Goal: Task Accomplishment & Management: Use online tool/utility

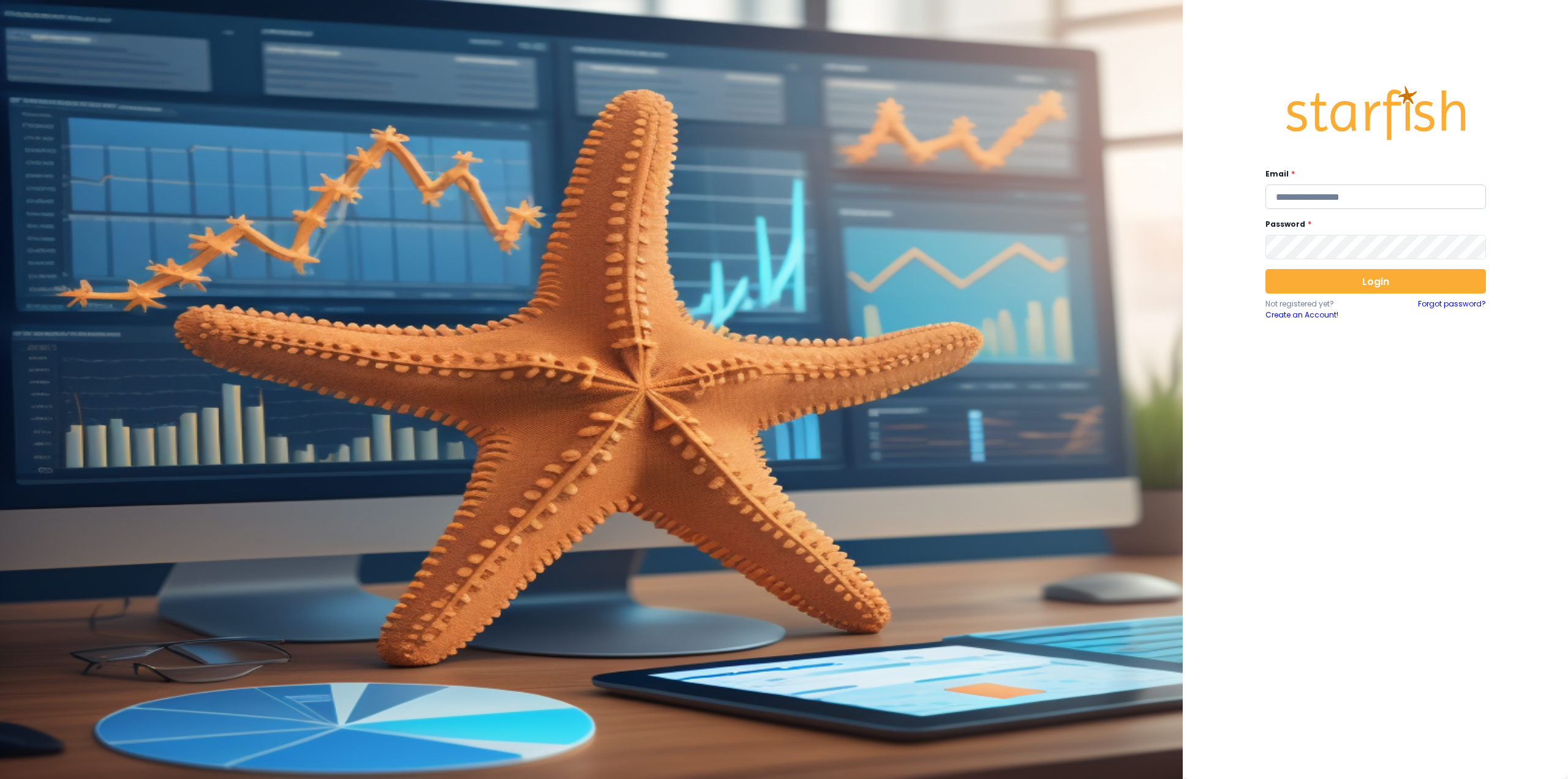
click at [1302, 204] on input "email" at bounding box center [1375, 196] width 221 height 25
type input "**********"
click at [1325, 288] on button "Login" at bounding box center [1375, 282] width 221 height 25
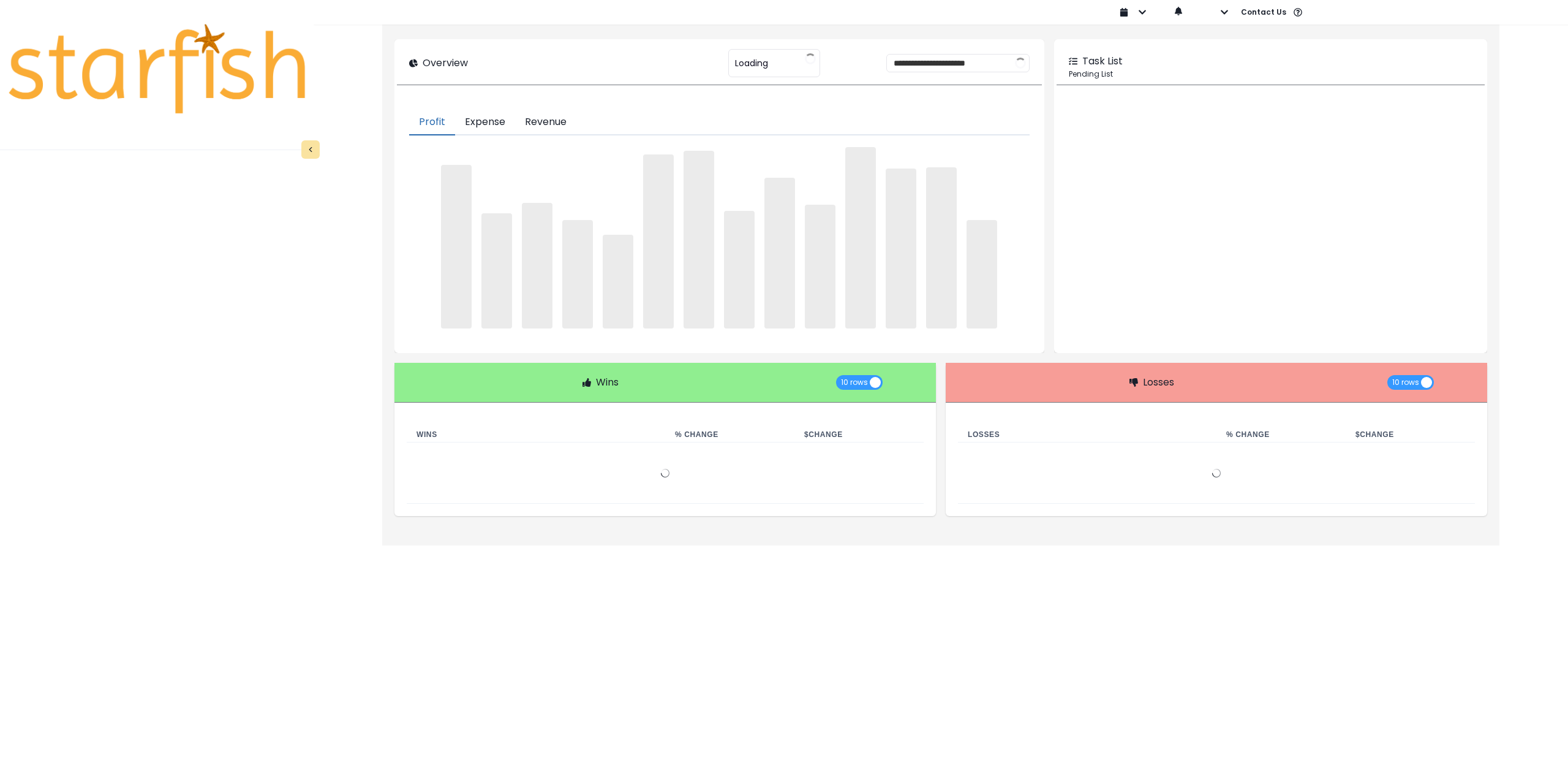
type input "********"
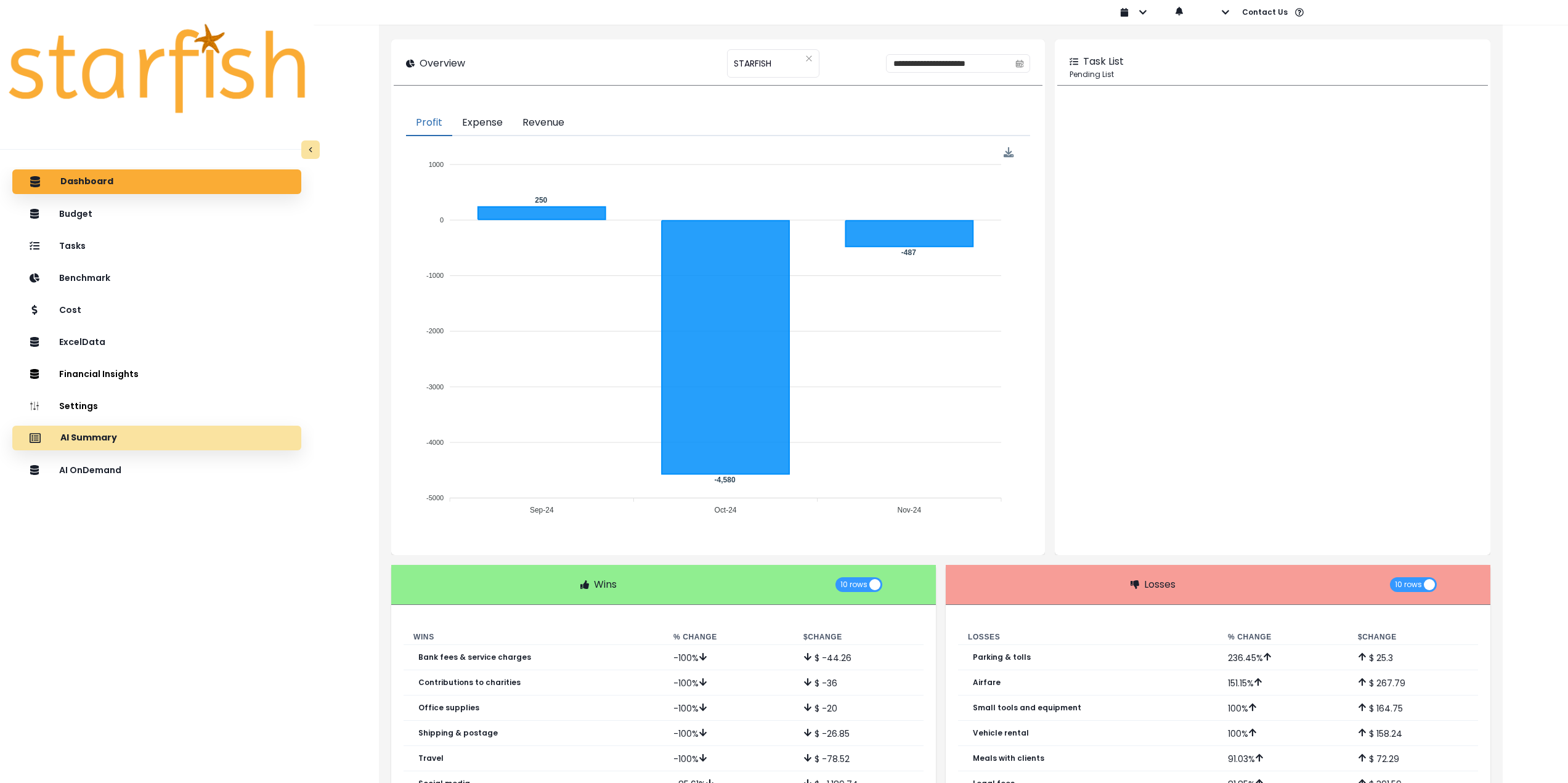
click at [134, 440] on div "AI Summary" at bounding box center [157, 438] width 269 height 26
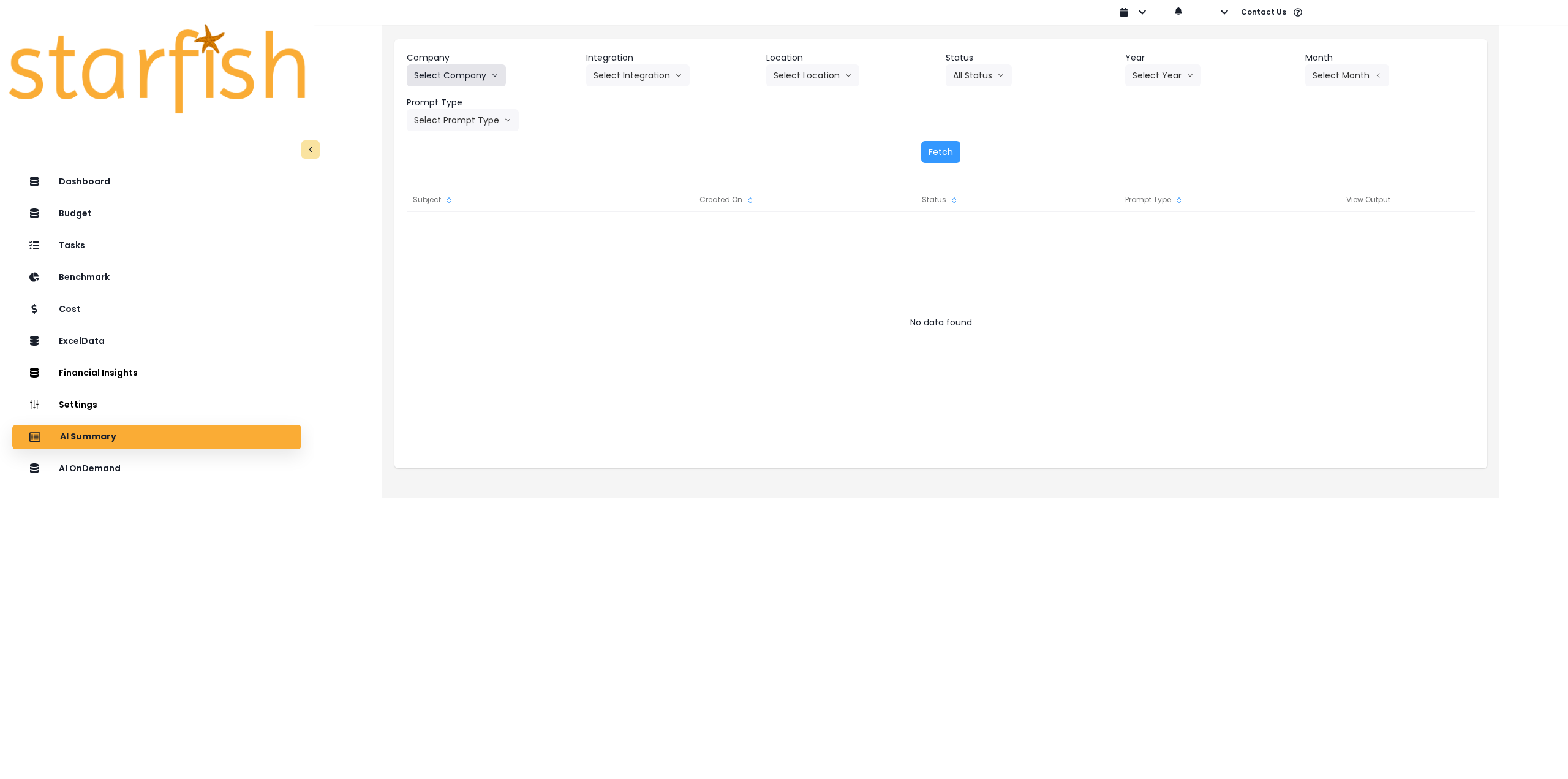
click at [474, 77] on button "Select Company" at bounding box center [456, 75] width 99 height 22
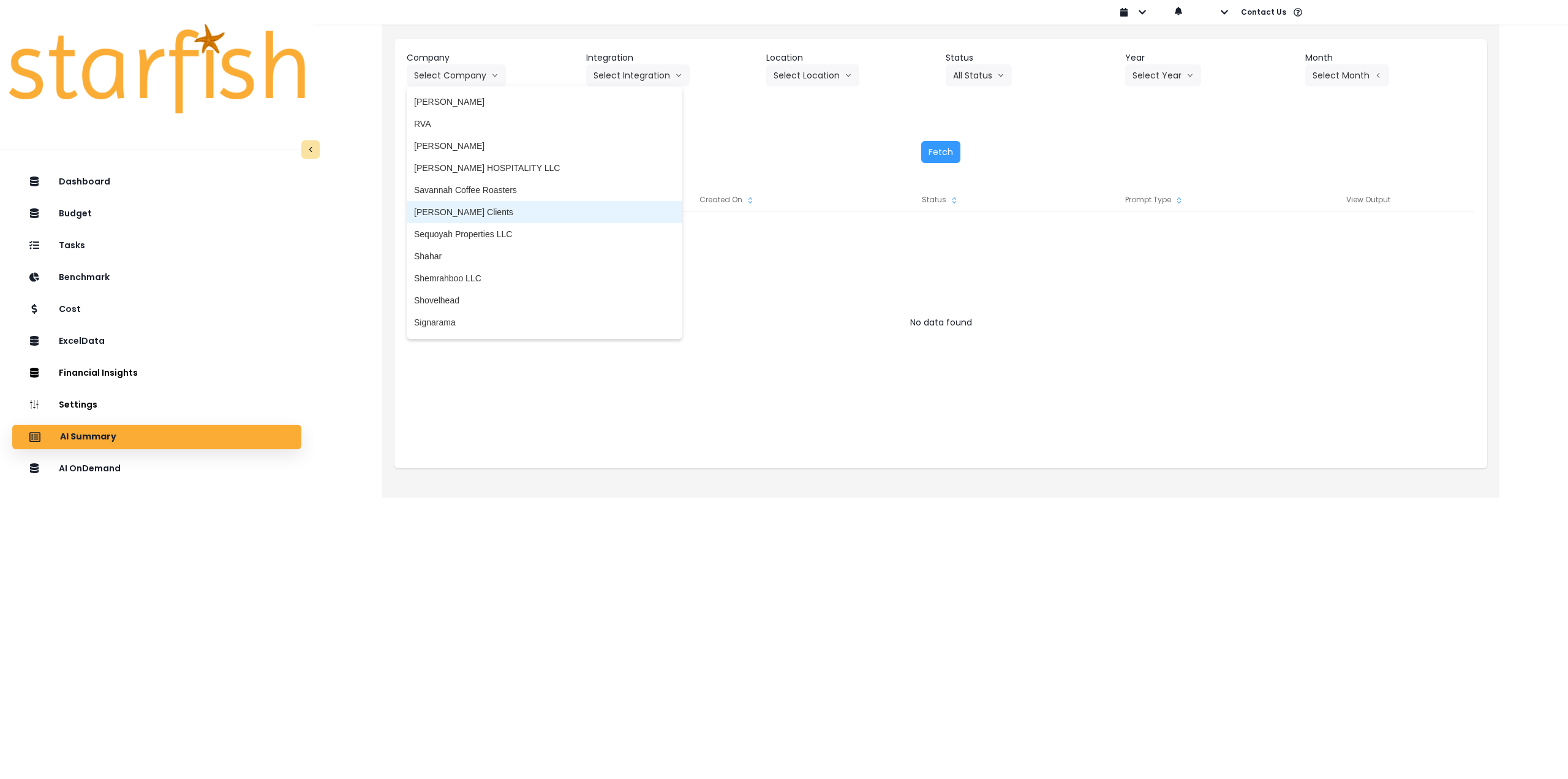
click at [476, 209] on span "[PERSON_NAME] Clients" at bounding box center [545, 212] width 261 height 12
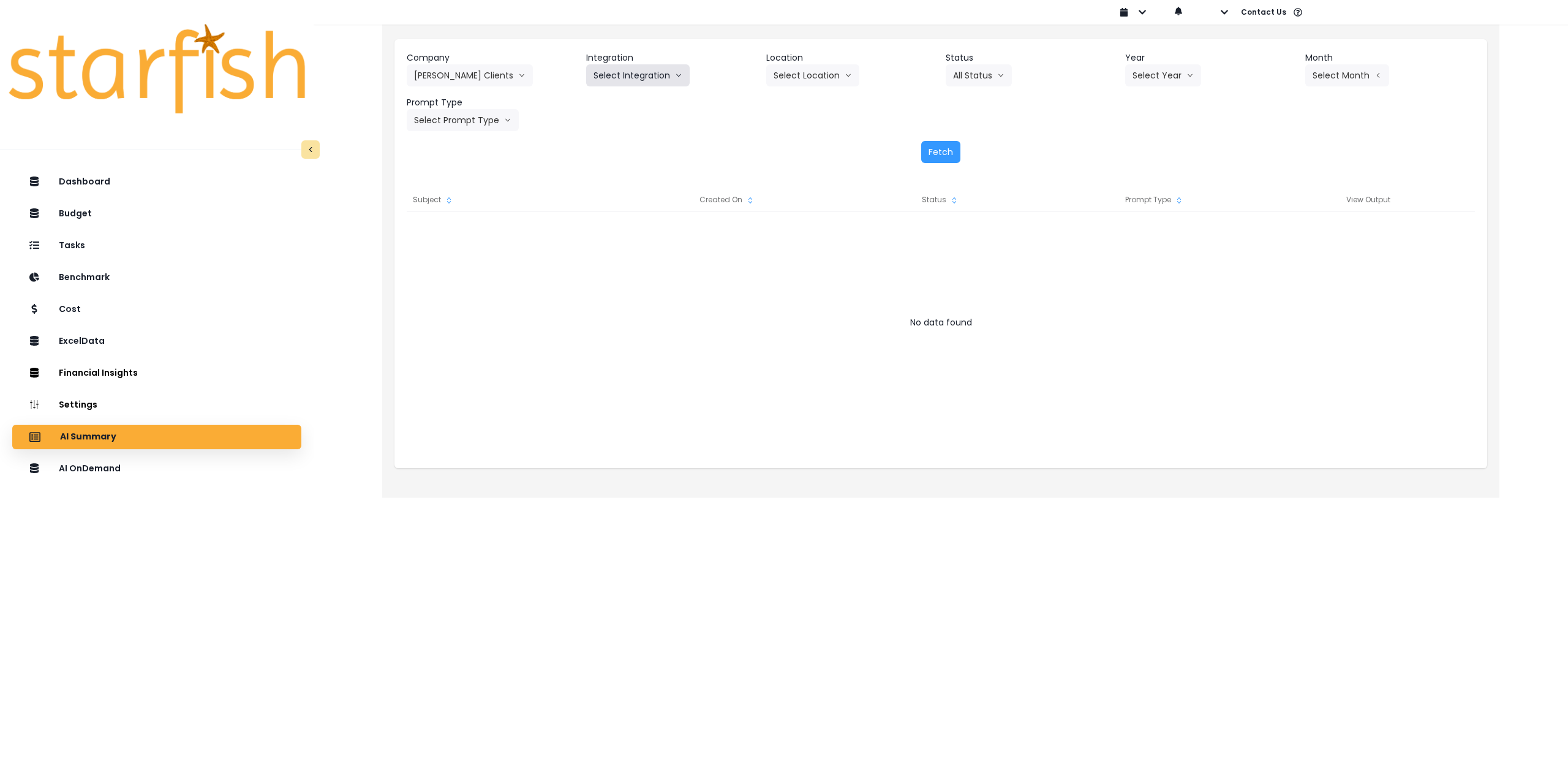
click at [636, 82] on button "Select Integration" at bounding box center [637, 75] width 103 height 22
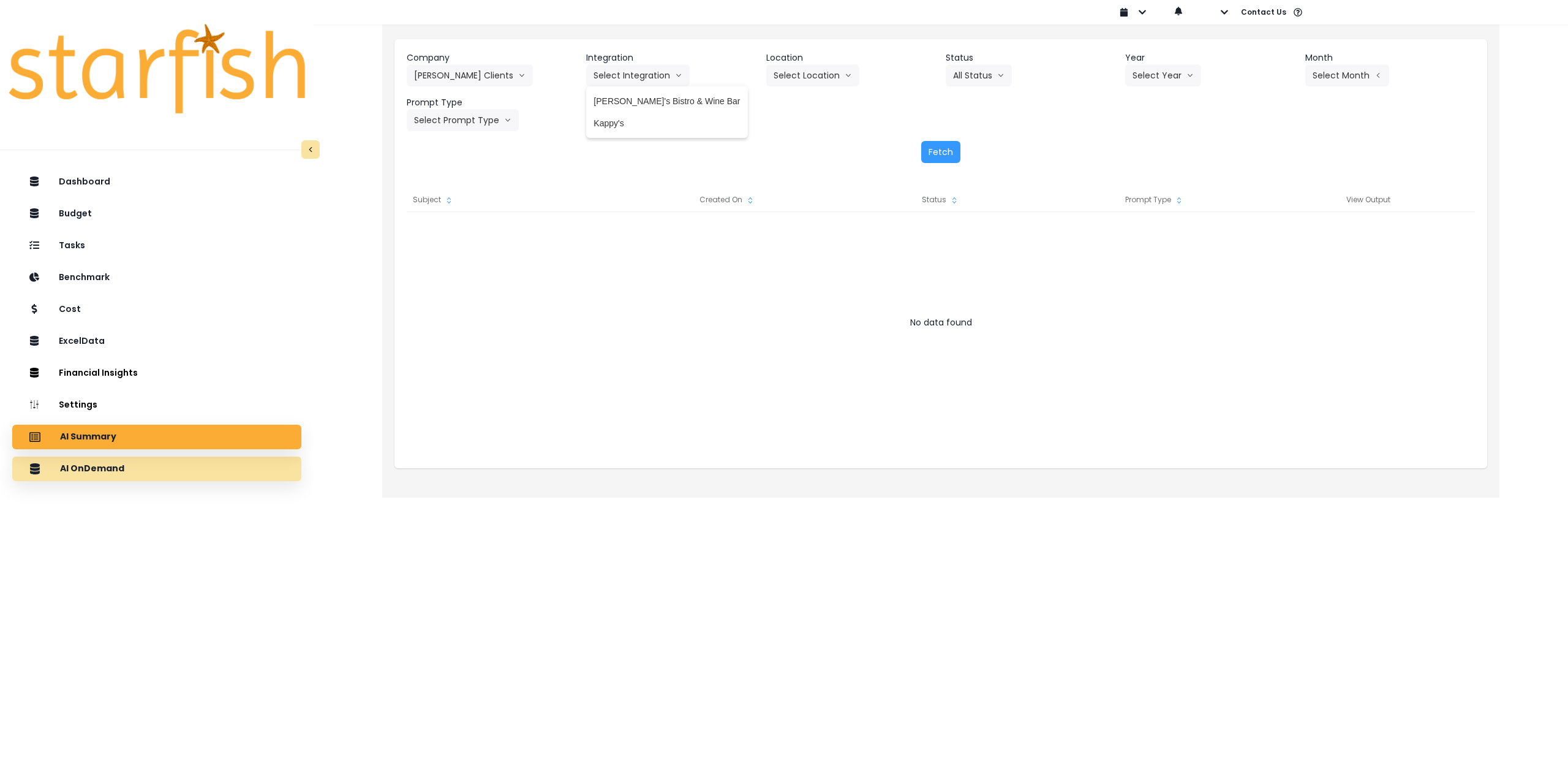
click at [188, 457] on div "AI OnDemand" at bounding box center [157, 469] width 269 height 26
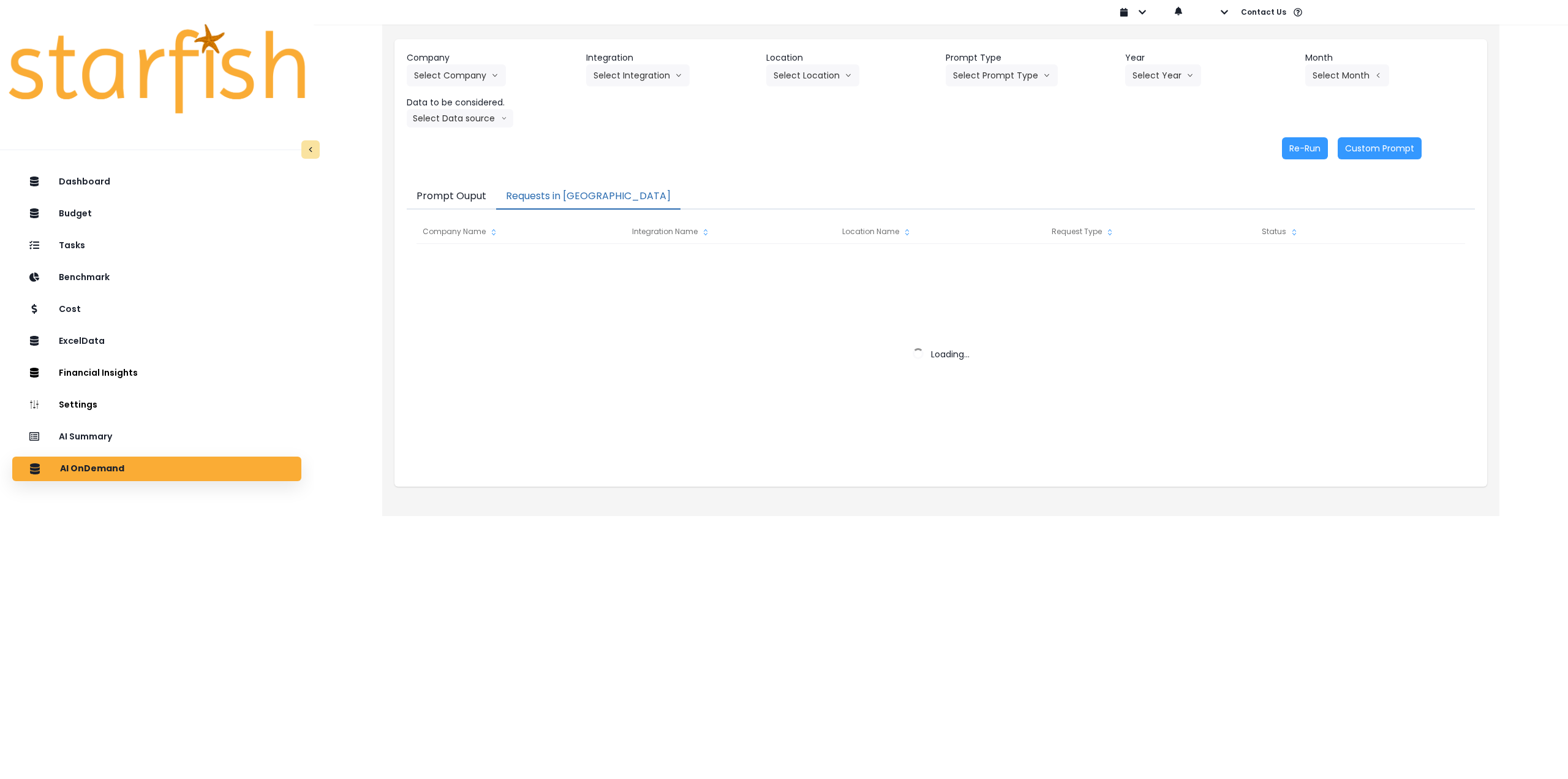
click at [577, 199] on button "Requests in [GEOGRAPHIC_DATA]" at bounding box center [587, 197] width 184 height 26
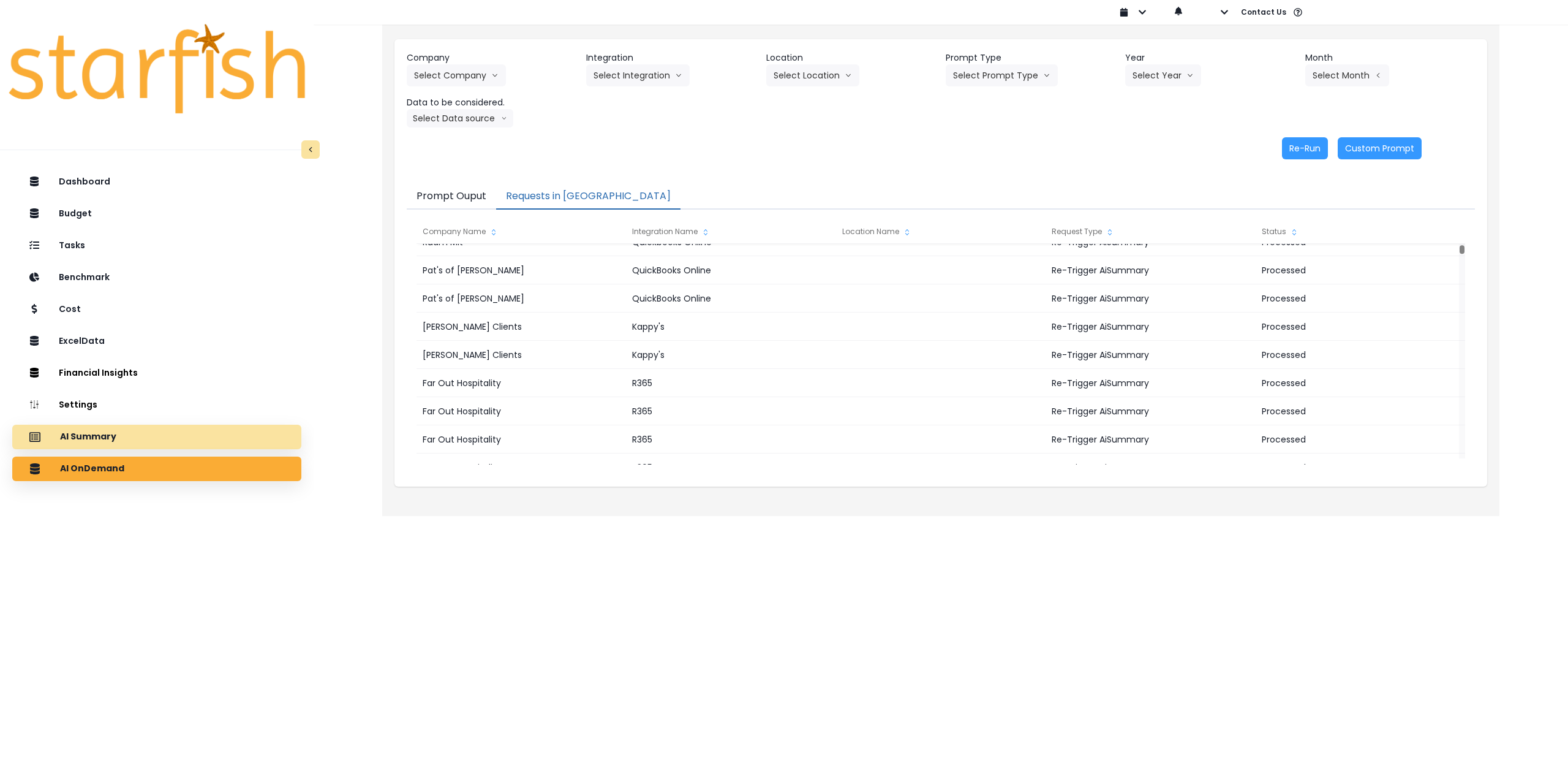
click at [204, 429] on div "AI Summary" at bounding box center [157, 437] width 269 height 26
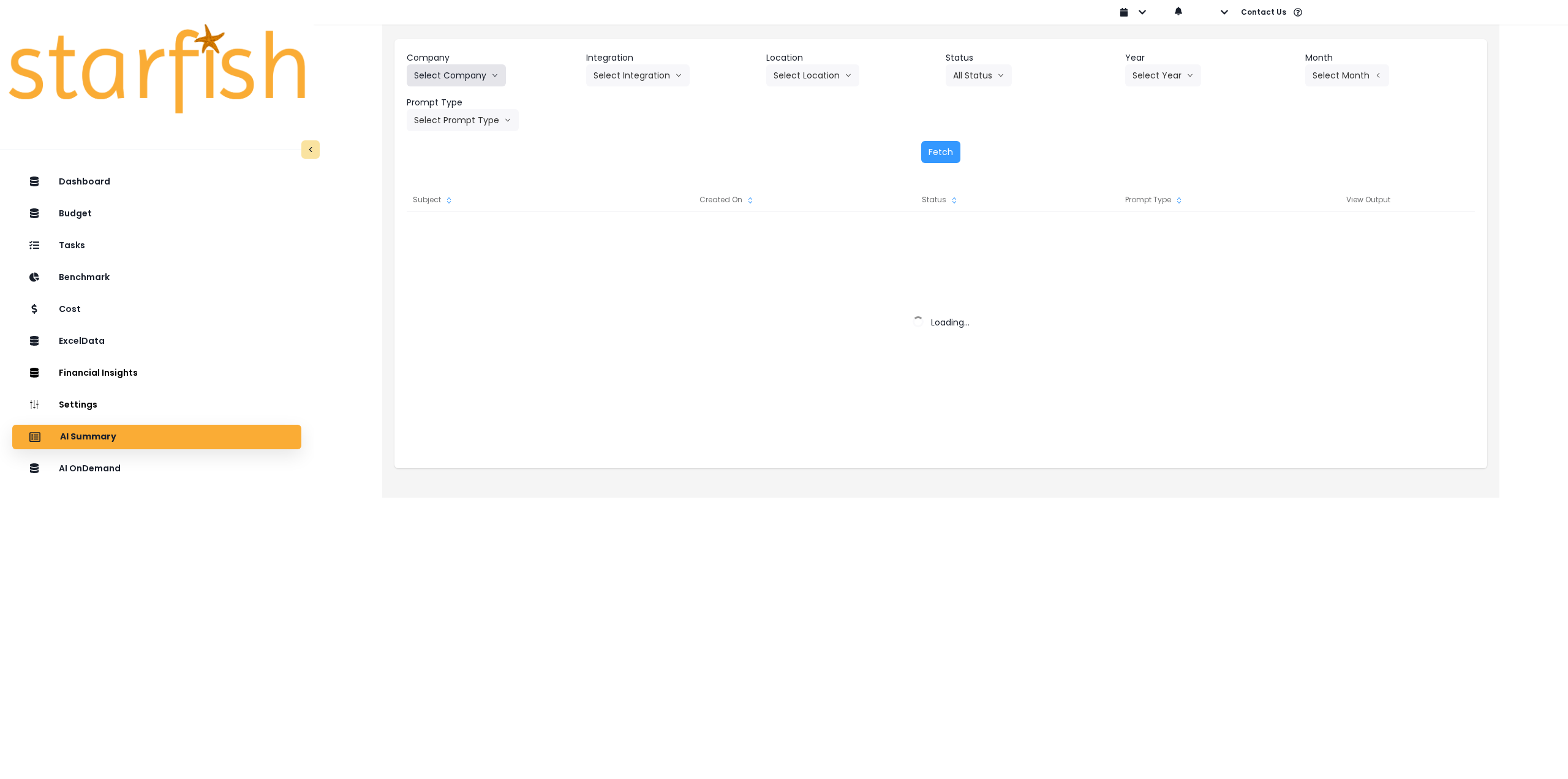
click at [470, 79] on button "Select Company" at bounding box center [456, 75] width 99 height 22
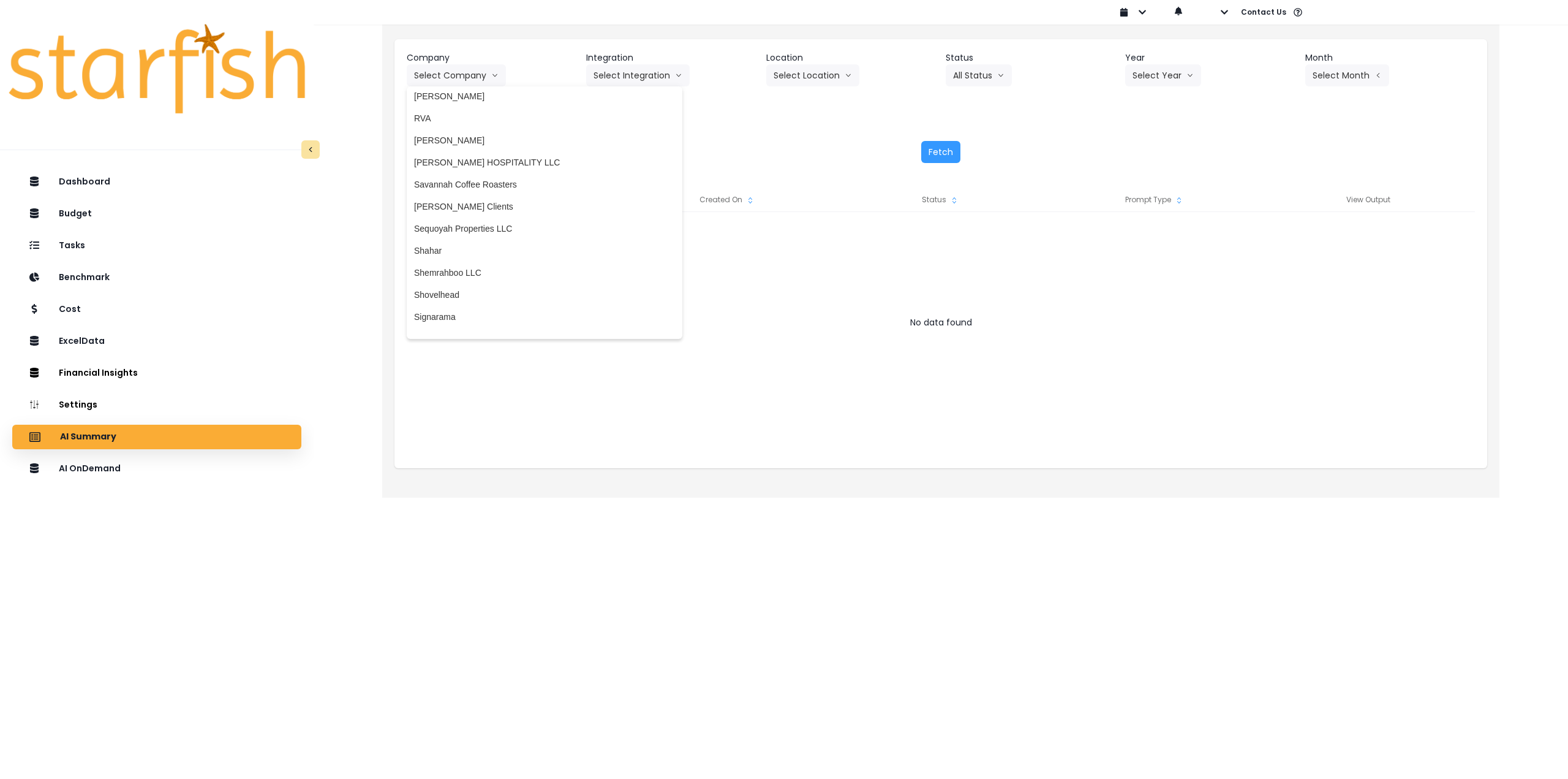
scroll to position [2307, 0]
click at [470, 194] on span "[PERSON_NAME] Clients" at bounding box center [545, 198] width 261 height 12
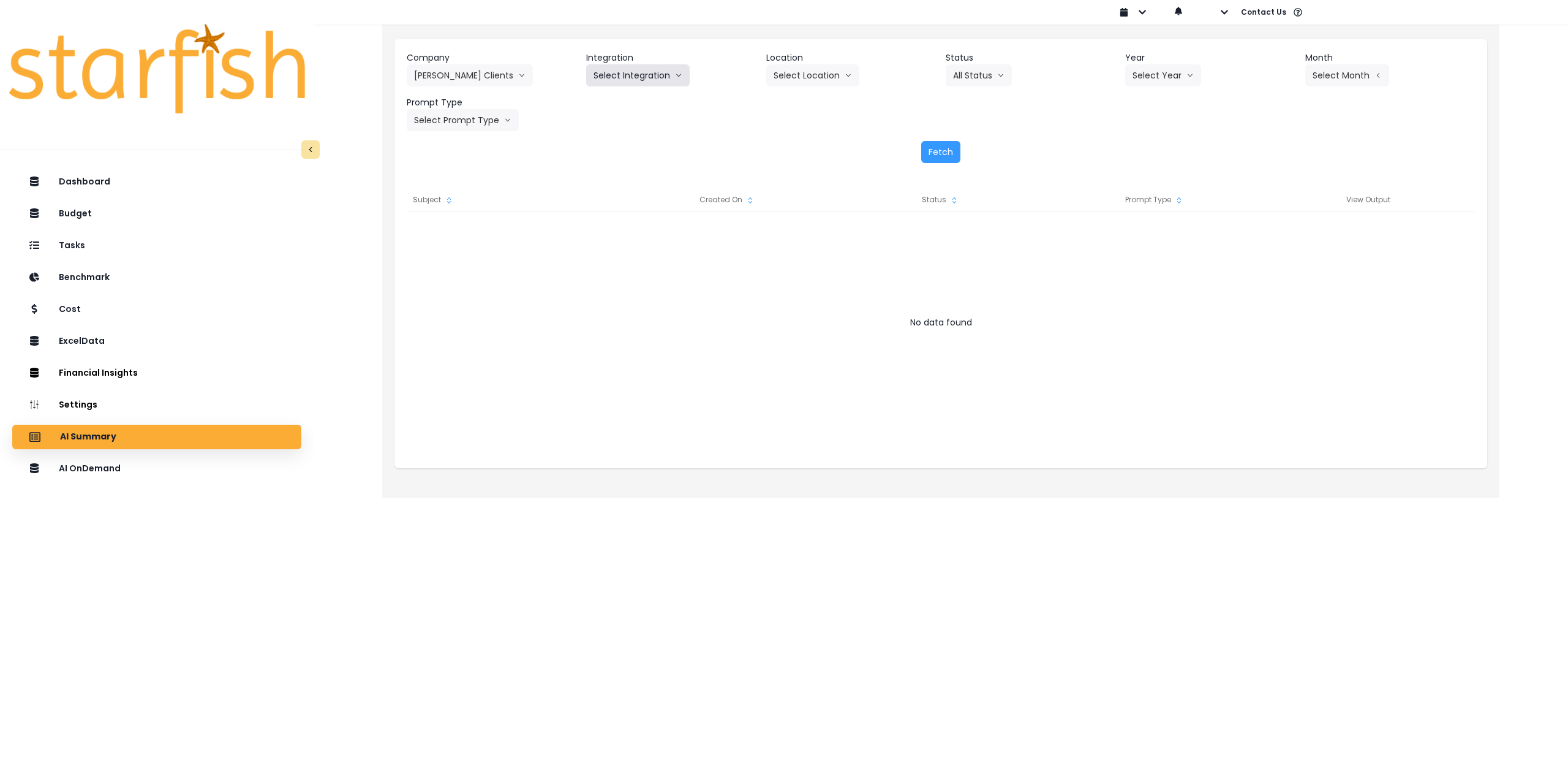
click at [636, 66] on button "Select Integration" at bounding box center [637, 75] width 103 height 22
click at [618, 126] on span "Kappy's" at bounding box center [666, 123] width 146 height 12
click at [787, 75] on button "Select Location" at bounding box center [813, 75] width 93 height 22
click at [789, 108] on li "All Locations" at bounding box center [797, 101] width 63 height 22
click at [1148, 79] on button "Select Year" at bounding box center [1162, 75] width 76 height 22
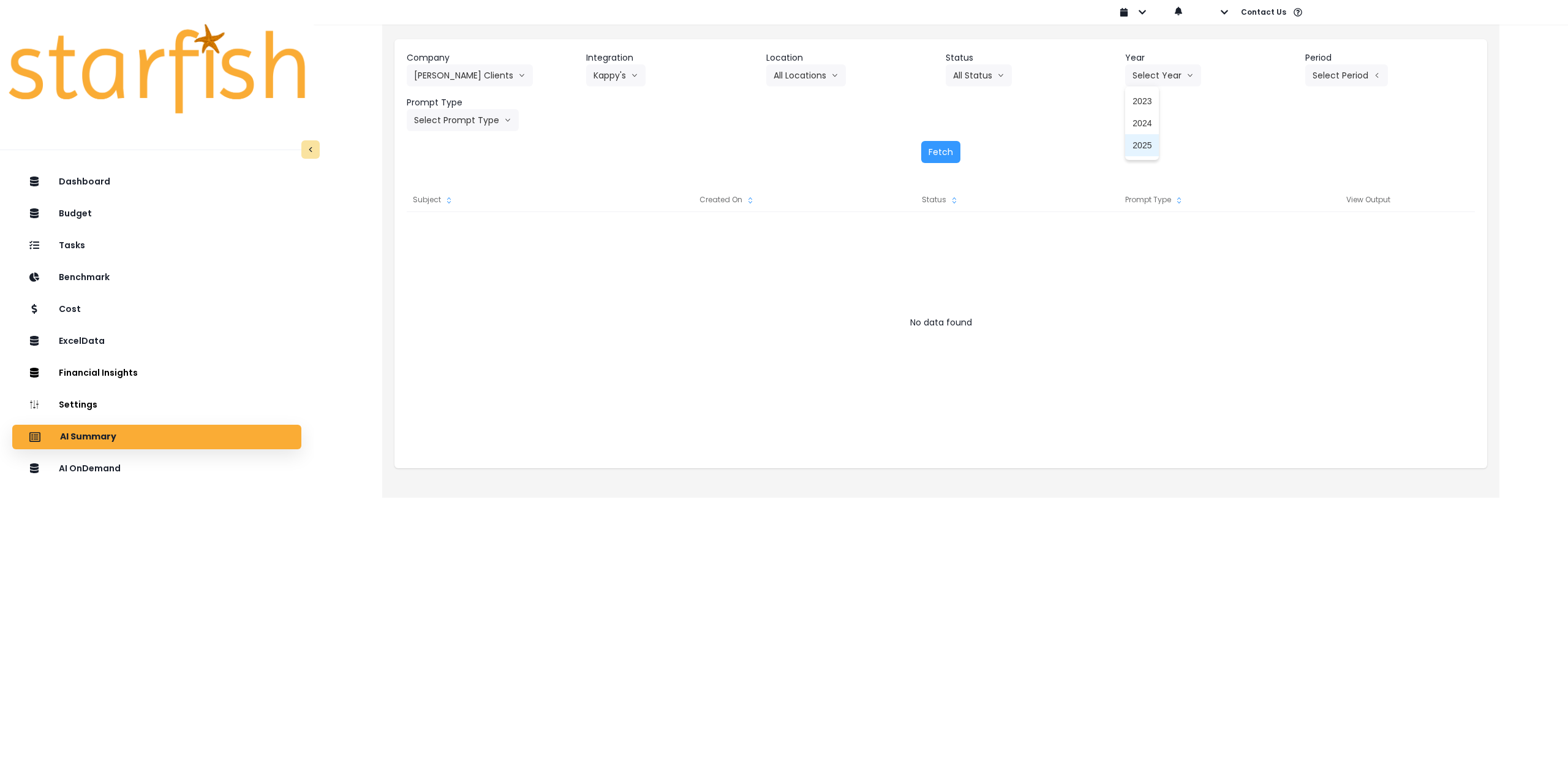
click at [1144, 149] on span "2025" at bounding box center [1142, 145] width 19 height 12
click at [1348, 87] on div "Company [PERSON_NAME] Clients 86 Costs Asti Bagel Cafe Balance Grille Bald Ging…" at bounding box center [941, 91] width 1068 height 79
click at [1346, 82] on button "Select Period" at bounding box center [1346, 75] width 83 height 22
click at [1282, 232] on span "P8" at bounding box center [1289, 233] width 15 height 12
click at [481, 121] on button "Select Prompt Type" at bounding box center [463, 120] width 112 height 22
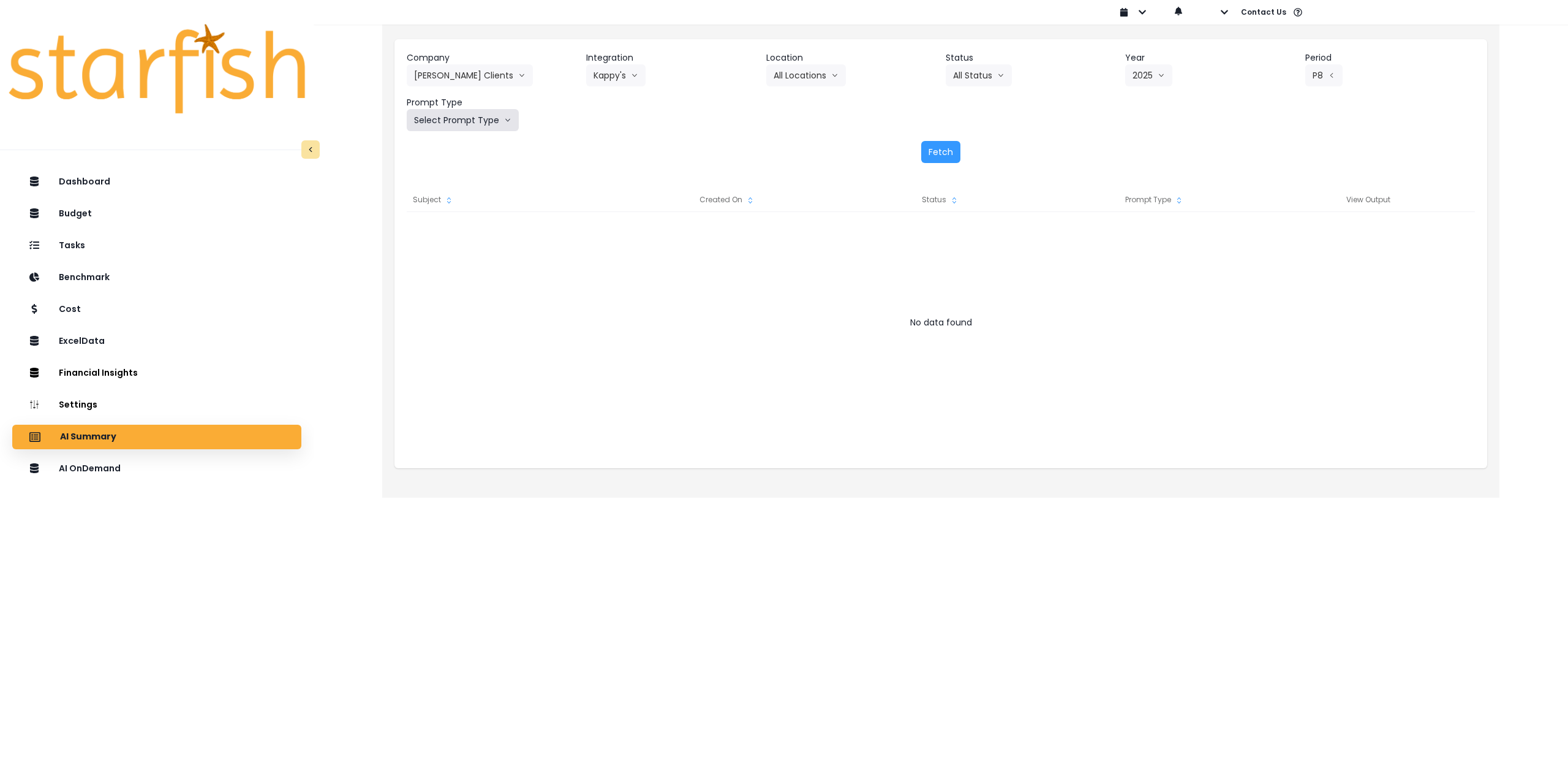
click at [455, 120] on button "Select Prompt Type" at bounding box center [463, 120] width 112 height 22
click at [447, 235] on span "Monthly Summary" at bounding box center [449, 234] width 69 height 12
click at [950, 144] on button "Fetch" at bounding box center [940, 152] width 39 height 22
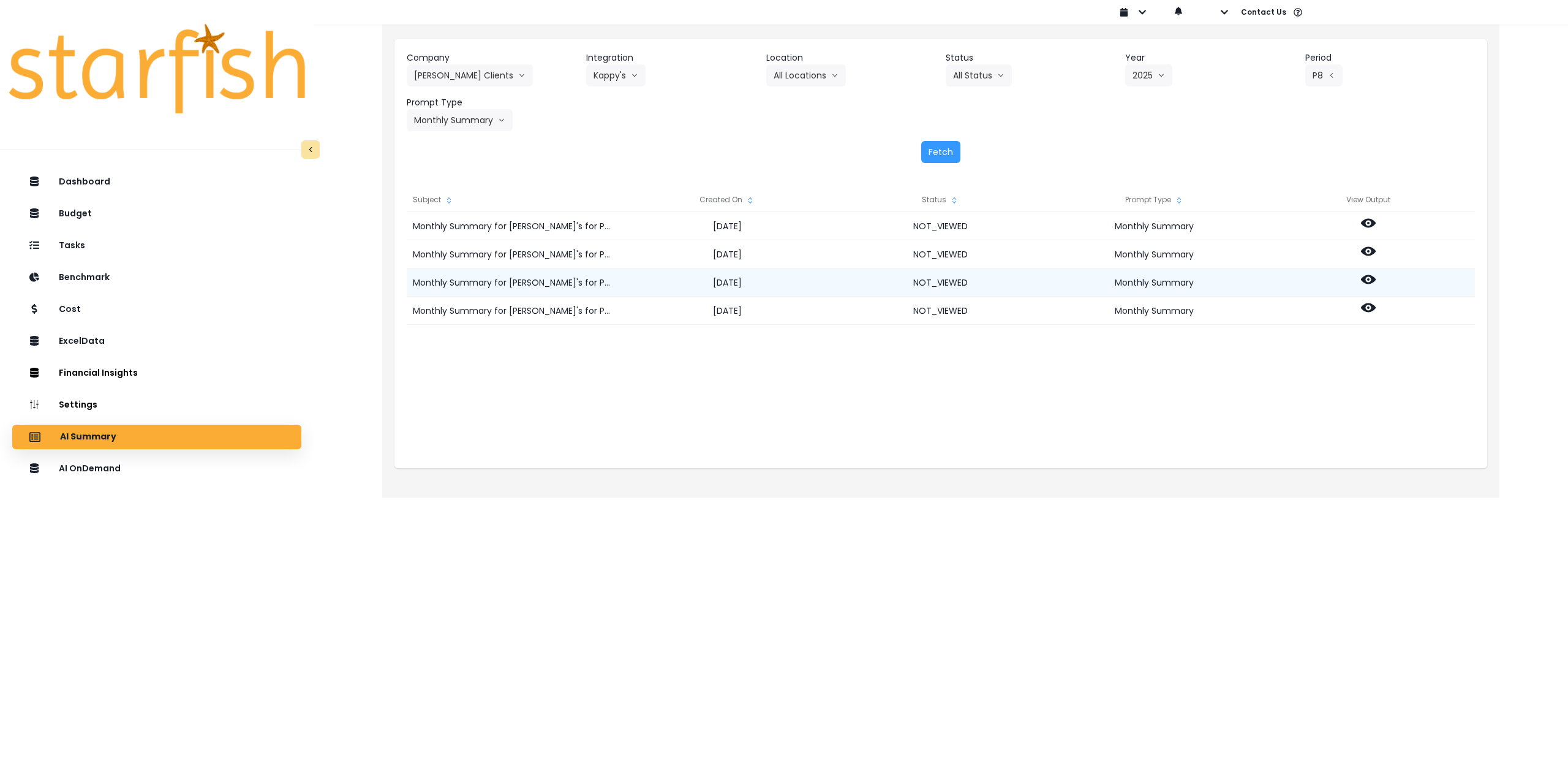
click at [1372, 278] on icon at bounding box center [1368, 279] width 14 height 9
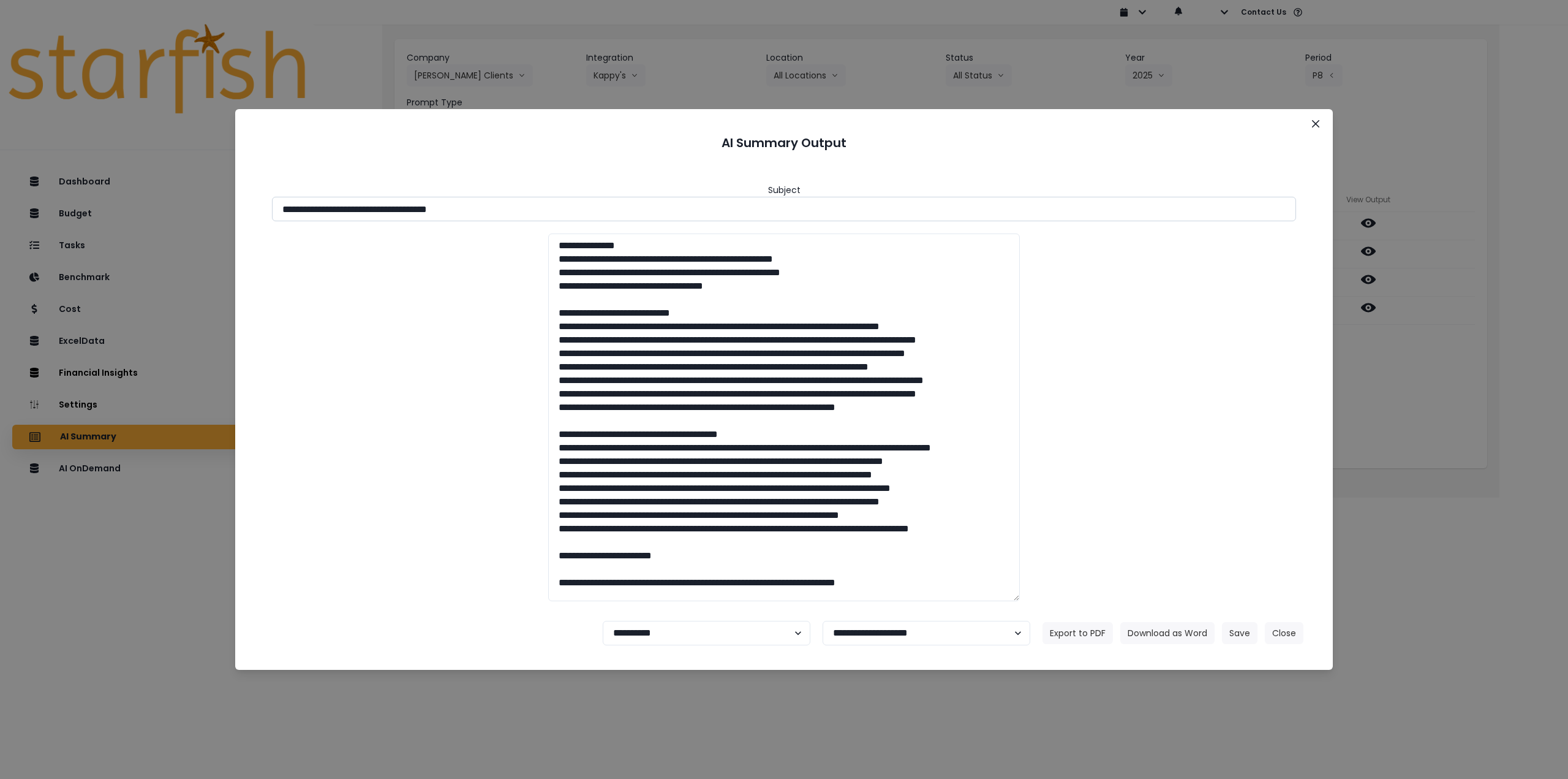
drag, startPoint x: 390, startPoint y: 207, endPoint x: 591, endPoint y: 213, distance: 201.1
click at [591, 213] on input "**********" at bounding box center [784, 209] width 1024 height 25
click at [1143, 627] on button "Download as Word" at bounding box center [1167, 632] width 95 height 22
click at [1451, 293] on div "**********" at bounding box center [784, 389] width 1568 height 779
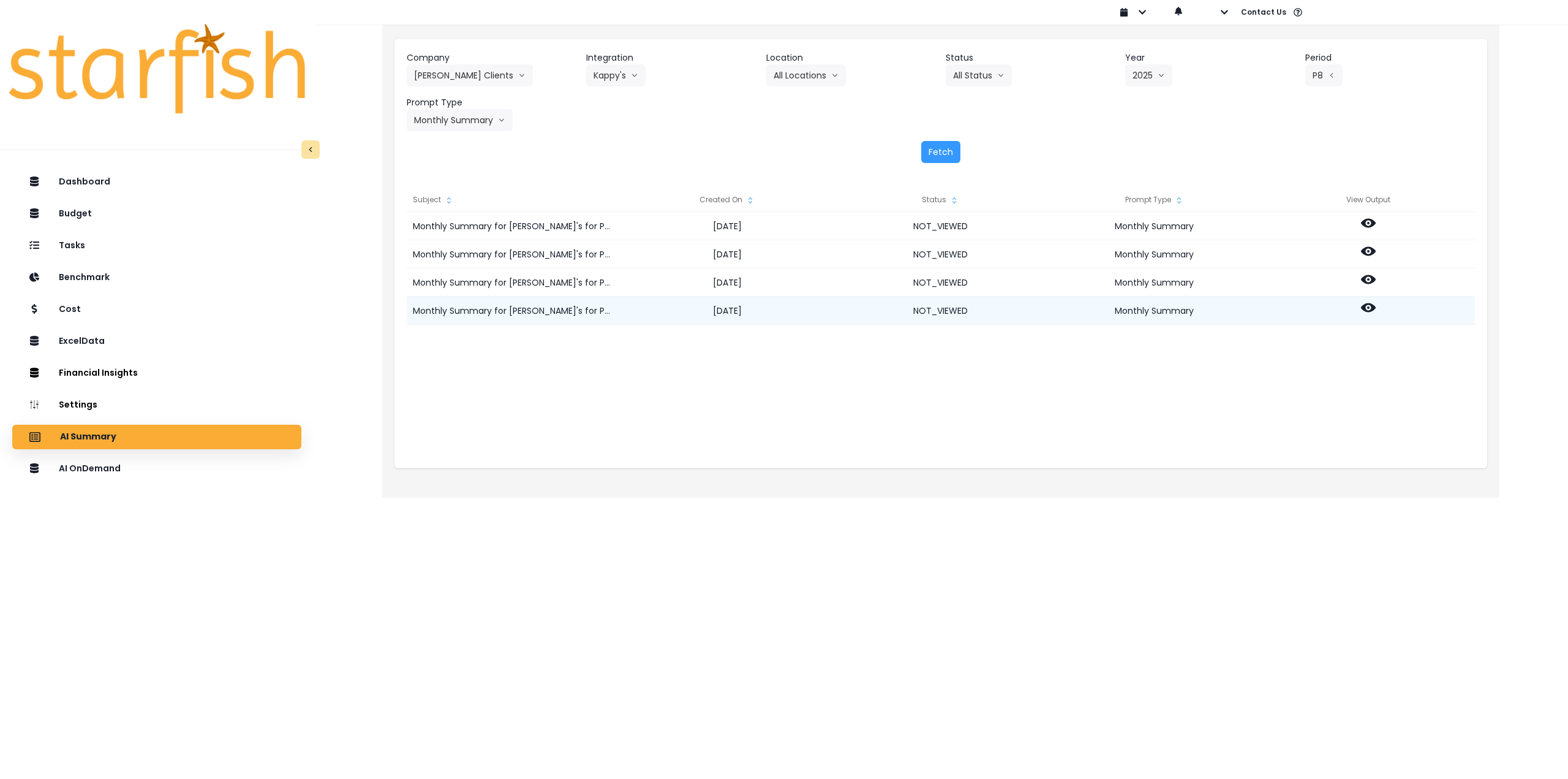
click at [1369, 310] on icon at bounding box center [1368, 308] width 14 height 14
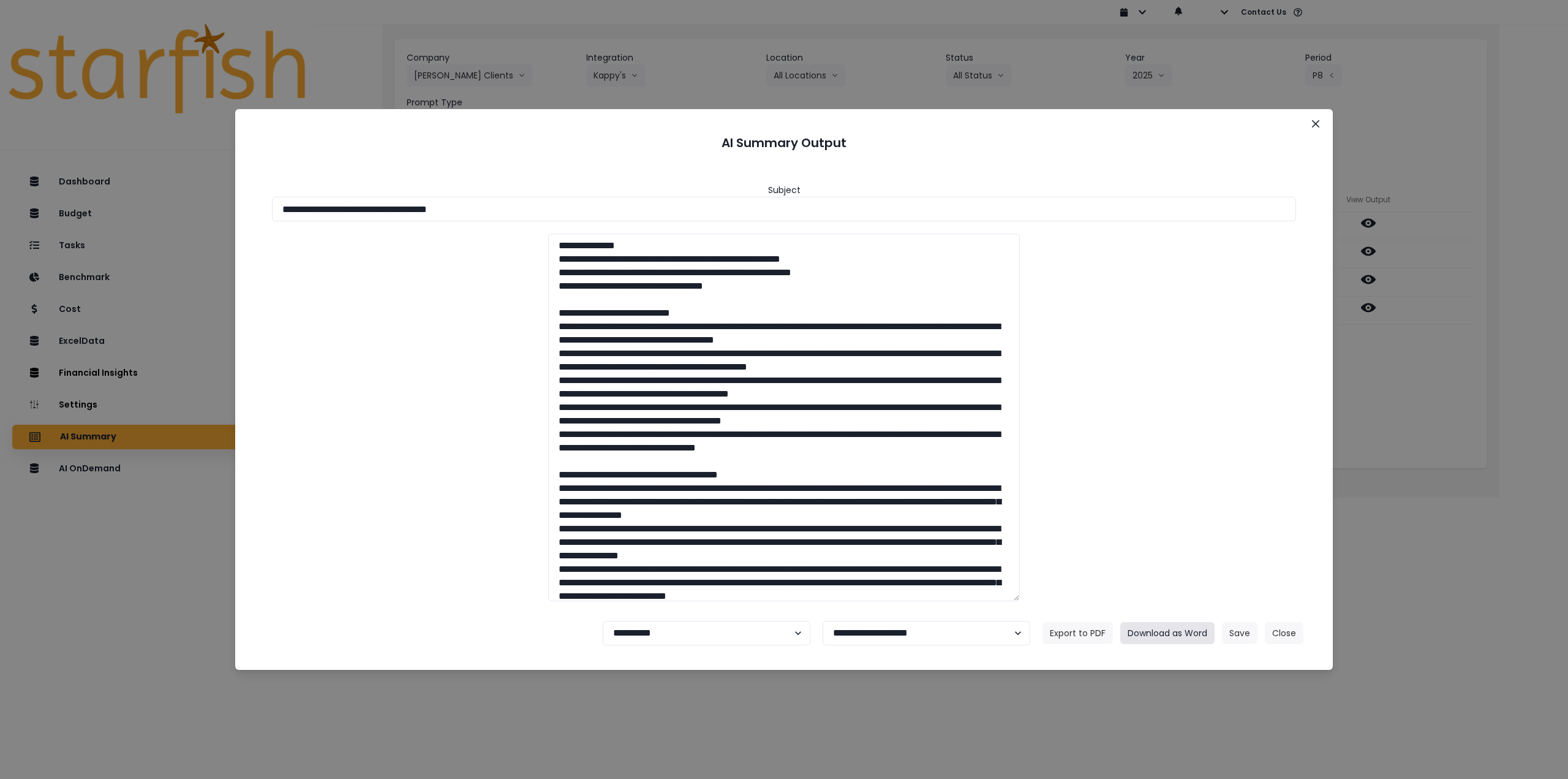
click at [1175, 633] on button "Download as Word" at bounding box center [1167, 632] width 95 height 22
click at [1310, 125] on button "Close" at bounding box center [1315, 123] width 19 height 19
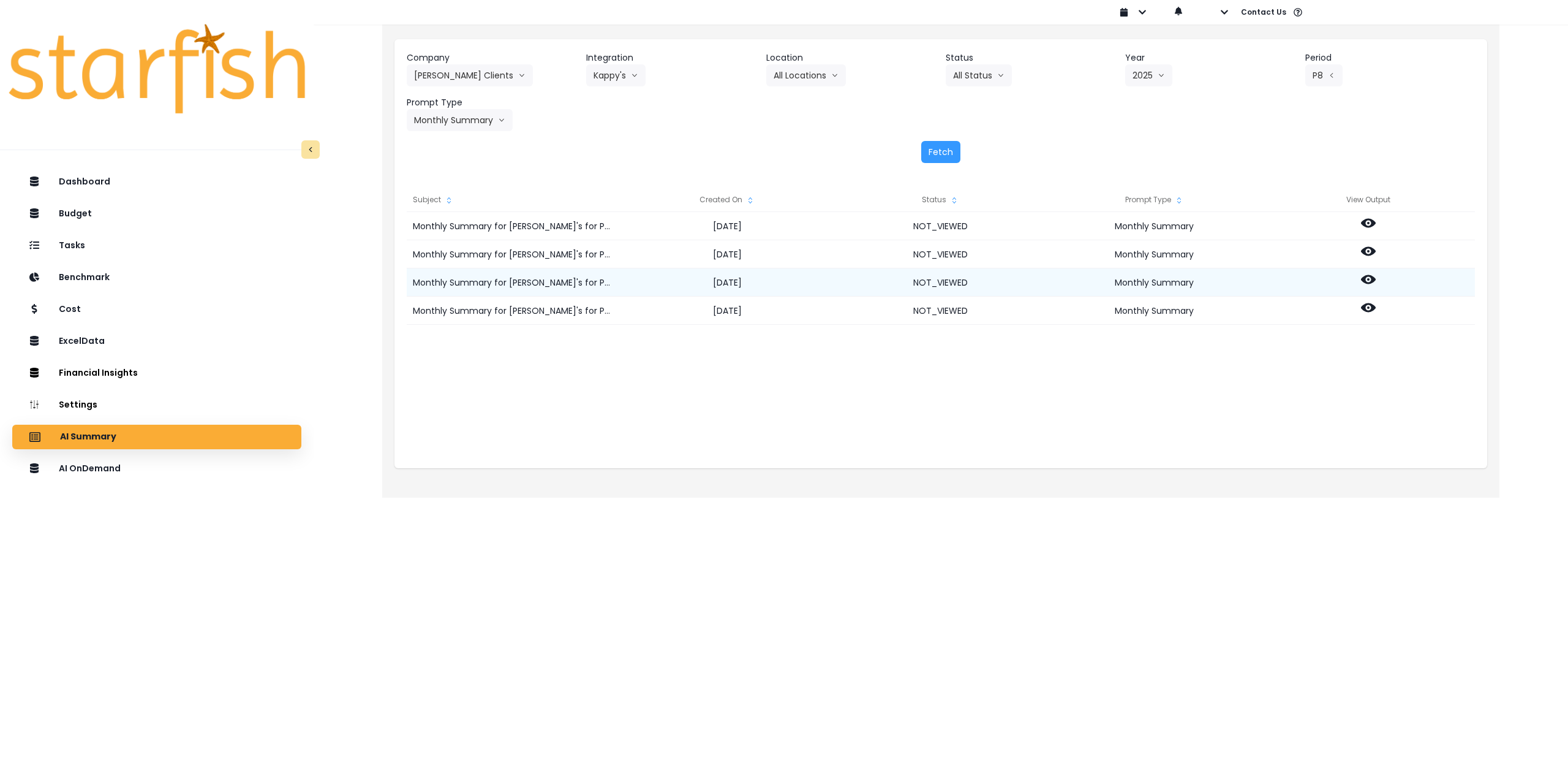
click at [1373, 279] on icon at bounding box center [1368, 279] width 14 height 9
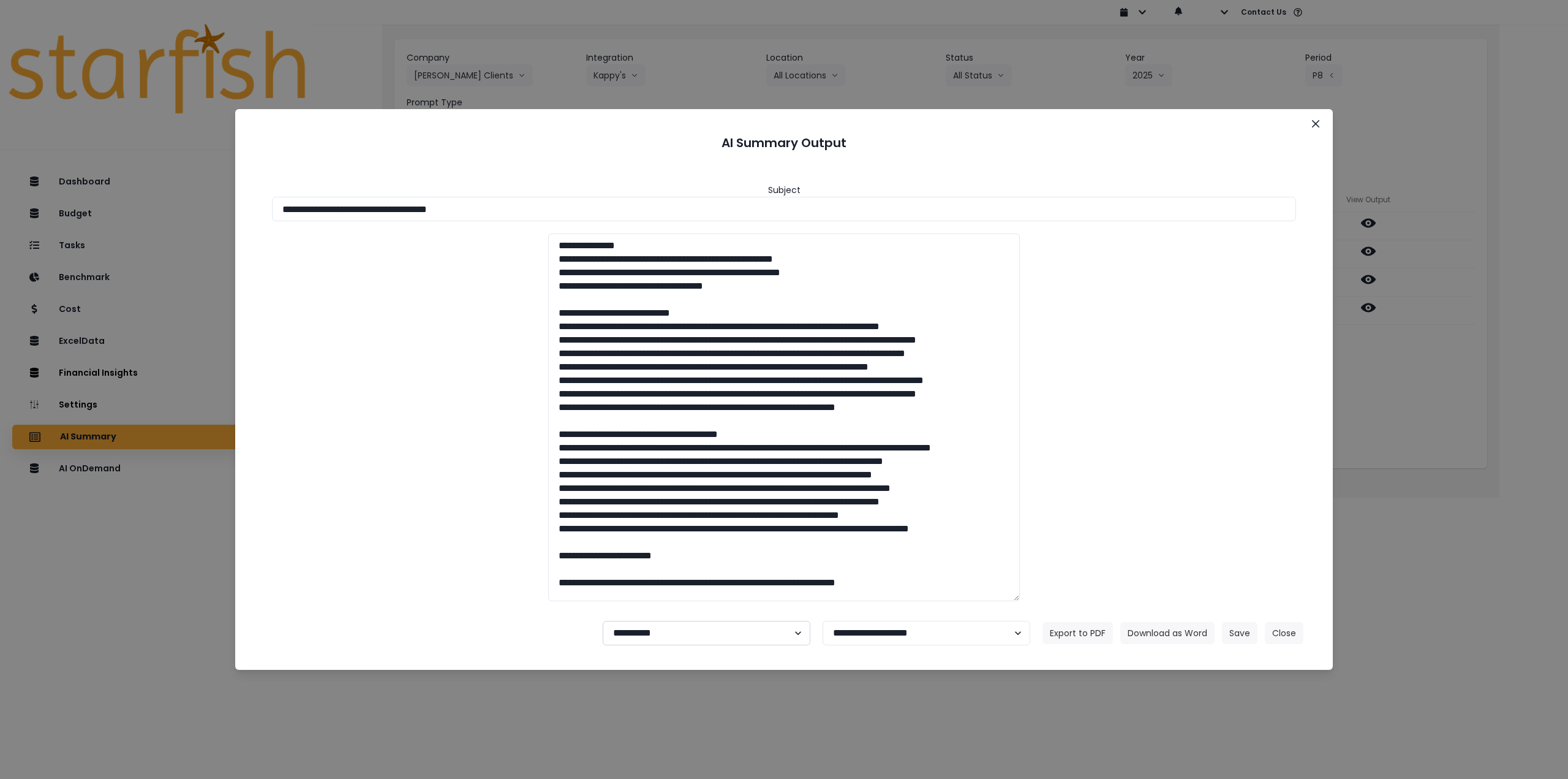
click at [686, 640] on select "**********" at bounding box center [706, 633] width 208 height 25
select select "********"
click at [603, 621] on select "**********" at bounding box center [706, 633] width 208 height 25
click at [1245, 634] on button "Save" at bounding box center [1239, 632] width 35 height 22
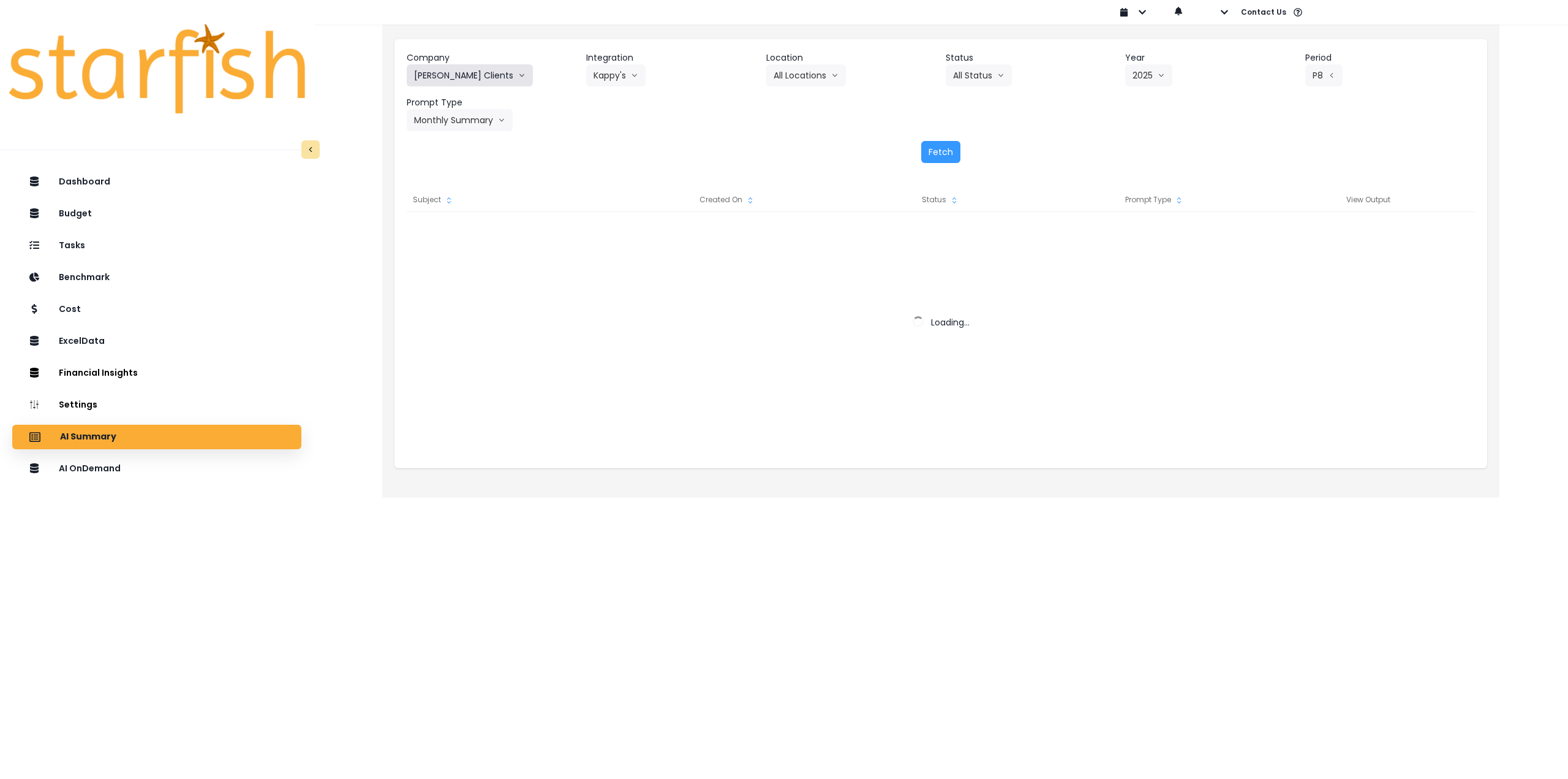
click at [455, 74] on button "[PERSON_NAME] Clients" at bounding box center [470, 75] width 126 height 22
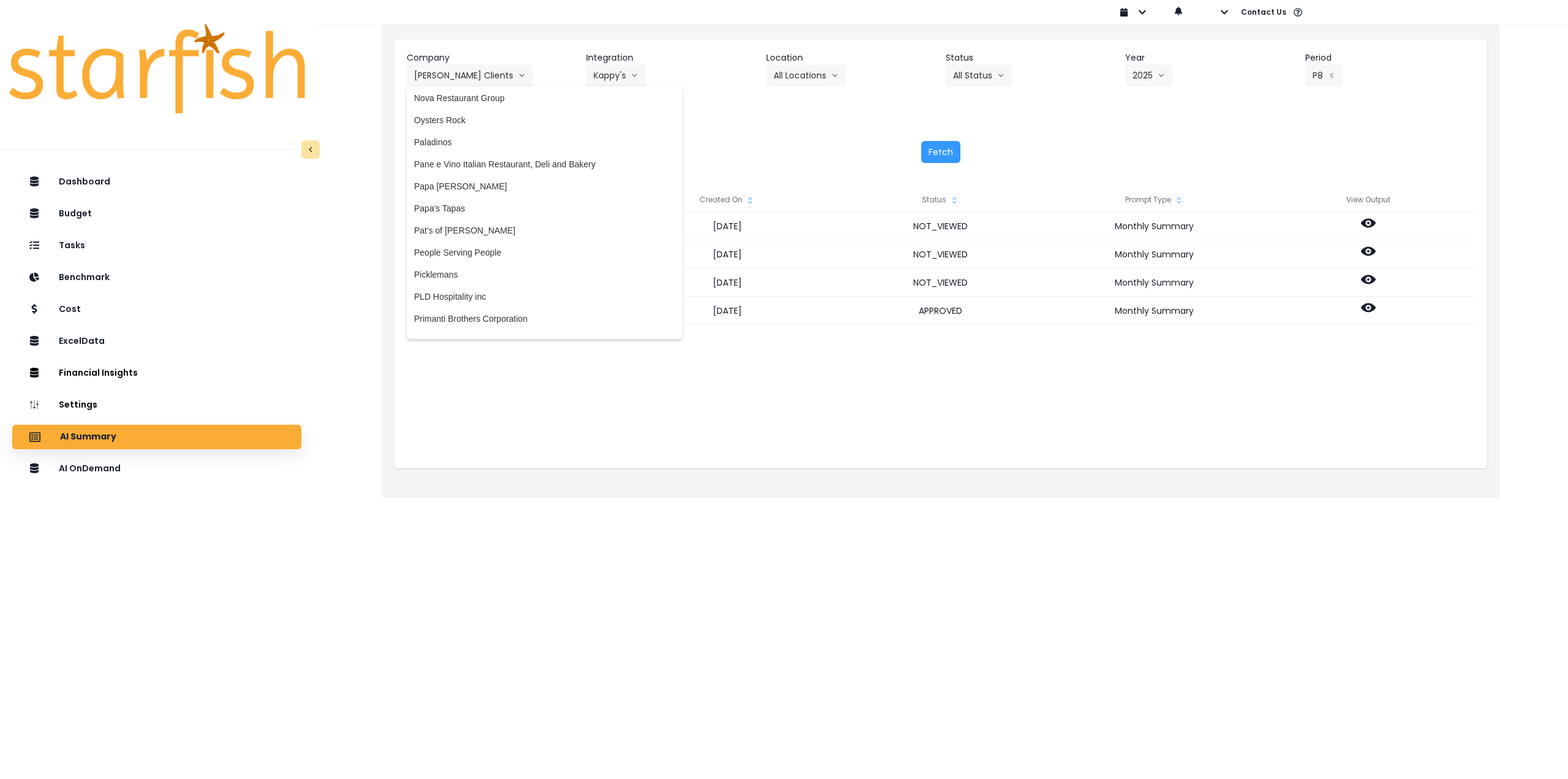
scroll to position [1940, 0]
click at [477, 237] on span "Pat's of [PERSON_NAME]" at bounding box center [545, 235] width 261 height 12
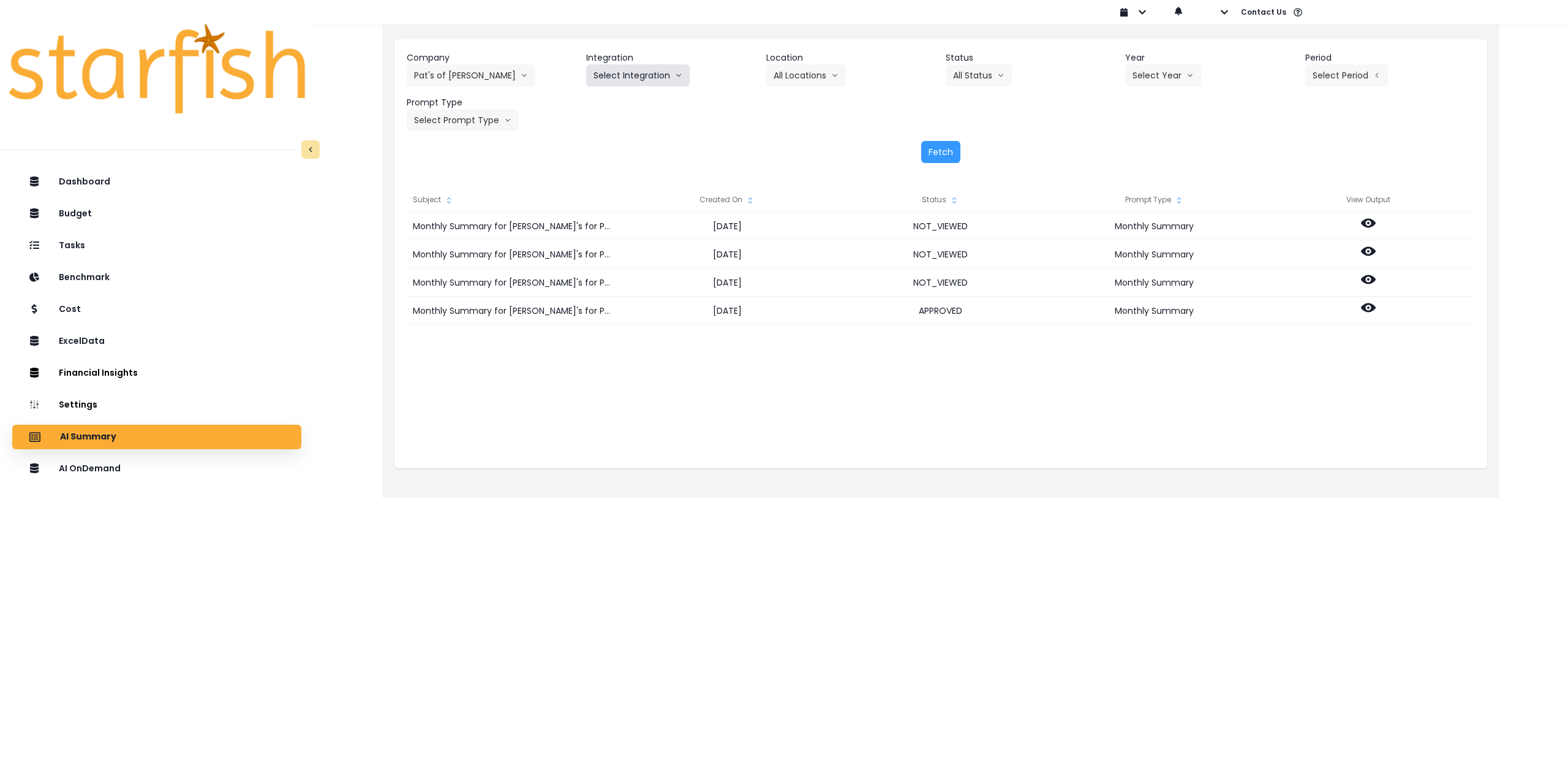
click at [621, 80] on button "Select Integration" at bounding box center [637, 75] width 103 height 22
click at [619, 103] on span "QuickBooks Online" at bounding box center [629, 101] width 73 height 12
click at [1334, 72] on button "Select Month" at bounding box center [1347, 75] width 84 height 22
click at [1285, 234] on span "Aug" at bounding box center [1285, 233] width 24 height 12
click at [479, 116] on button "Select Prompt Type" at bounding box center [463, 120] width 112 height 22
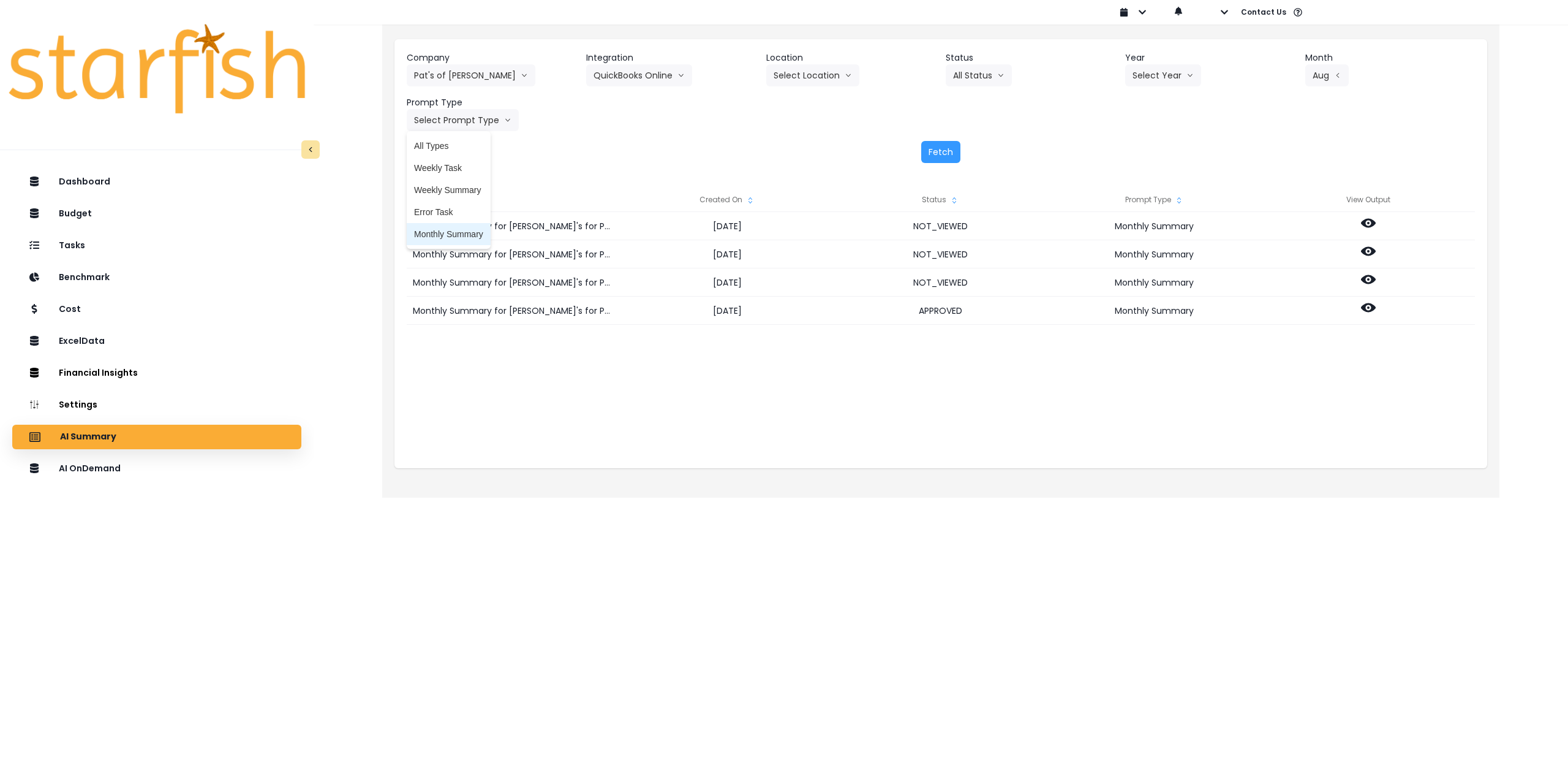
click at [457, 233] on span "Monthly Summary" at bounding box center [449, 234] width 69 height 12
click at [950, 155] on button "Fetch" at bounding box center [940, 152] width 39 height 22
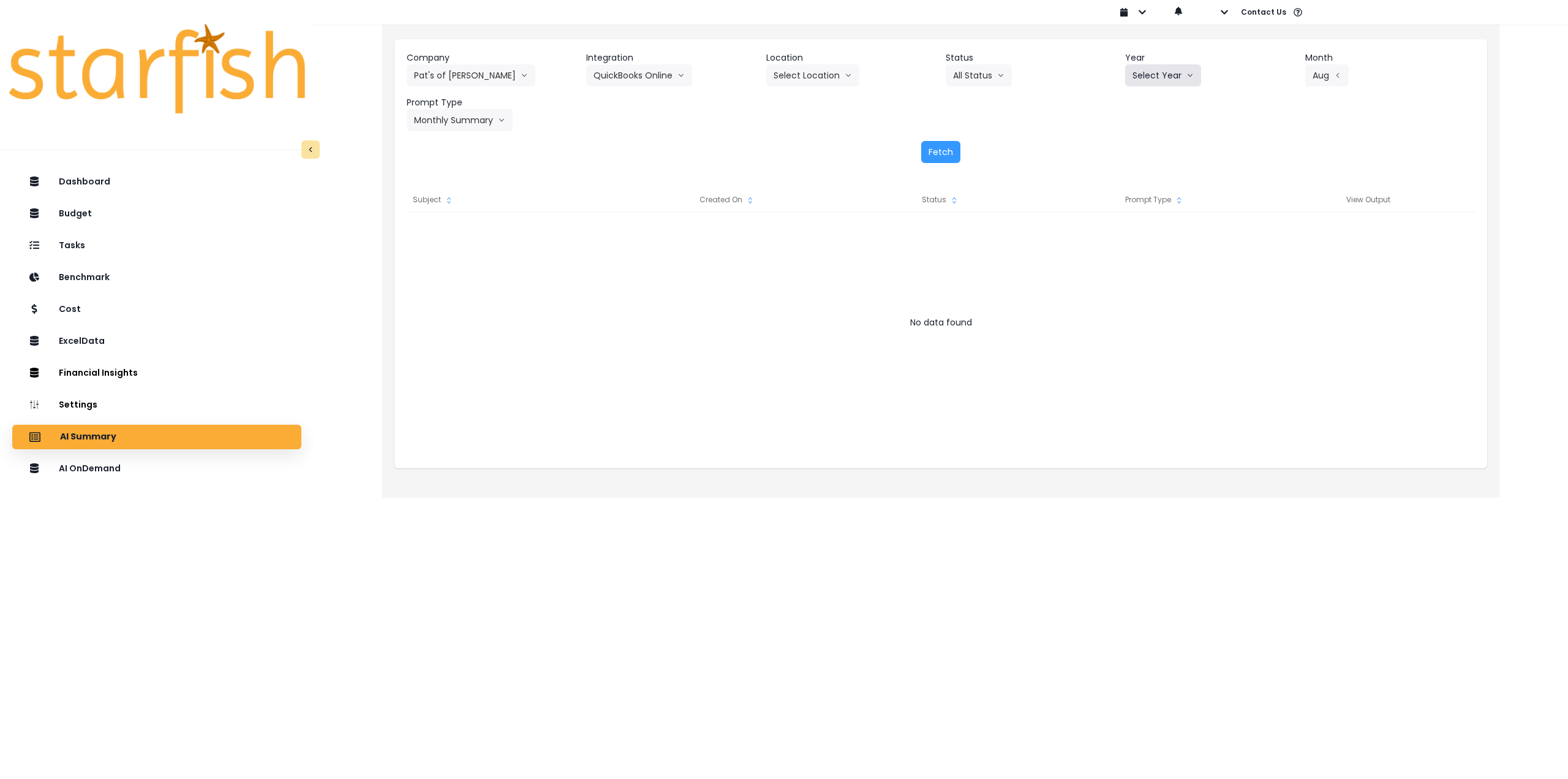
click at [1161, 77] on button "Select Year" at bounding box center [1162, 75] width 76 height 22
click at [1152, 145] on span "2025" at bounding box center [1142, 145] width 19 height 12
click at [916, 157] on div "Fetch" at bounding box center [941, 152] width 1068 height 22
click at [940, 157] on button "Fetch" at bounding box center [940, 152] width 39 height 22
click at [941, 149] on button "Fetch" at bounding box center [940, 152] width 39 height 22
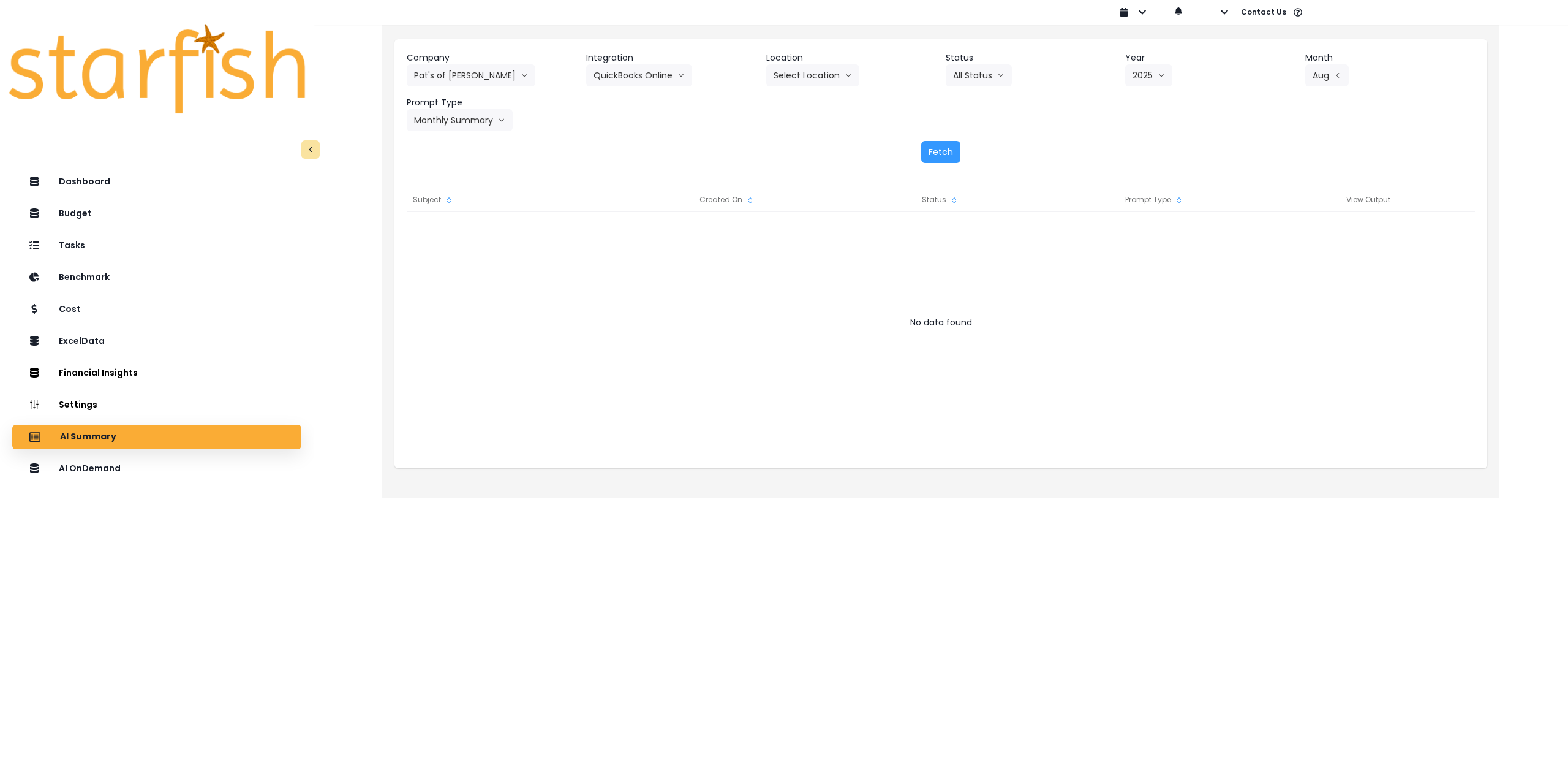
click at [815, 63] on header "Location" at bounding box center [851, 58] width 170 height 13
click at [815, 75] on button "Select Location" at bounding box center [813, 75] width 93 height 22
click at [807, 103] on span "All Locations" at bounding box center [797, 101] width 48 height 12
click at [962, 162] on div "Fetch" at bounding box center [941, 152] width 1068 height 22
click at [934, 156] on button "Fetch" at bounding box center [940, 152] width 39 height 22
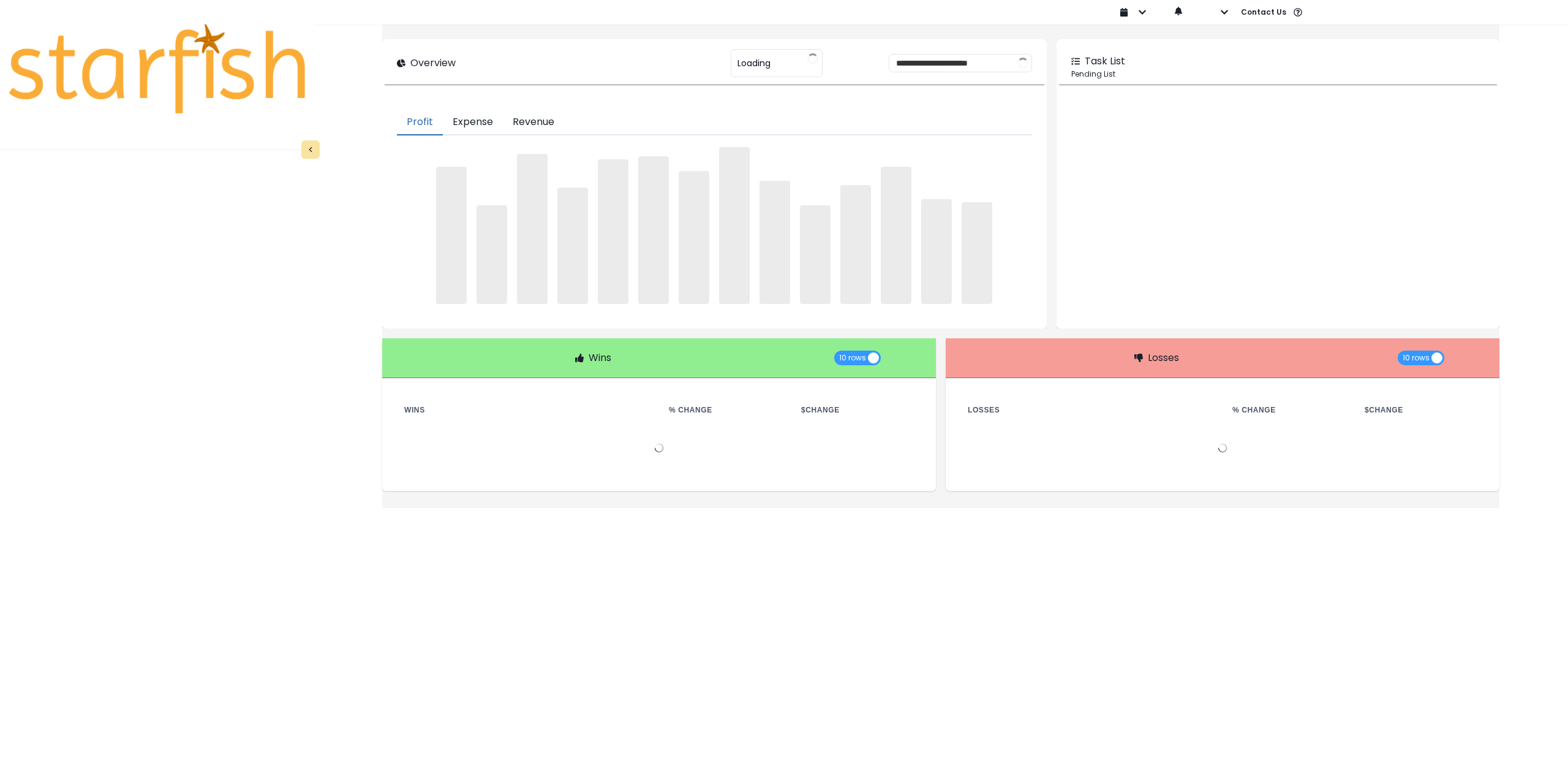
type input "********"
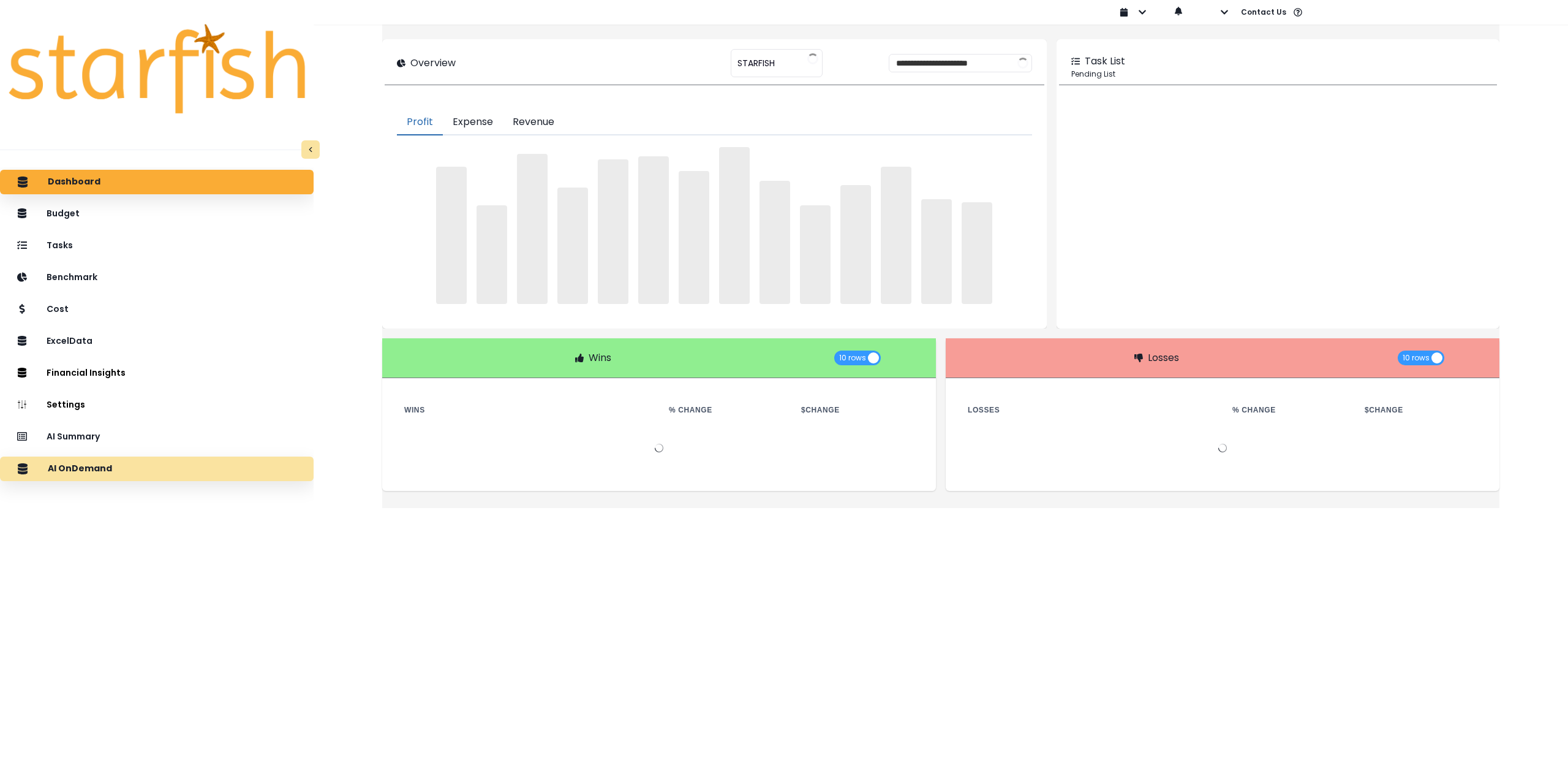
click at [131, 469] on div "AI OnDemand" at bounding box center [157, 469] width 294 height 26
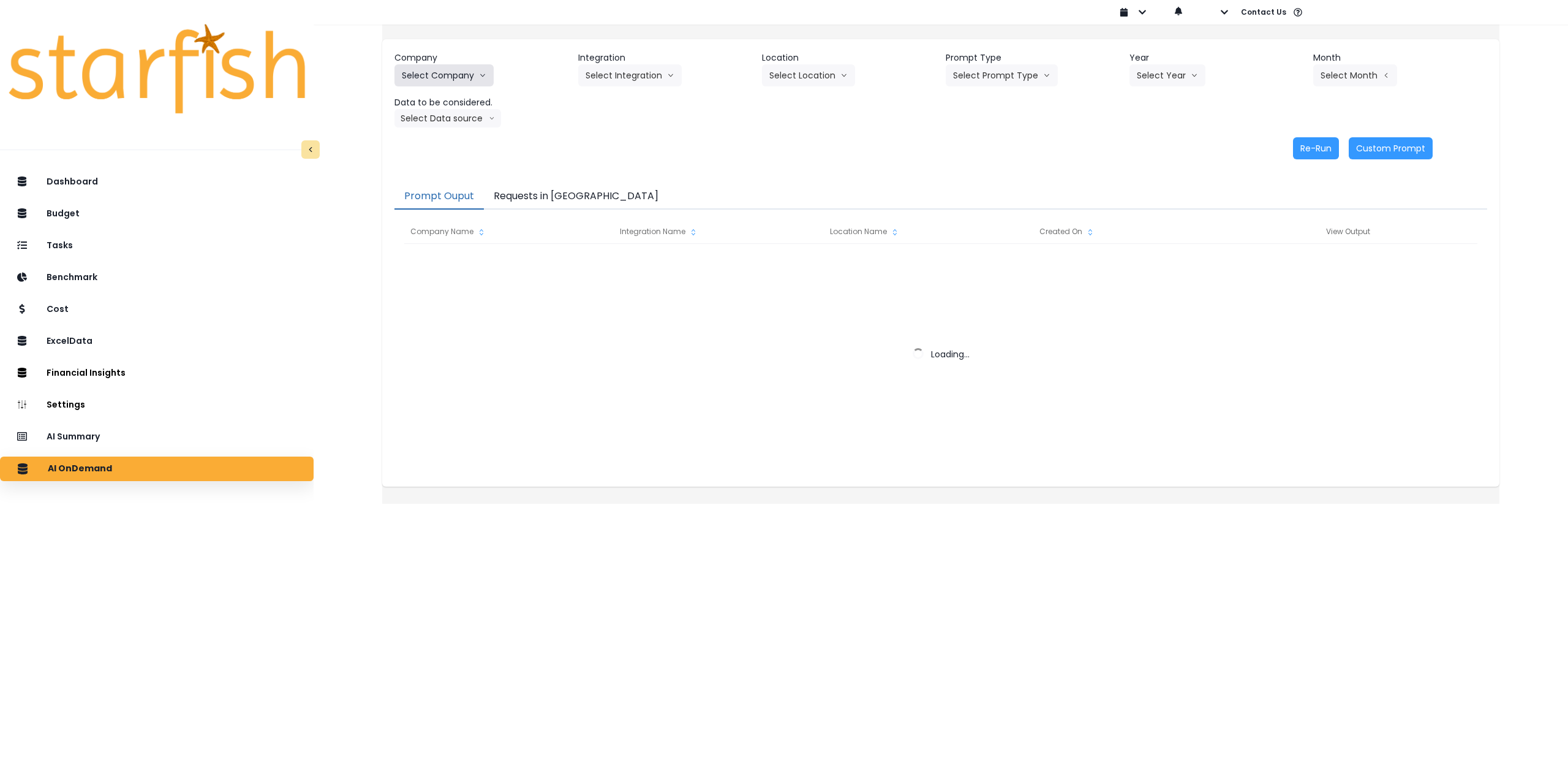
click at [462, 74] on button "Select Company" at bounding box center [444, 75] width 99 height 22
click at [728, 156] on div "Re-Run Custom Prompt" at bounding box center [914, 148] width 1038 height 22
click at [559, 193] on button "Requests in [GEOGRAPHIC_DATA]" at bounding box center [575, 197] width 184 height 26
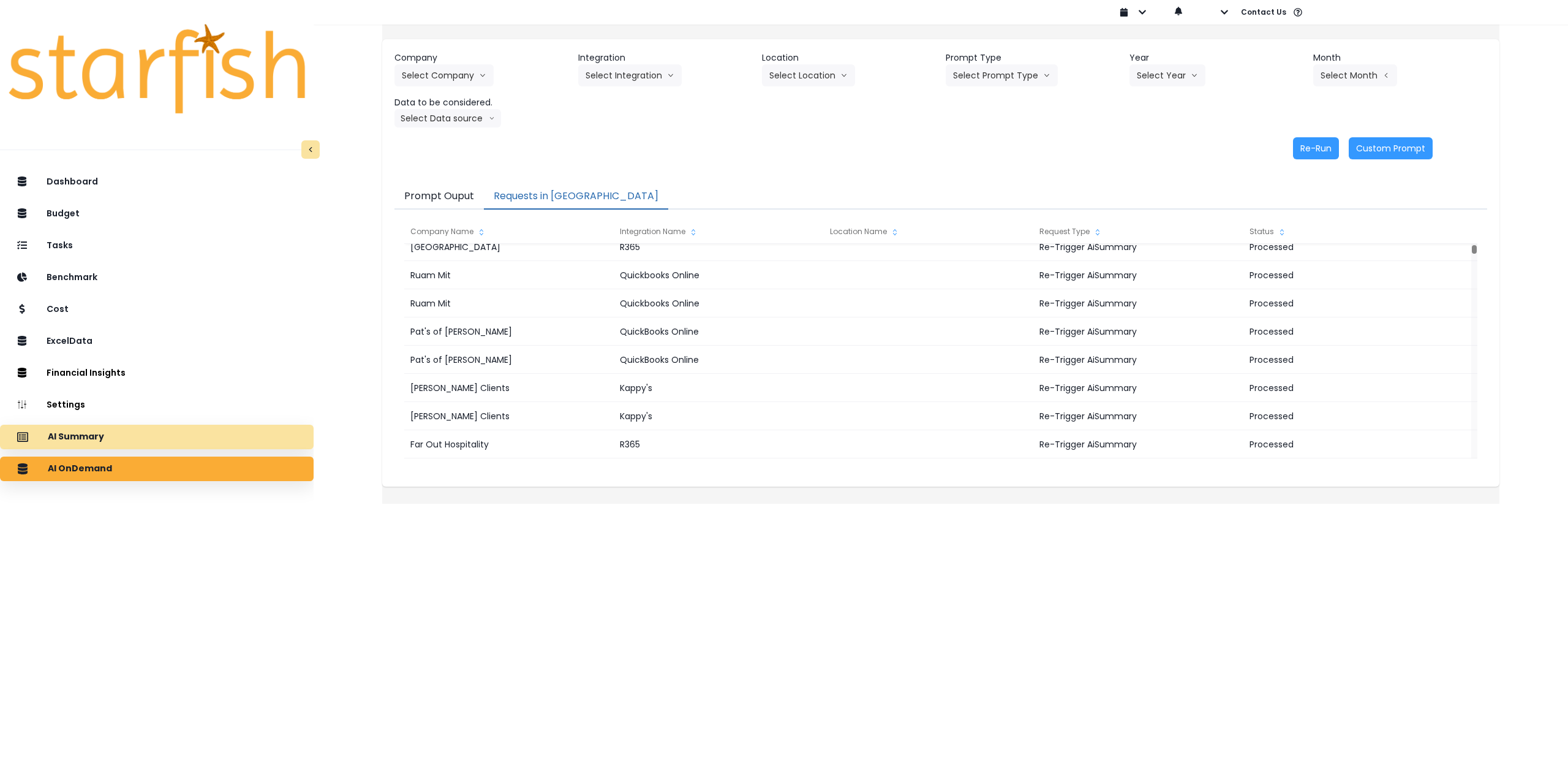
click at [159, 440] on div "AI Summary" at bounding box center [157, 437] width 294 height 26
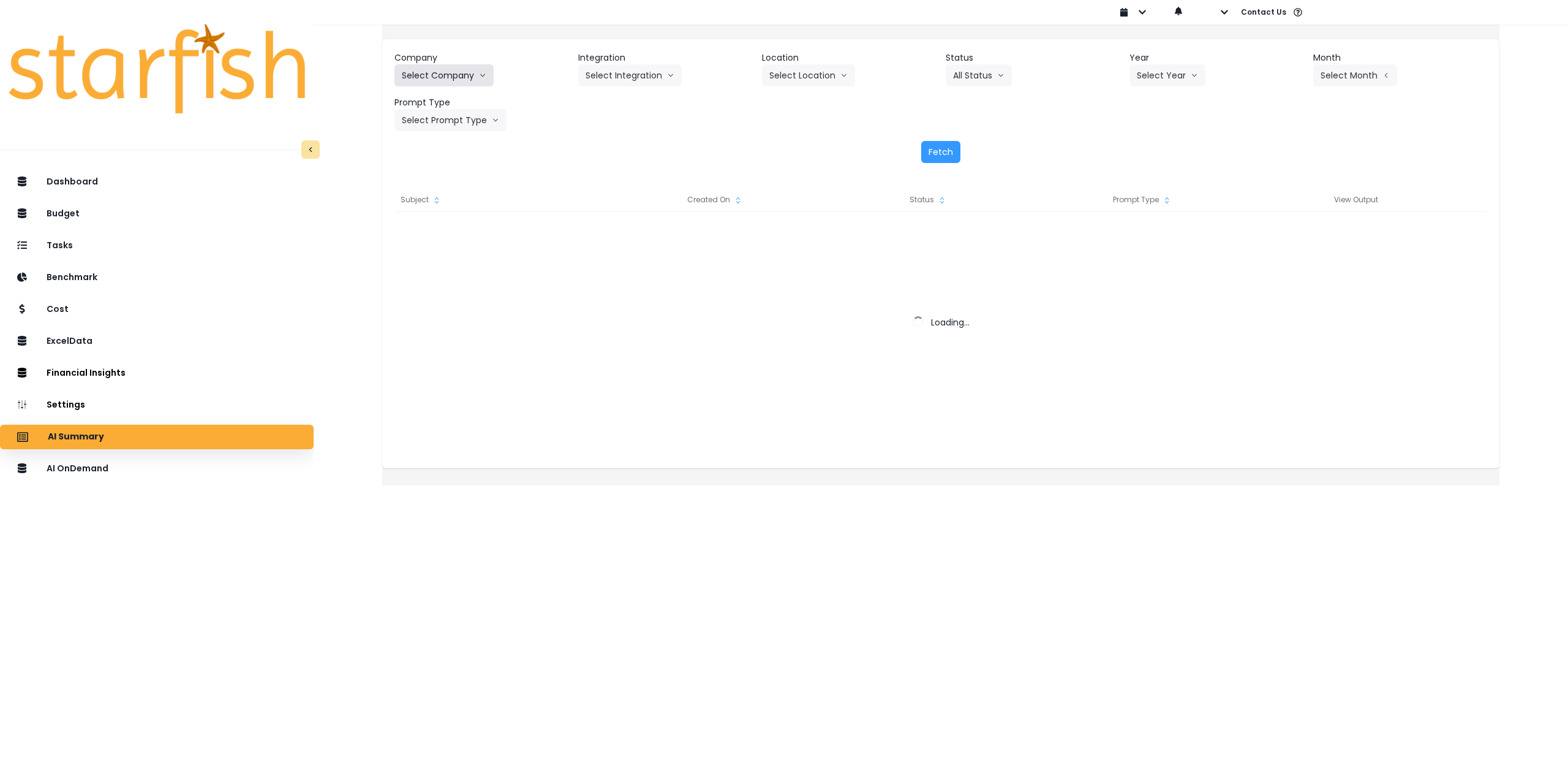
click at [452, 70] on button "Select Company" at bounding box center [444, 75] width 99 height 22
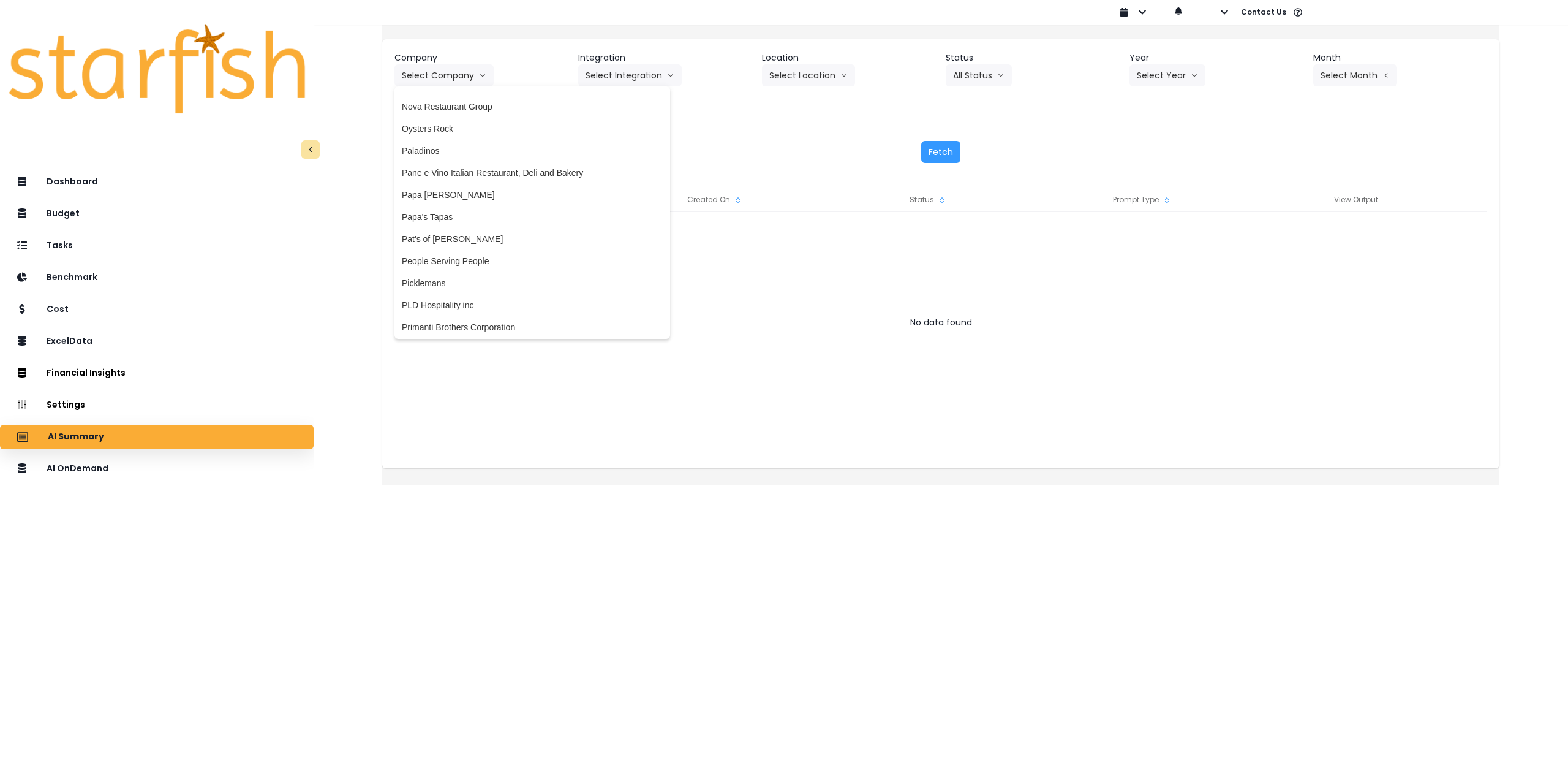
scroll to position [1961, 0]
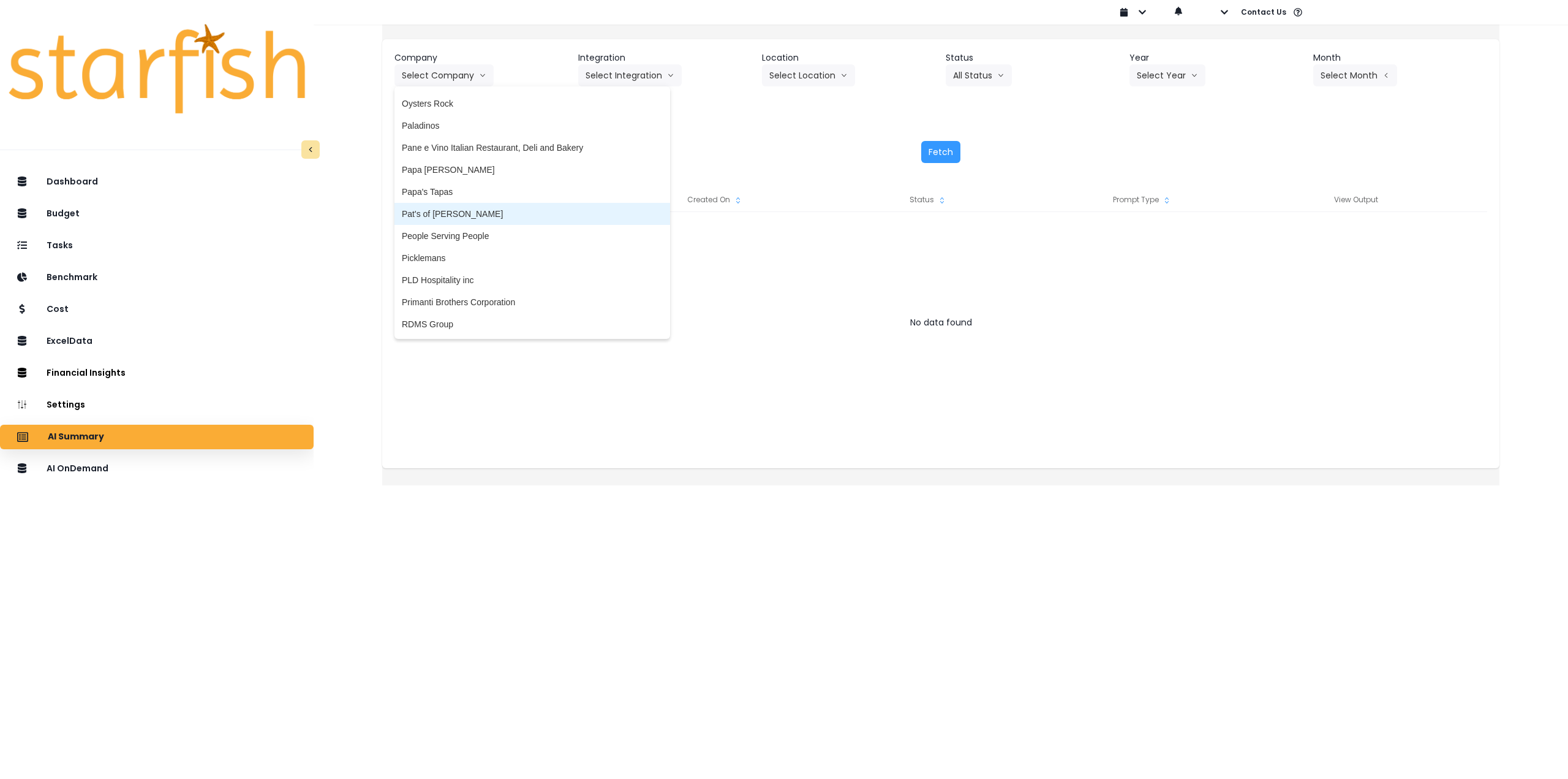
click at [486, 216] on span "Pat's of [PERSON_NAME]" at bounding box center [533, 214] width 261 height 12
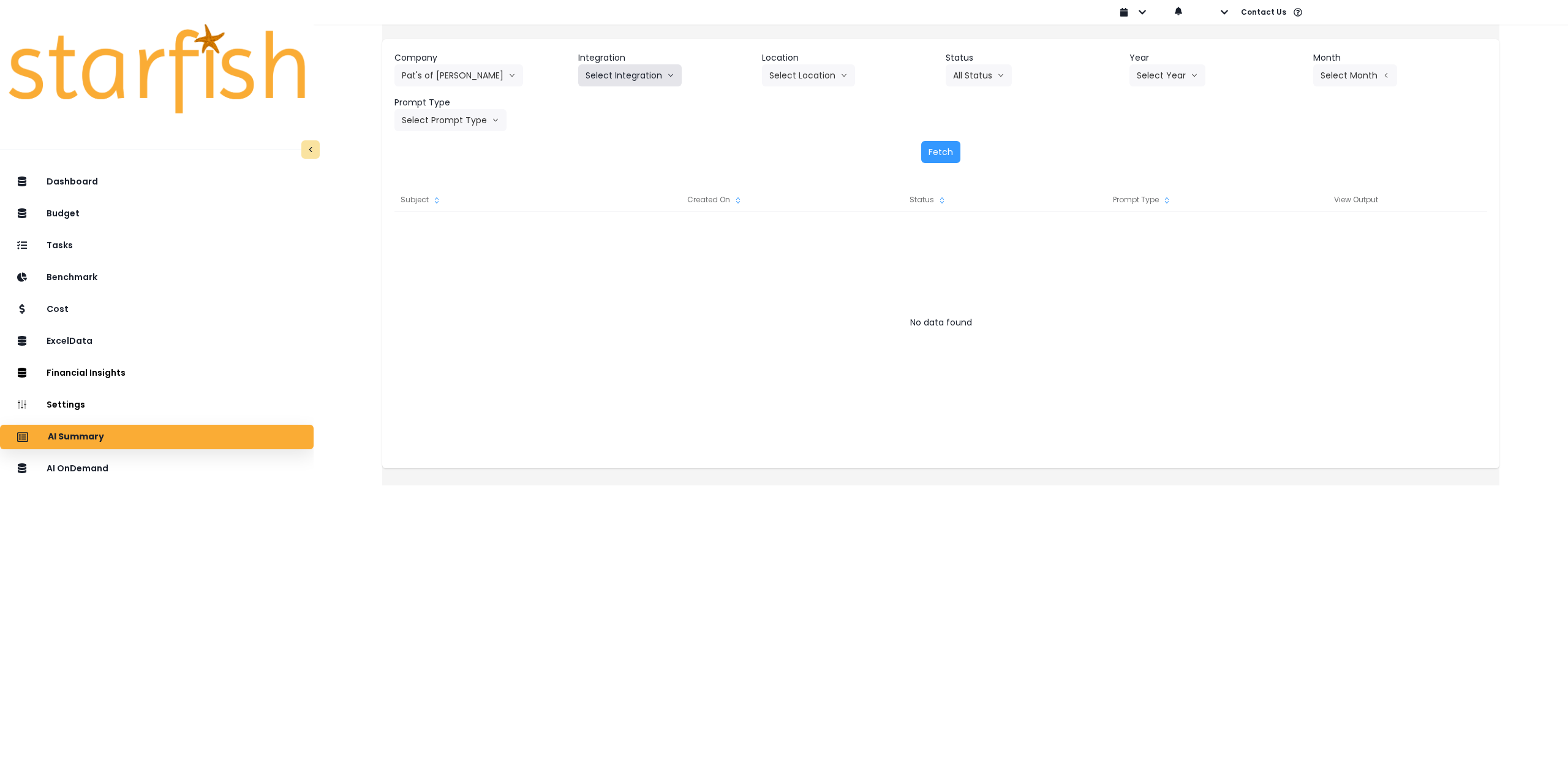
click at [645, 77] on button "Select Integration" at bounding box center [629, 75] width 103 height 22
click at [626, 104] on span "QuickBooks Online" at bounding box center [621, 101] width 73 height 12
click at [833, 75] on button "Select Location" at bounding box center [808, 75] width 93 height 22
click at [800, 108] on li "All Locations" at bounding box center [793, 101] width 63 height 22
drag, startPoint x: 968, startPoint y: 81, endPoint x: 965, endPoint y: 93, distance: 12.4
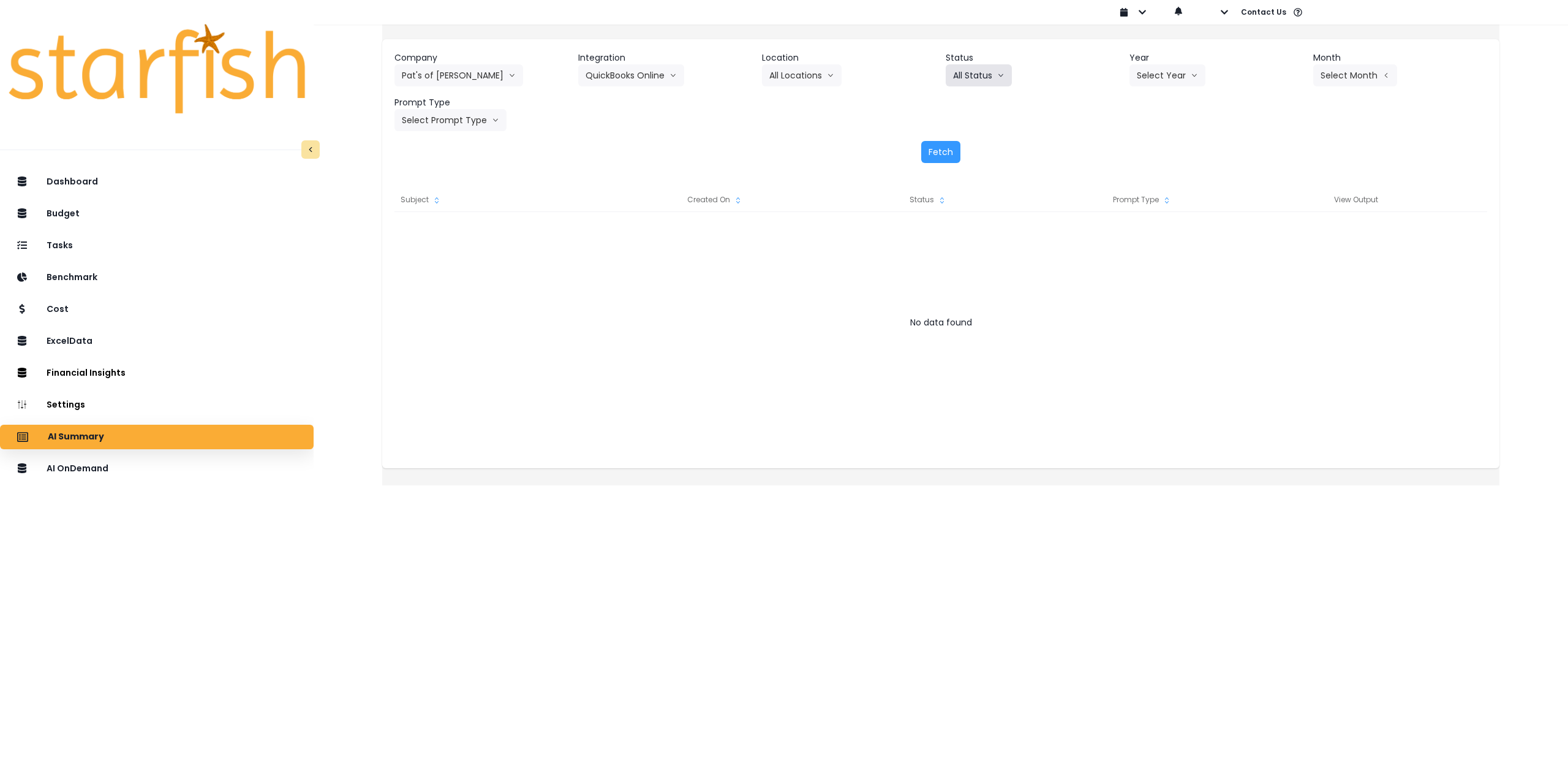
click at [969, 81] on button "All Status" at bounding box center [978, 75] width 66 height 22
click at [1156, 75] on button "Select Year" at bounding box center [1167, 75] width 76 height 22
click at [1146, 144] on span "2025" at bounding box center [1146, 145] width 19 height 12
click at [1356, 72] on button "Select Month" at bounding box center [1355, 75] width 84 height 22
click at [1276, 241] on li "Aug" at bounding box center [1293, 233] width 38 height 22
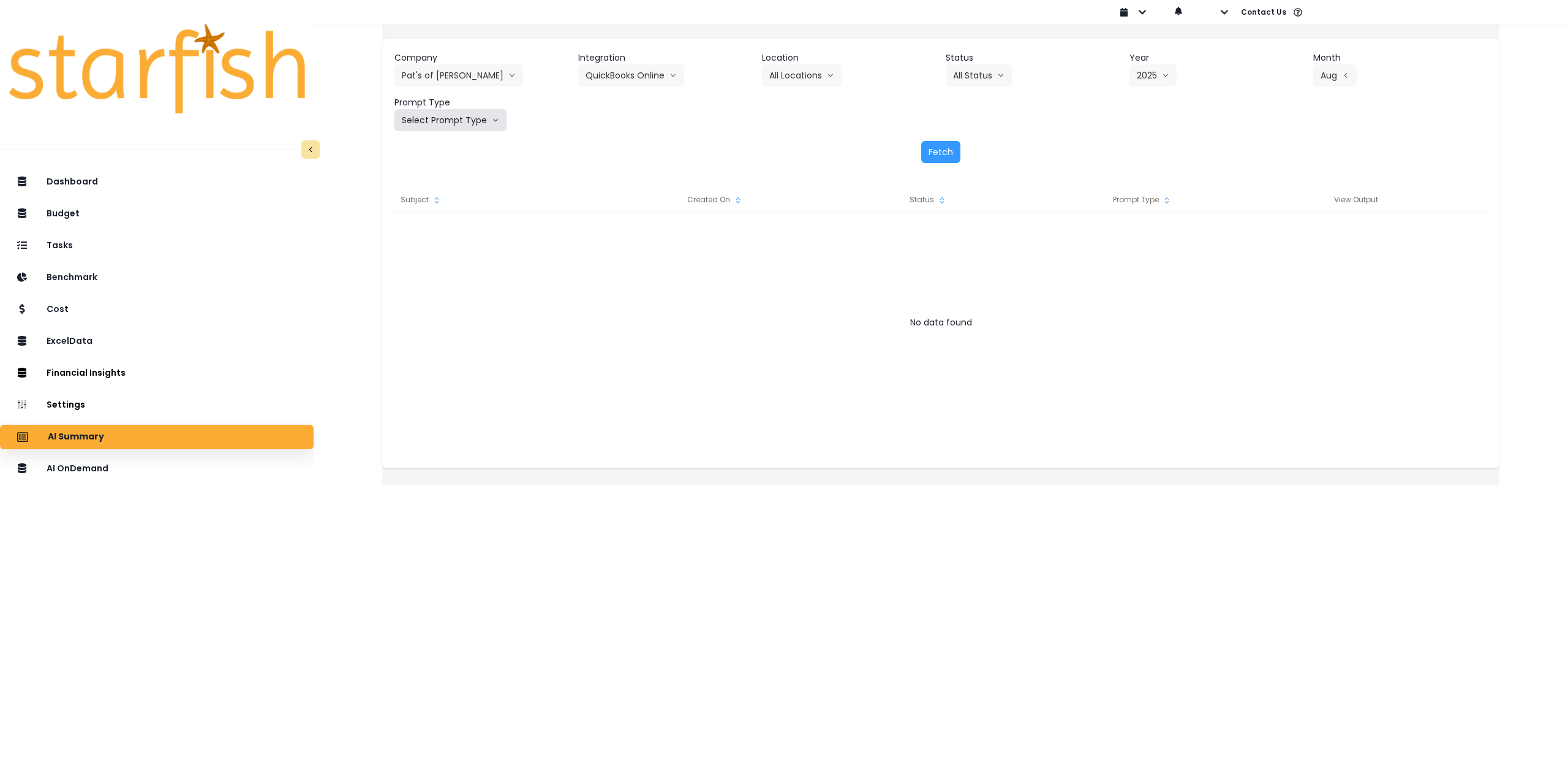
click at [484, 116] on button "Select Prompt Type" at bounding box center [450, 120] width 112 height 22
click at [453, 225] on li "Monthly Summary" at bounding box center [437, 234] width 84 height 22
click at [940, 146] on button "Fetch" at bounding box center [940, 152] width 39 height 22
click at [1342, 77] on icon "arrow left line" at bounding box center [1346, 75] width 7 height 12
click at [1282, 212] on span "July" at bounding box center [1293, 211] width 24 height 12
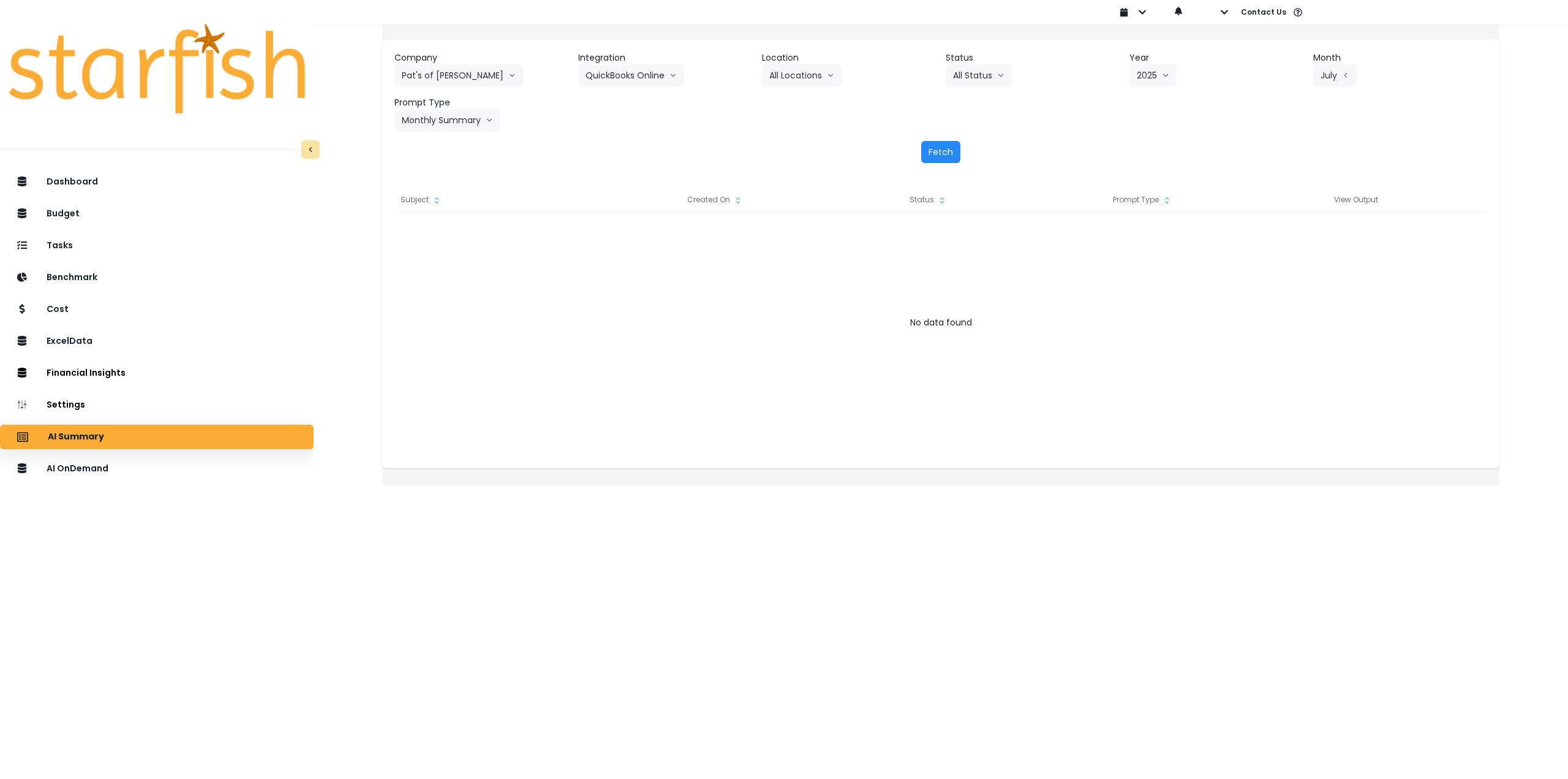
click at [932, 156] on button "Fetch" at bounding box center [940, 152] width 39 height 22
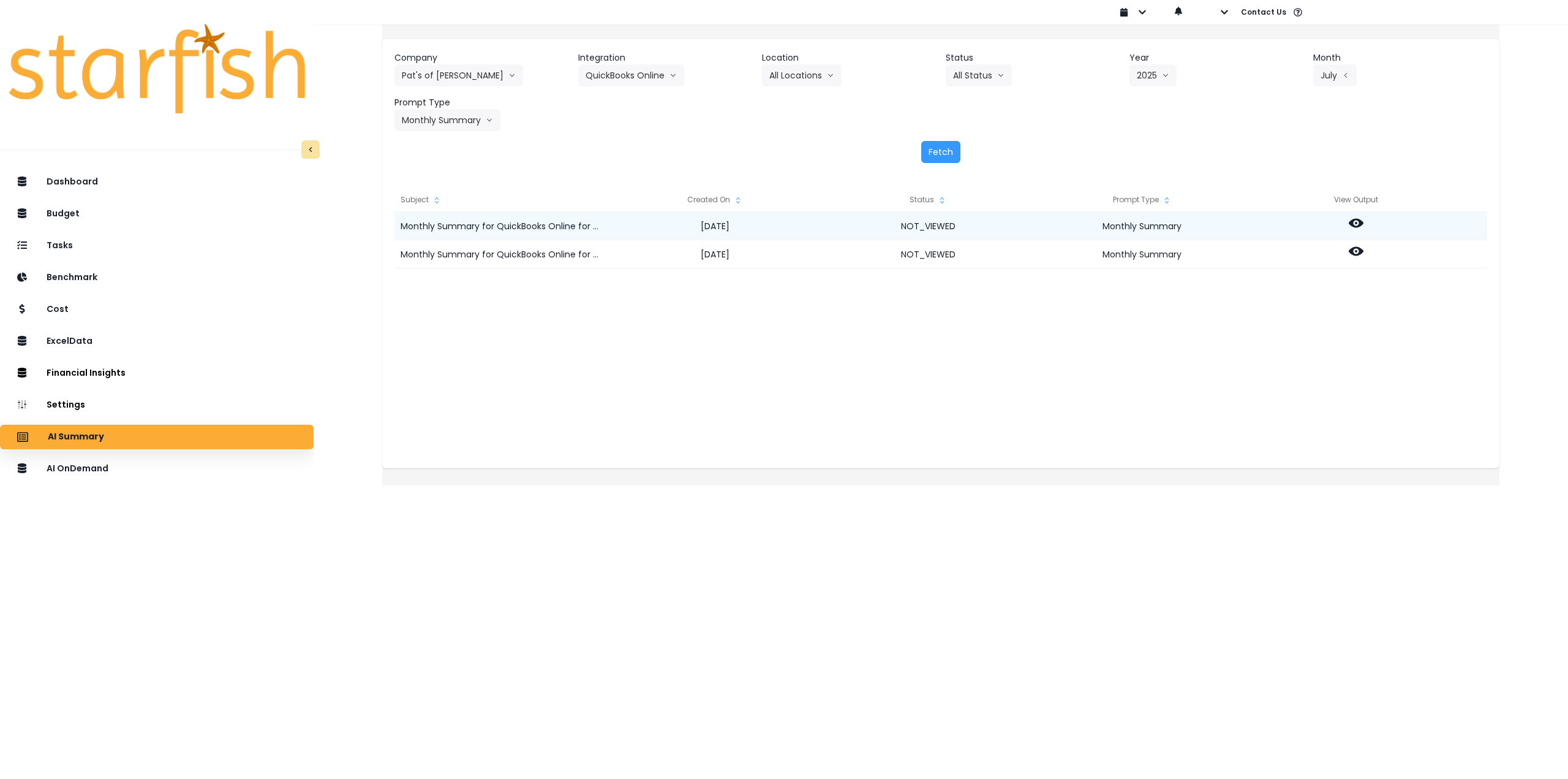
click at [1363, 221] on icon at bounding box center [1356, 223] width 14 height 9
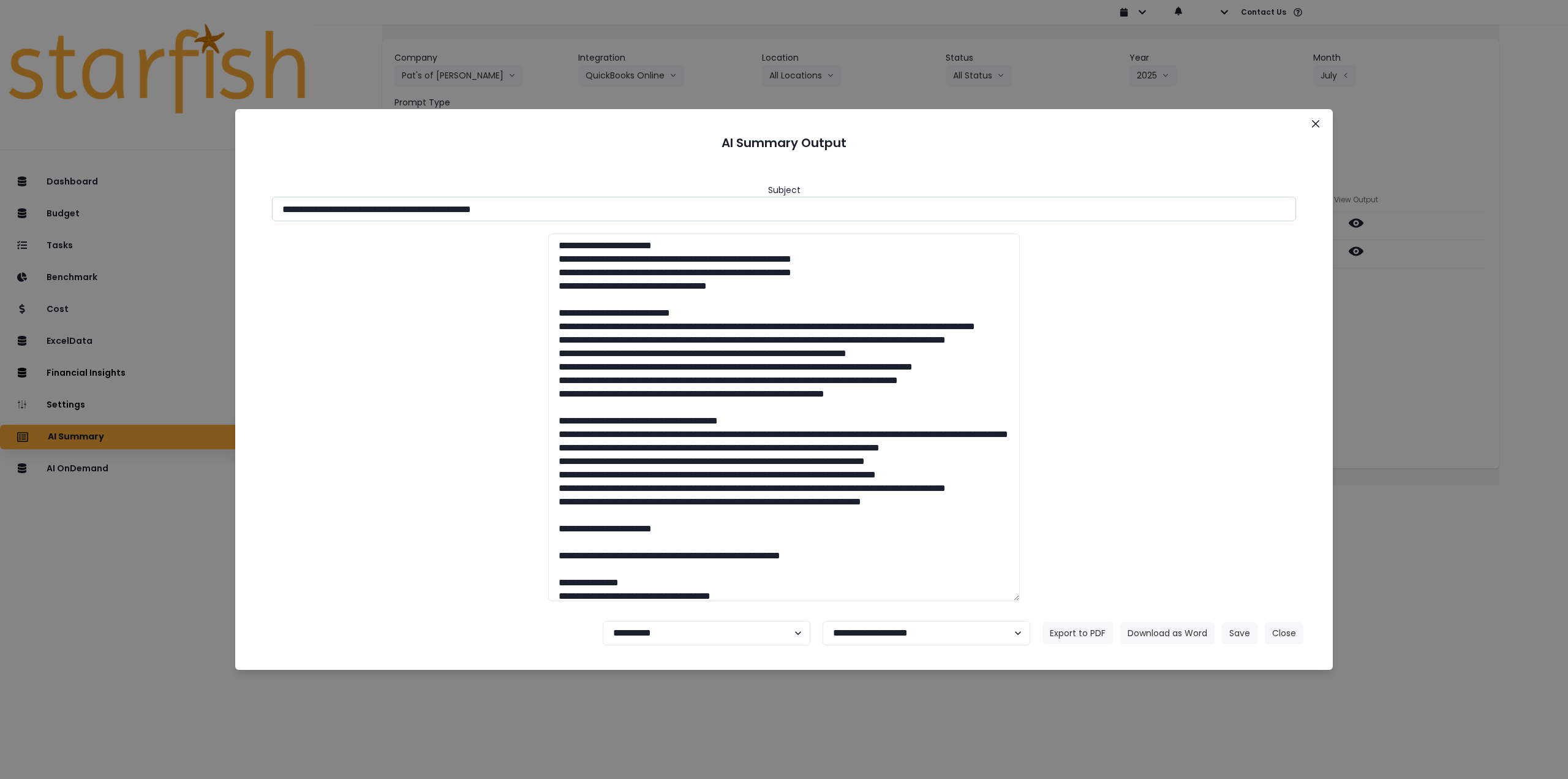
drag, startPoint x: 499, startPoint y: 212, endPoint x: 621, endPoint y: 211, distance: 122.0
click at [619, 210] on input "**********" at bounding box center [784, 209] width 1024 height 25
click at [1185, 633] on button "Download as Word" at bounding box center [1167, 632] width 95 height 22
click at [1429, 331] on div "**********" at bounding box center [784, 389] width 1568 height 779
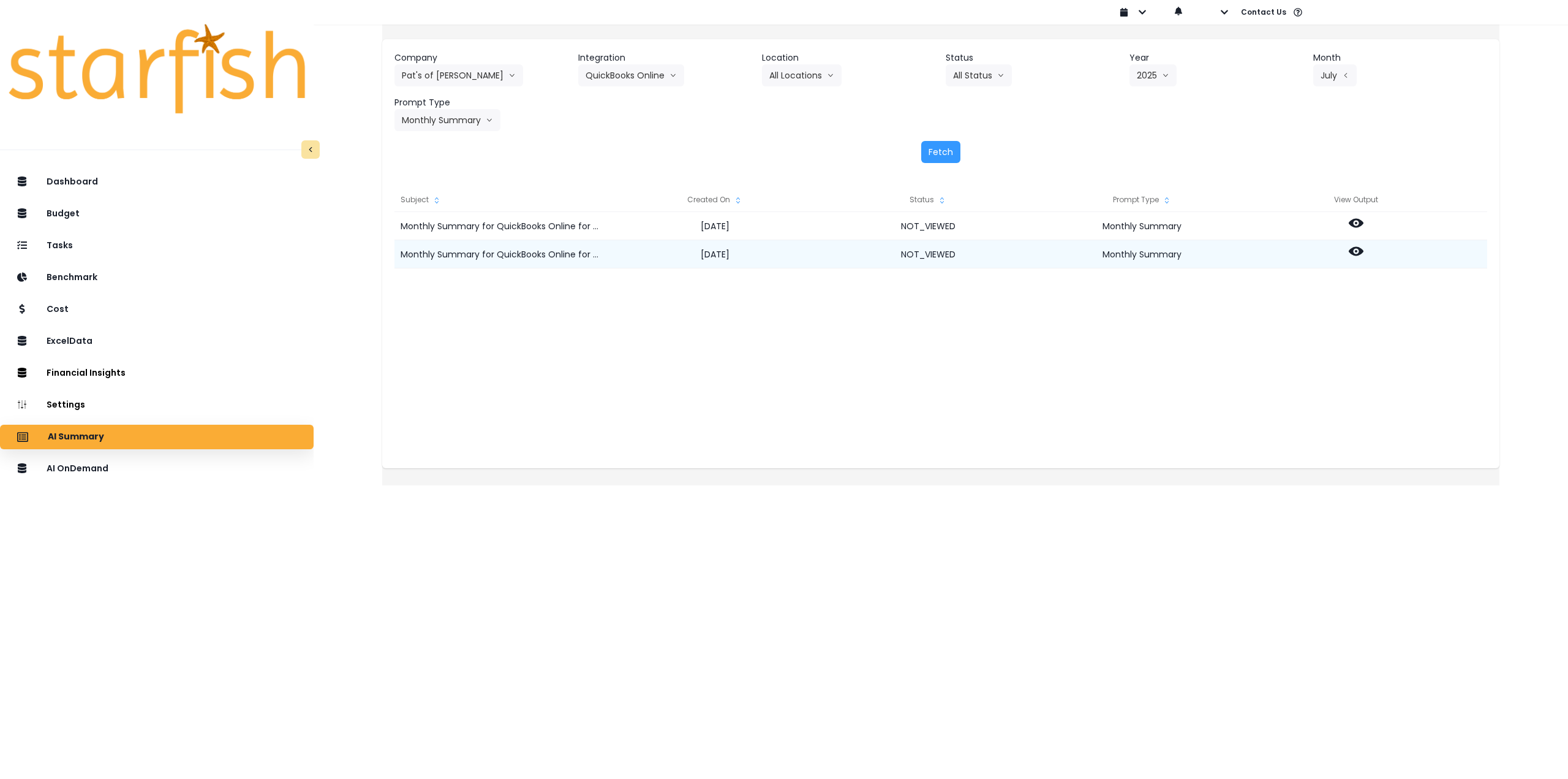
click at [1363, 256] on icon at bounding box center [1356, 251] width 14 height 14
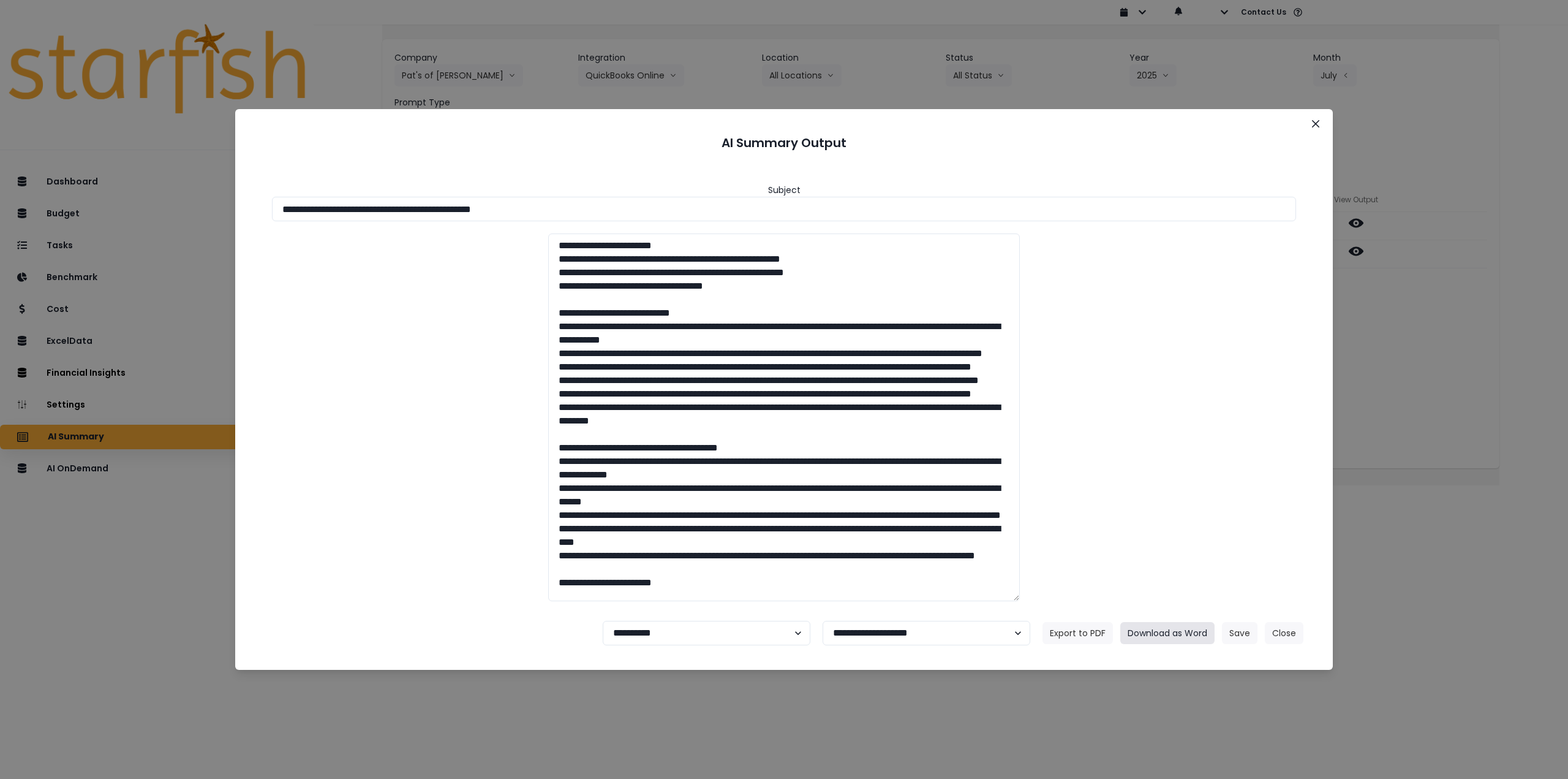
click at [1155, 637] on button "Download as Word" at bounding box center [1167, 632] width 95 height 22
click at [650, 638] on select "**********" at bounding box center [706, 633] width 208 height 25
select select "********"
click at [603, 621] on select "**********" at bounding box center [706, 633] width 208 height 25
click at [1234, 628] on button "Save" at bounding box center [1239, 632] width 35 height 22
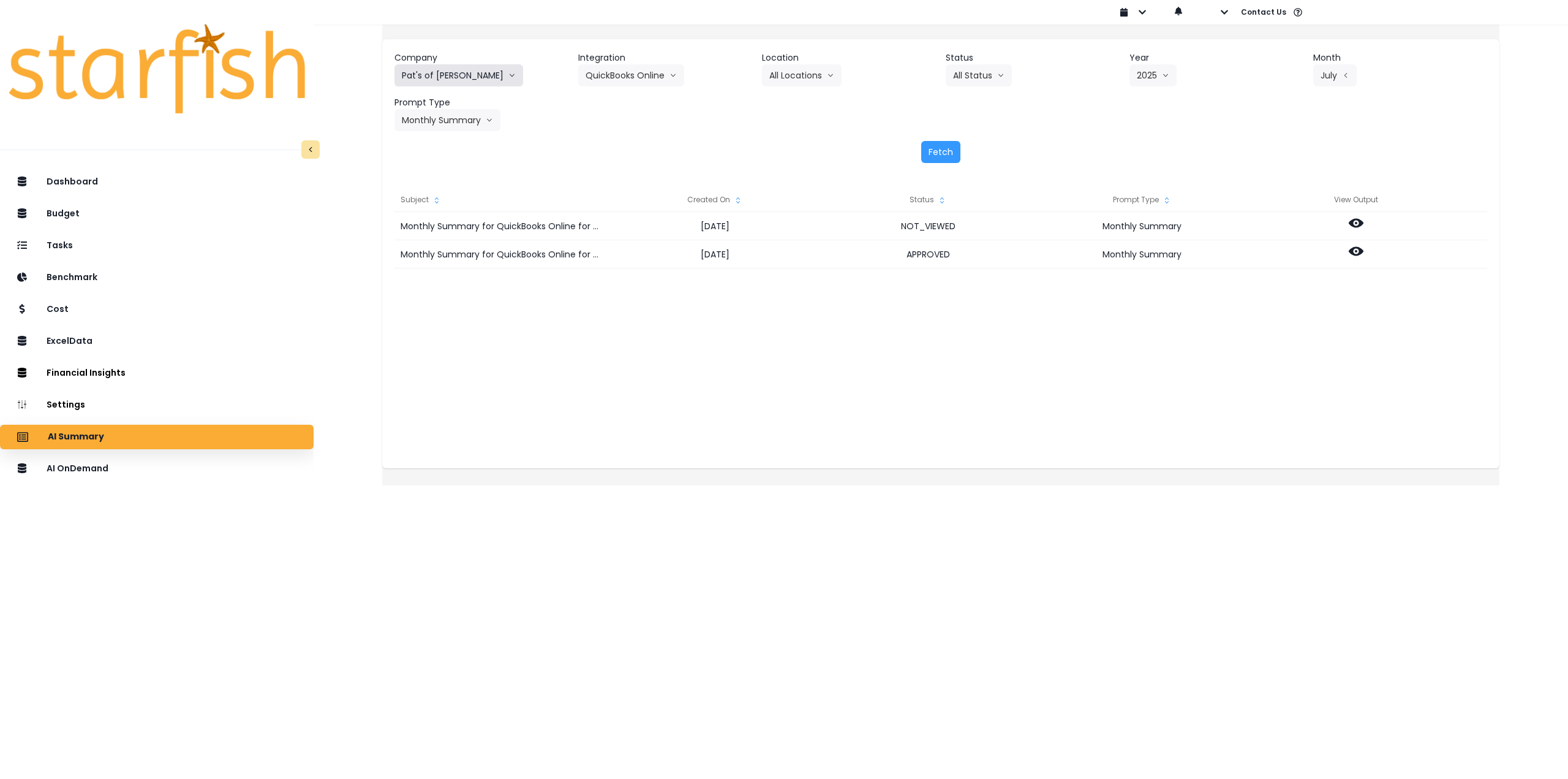
click at [486, 79] on button "Pat's of [PERSON_NAME]" at bounding box center [459, 75] width 128 height 22
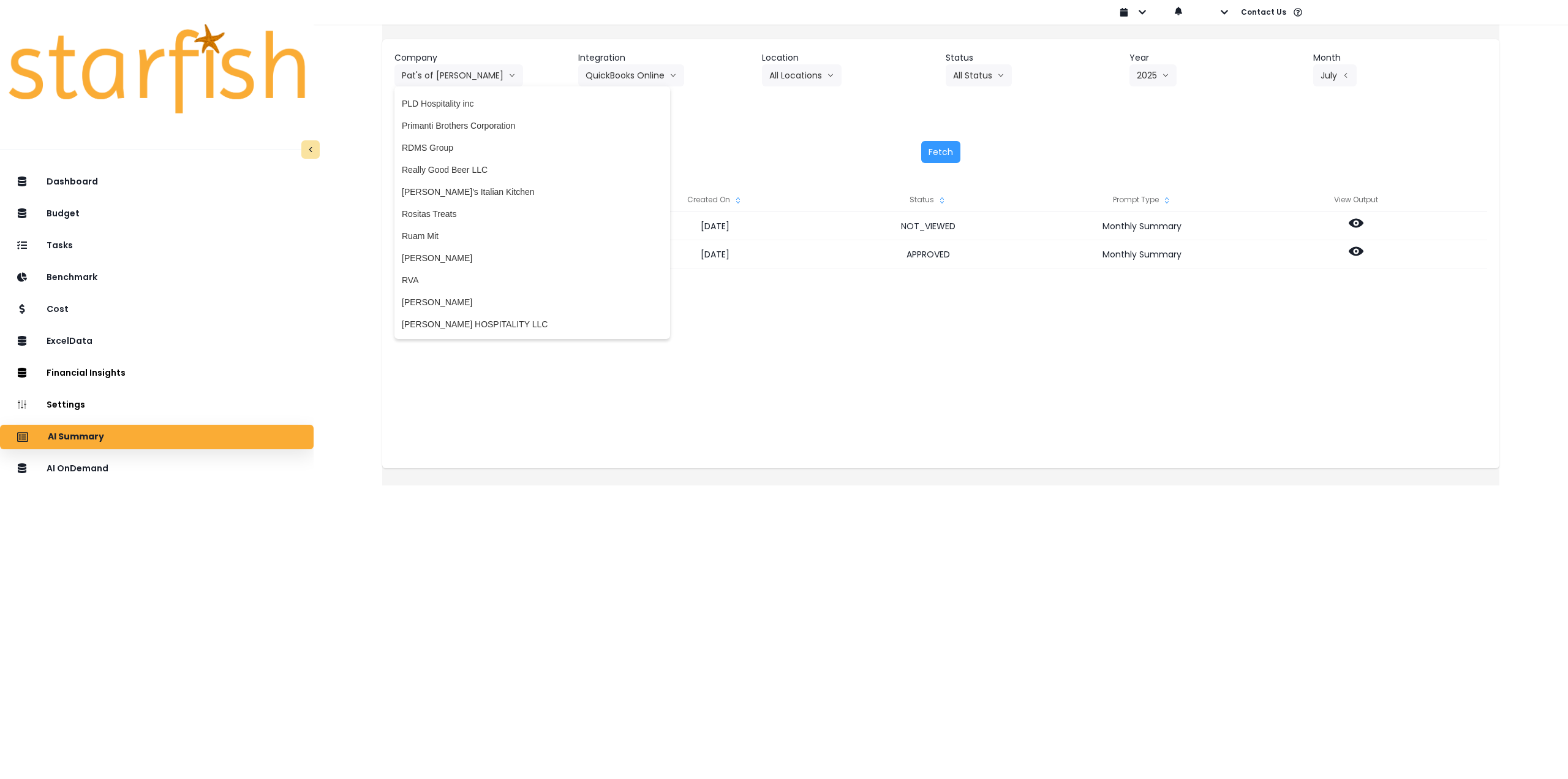
scroll to position [2145, 0]
click at [478, 227] on span "Ruam Mit" at bounding box center [533, 228] width 261 height 12
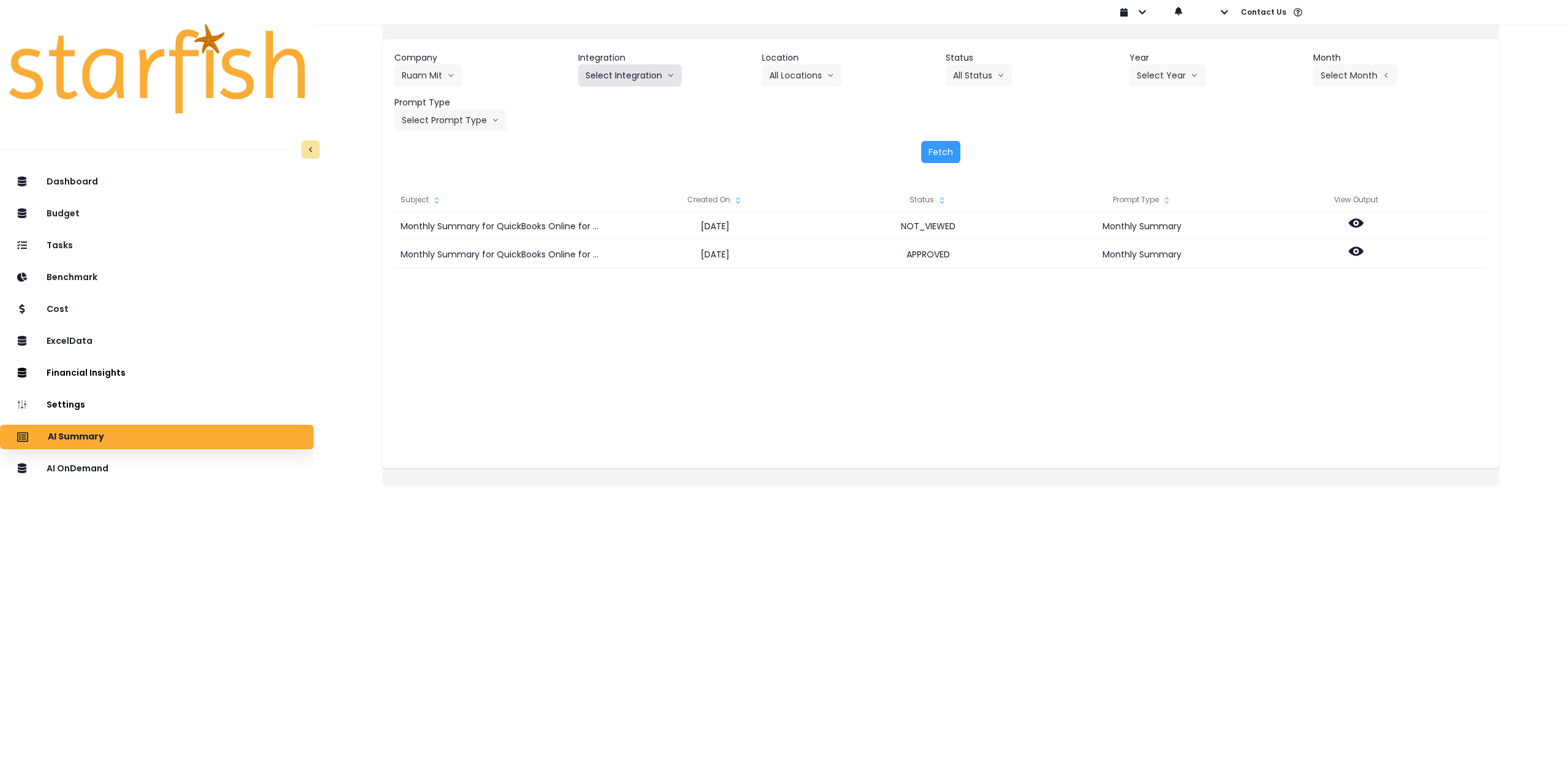
click at [629, 80] on button "Select Integration" at bounding box center [629, 75] width 103 height 22
click at [626, 101] on span "Quickbooks Online" at bounding box center [621, 101] width 72 height 12
click at [994, 73] on button "All Status" at bounding box center [978, 75] width 66 height 22
click at [1191, 73] on icon "arrow down line" at bounding box center [1194, 75] width 7 height 12
drag, startPoint x: 1150, startPoint y: 142, endPoint x: 1196, endPoint y: 128, distance: 48.1
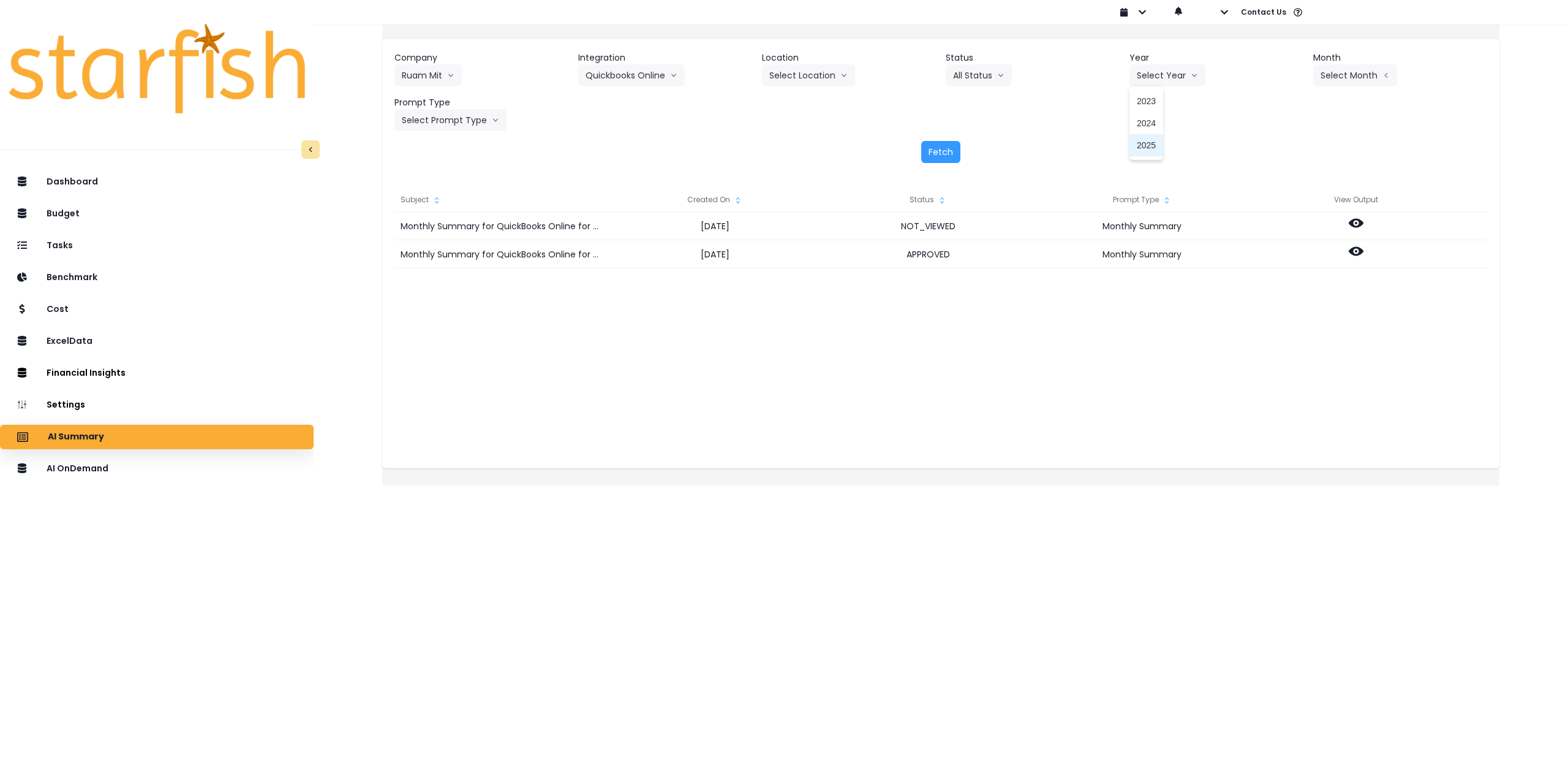
click at [1151, 142] on span "2025" at bounding box center [1146, 145] width 19 height 12
click at [1343, 87] on div "Company Ruam Mit 86 Costs Asti Bagel Cafe Balance Grille Bald Ginger Bar Busine…" at bounding box center [941, 91] width 1092 height 79
click at [1343, 82] on button "Select Month" at bounding box center [1355, 75] width 84 height 22
click at [1282, 235] on span "Aug" at bounding box center [1293, 233] width 24 height 12
click at [473, 121] on button "Select Prompt Type" at bounding box center [450, 120] width 112 height 22
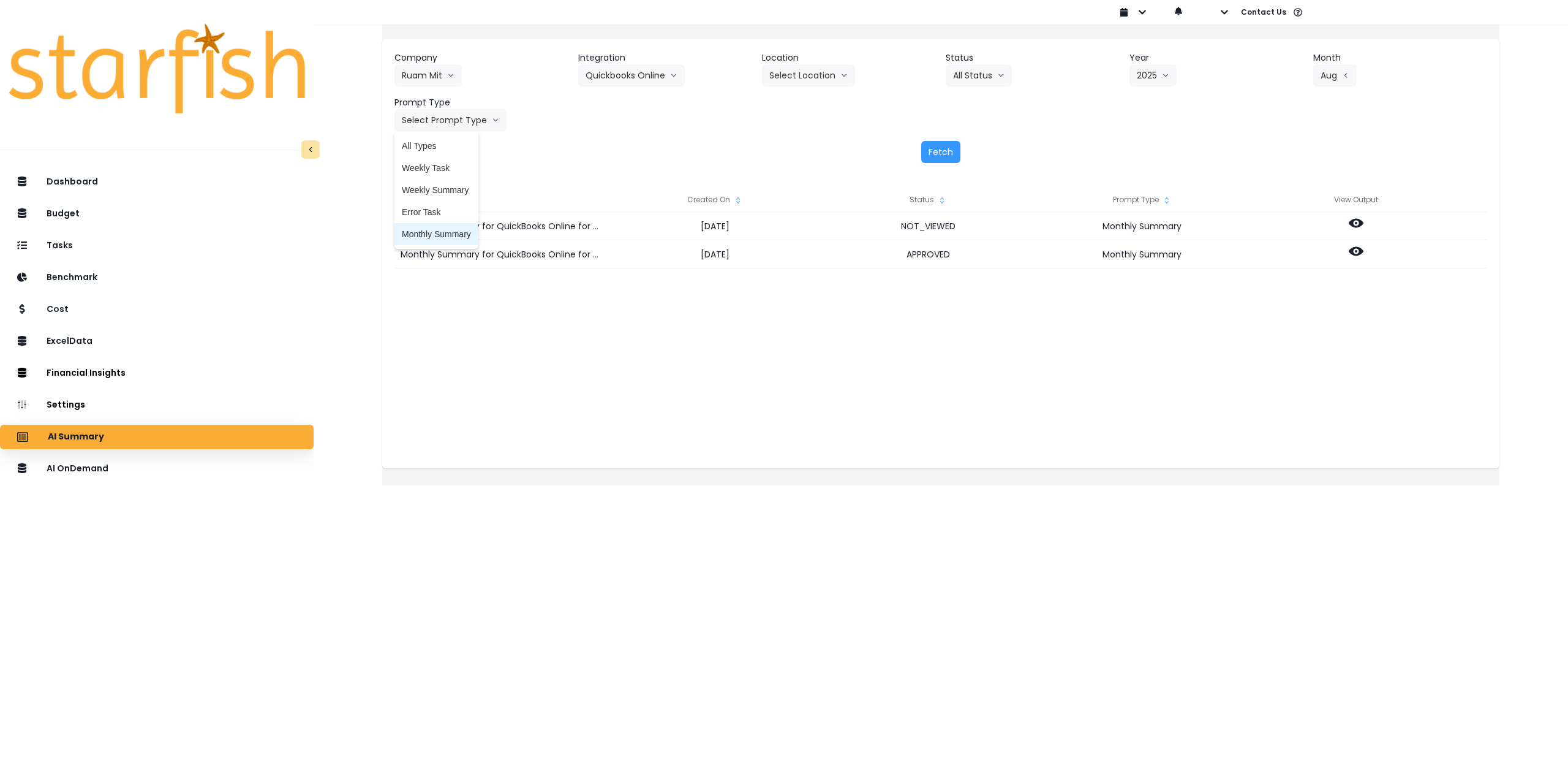
click at [455, 232] on span "Monthly Summary" at bounding box center [437, 234] width 69 height 12
click at [933, 151] on button "Fetch" at bounding box center [940, 152] width 39 height 22
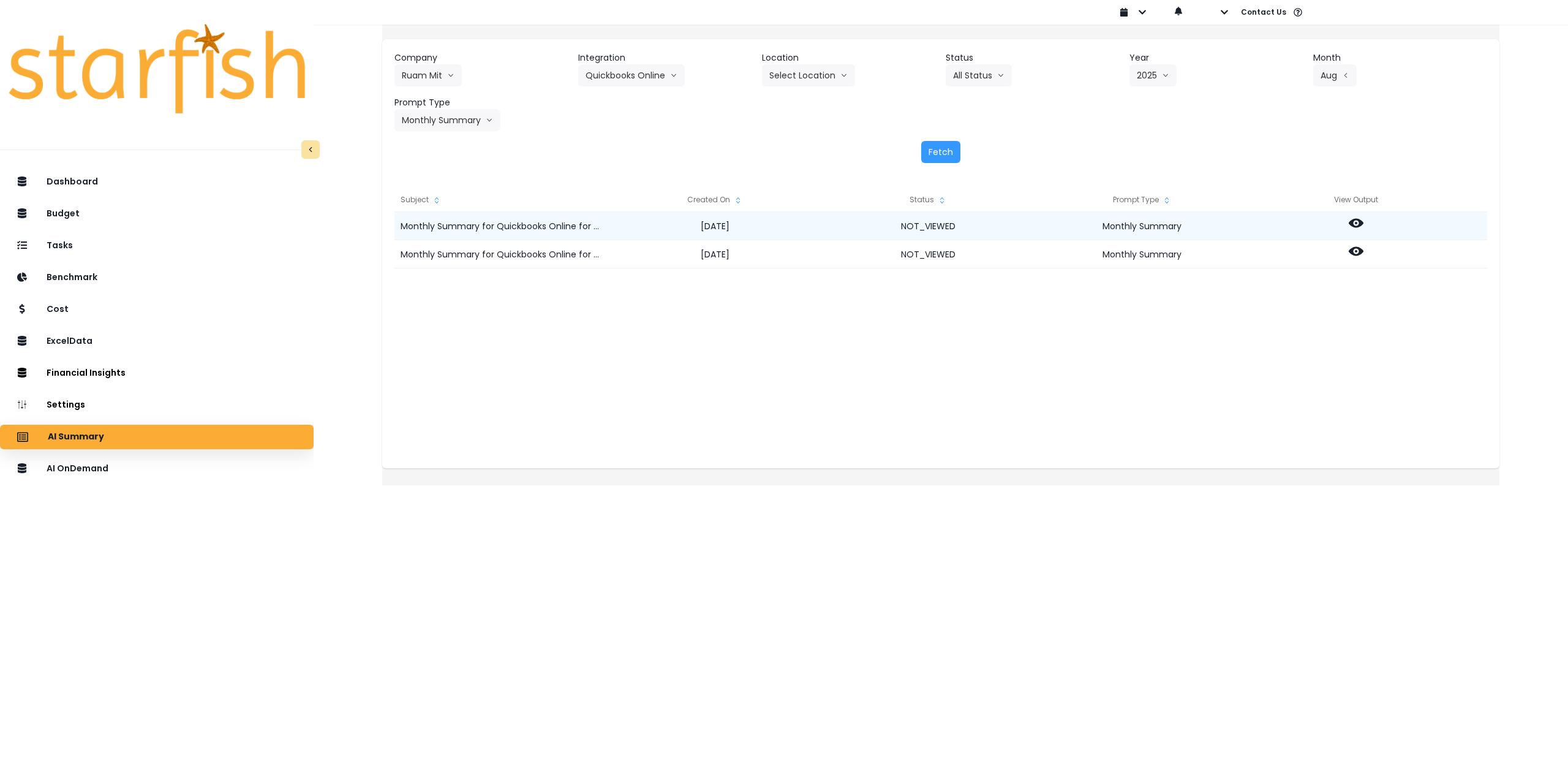
click at [1363, 217] on icon at bounding box center [1356, 223] width 14 height 14
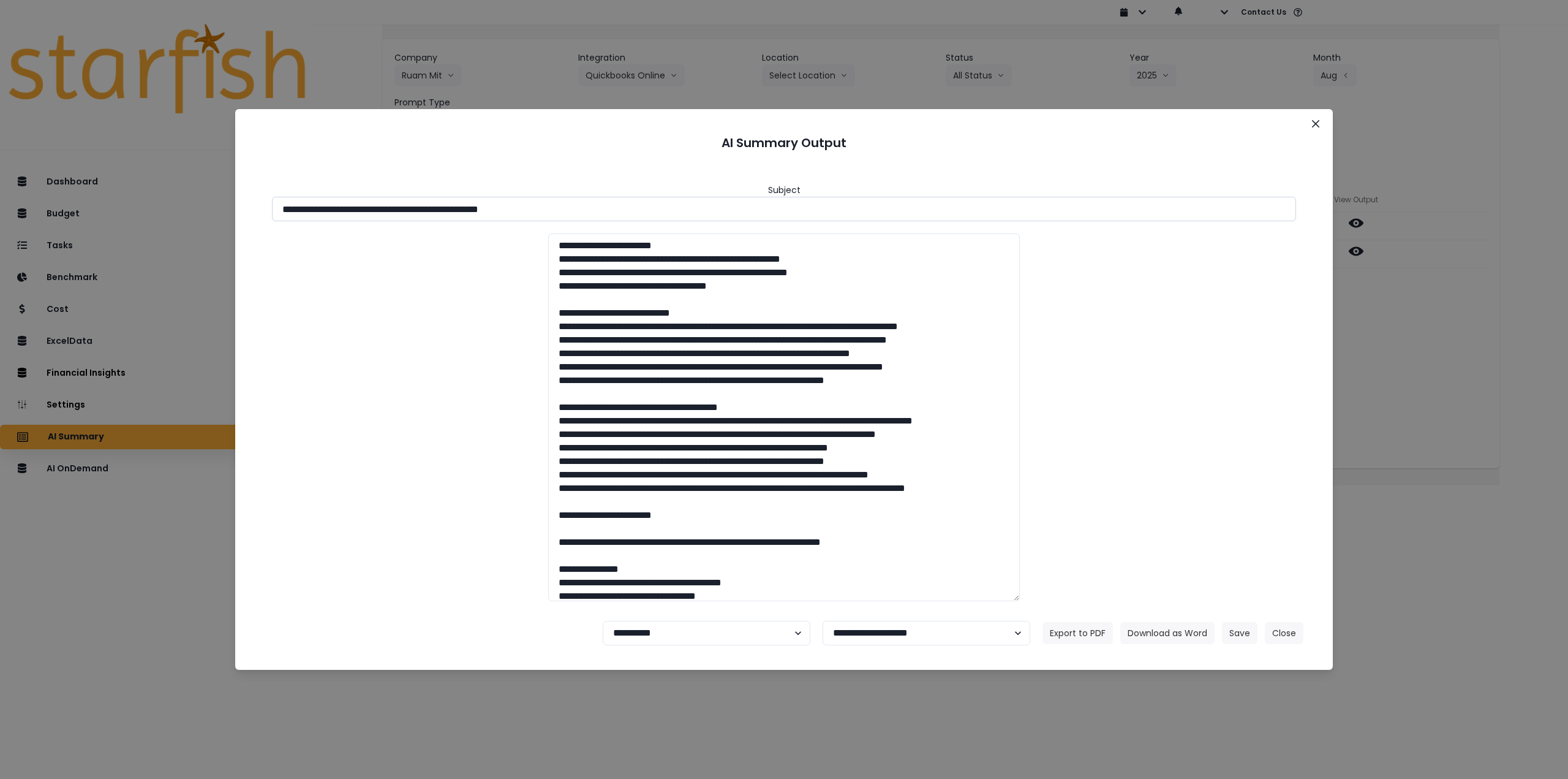
drag, startPoint x: 500, startPoint y: 209, endPoint x: 662, endPoint y: 217, distance: 162.2
click at [654, 216] on input "**********" at bounding box center [784, 209] width 1024 height 25
click at [1160, 630] on button "Download as Word" at bounding box center [1167, 632] width 95 height 22
click at [1502, 464] on div "**********" at bounding box center [784, 389] width 1568 height 779
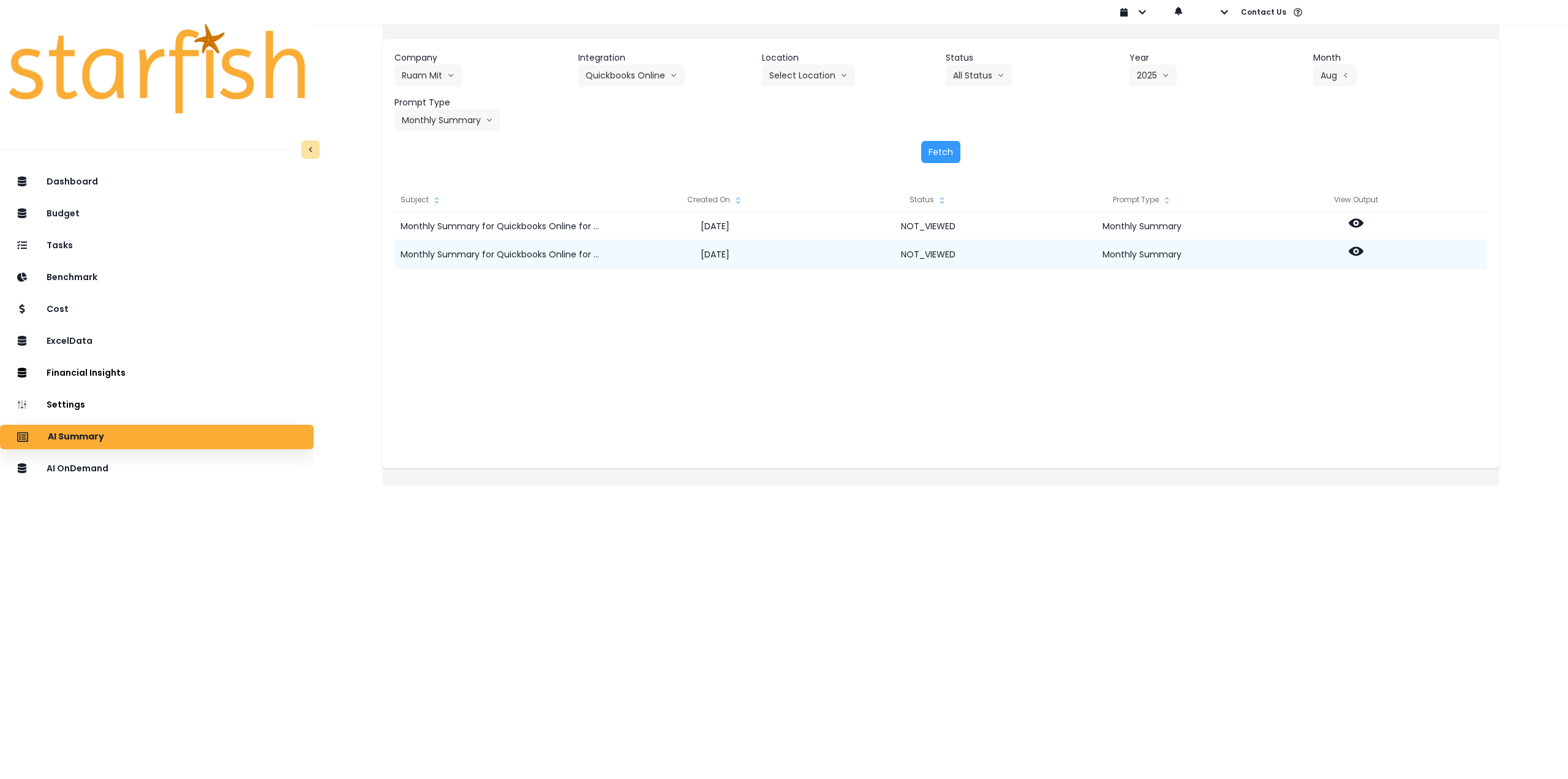
click at [1363, 253] on icon at bounding box center [1356, 251] width 14 height 14
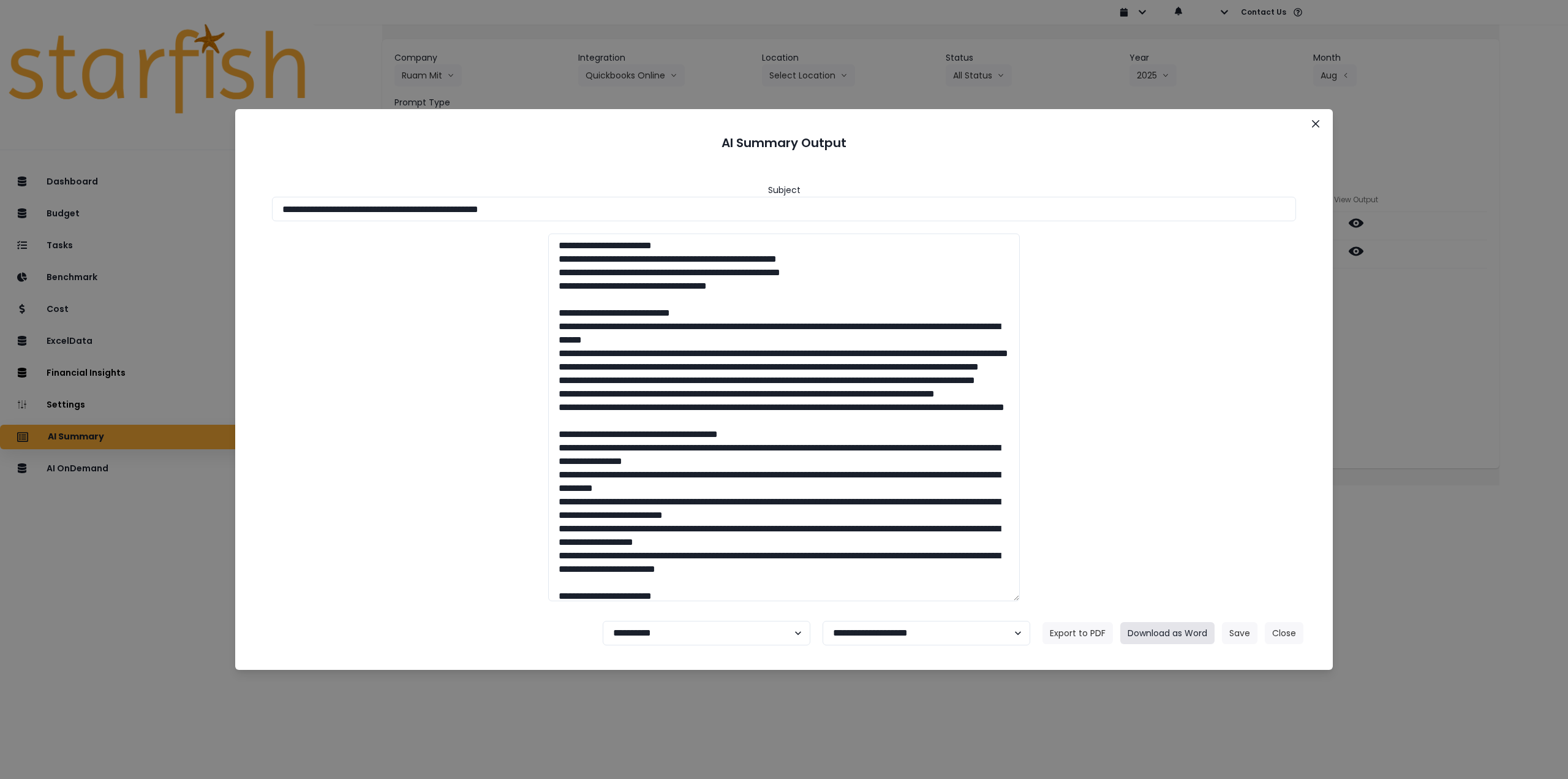
click at [1181, 631] on button "Download as Word" at bounding box center [1167, 632] width 95 height 22
click at [717, 553] on textarea at bounding box center [784, 417] width 472 height 367
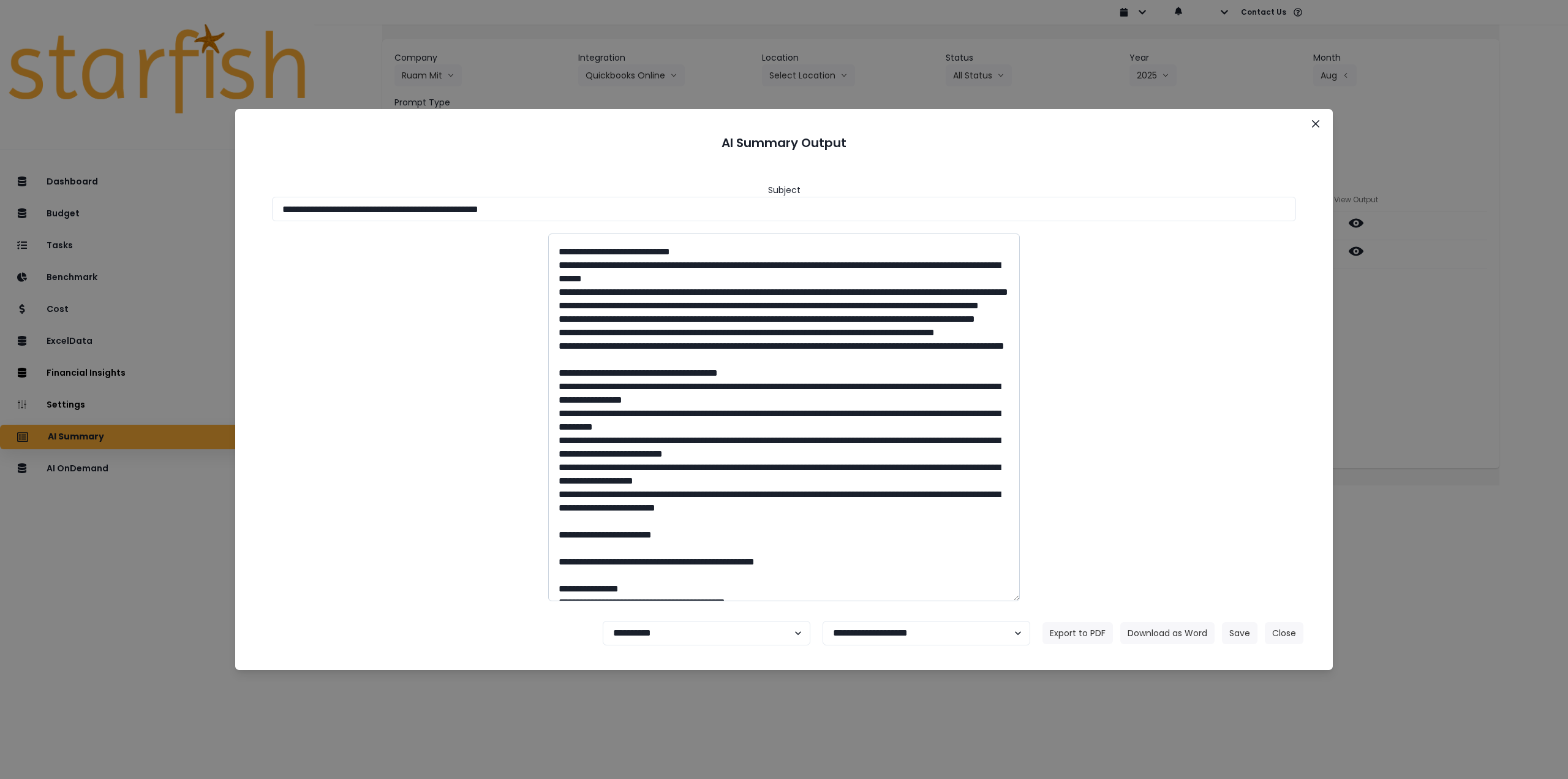
scroll to position [0, 0]
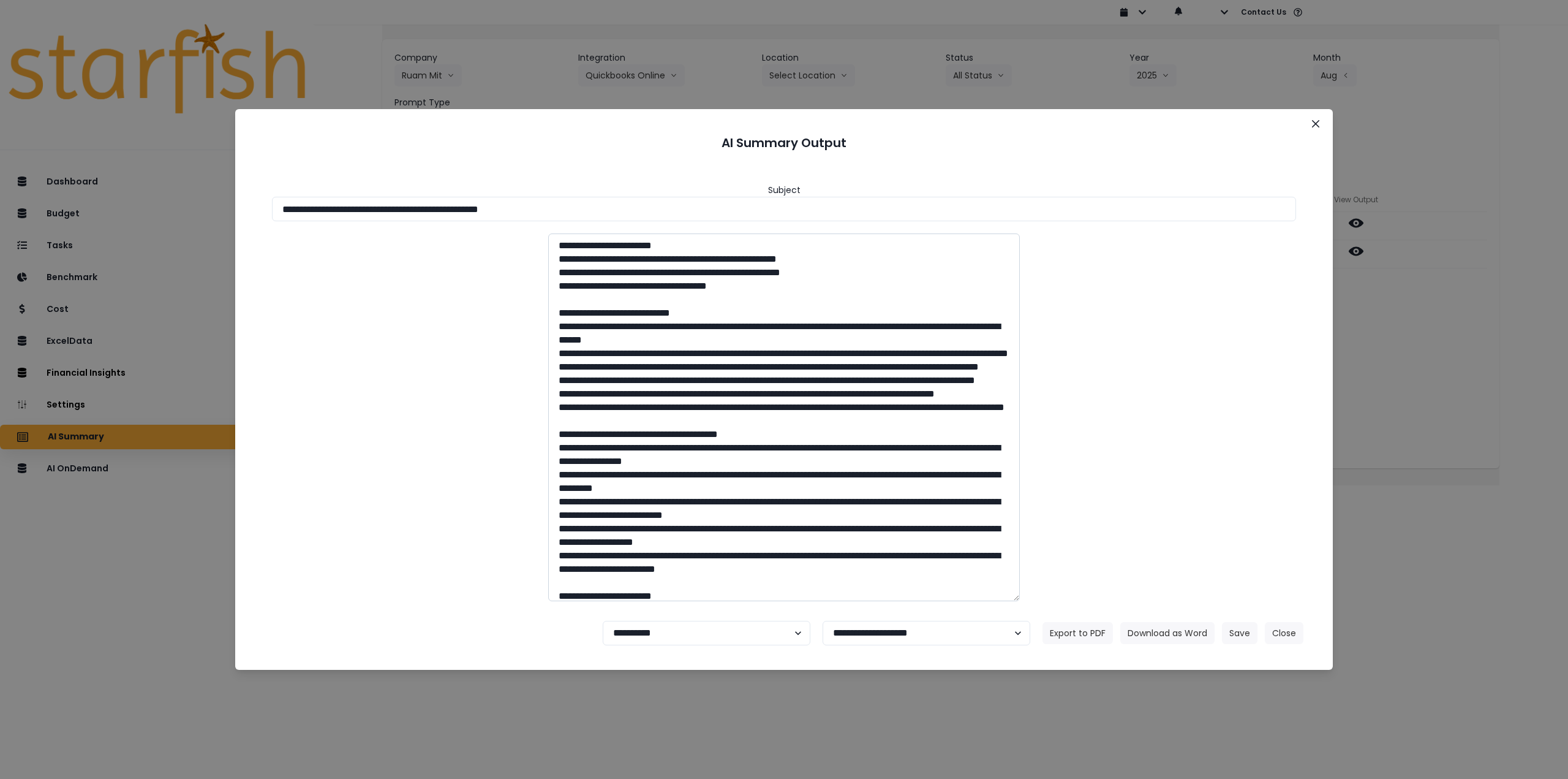
click at [637, 430] on textarea at bounding box center [784, 417] width 472 height 367
click at [1318, 123] on icon "Close" at bounding box center [1315, 123] width 7 height 7
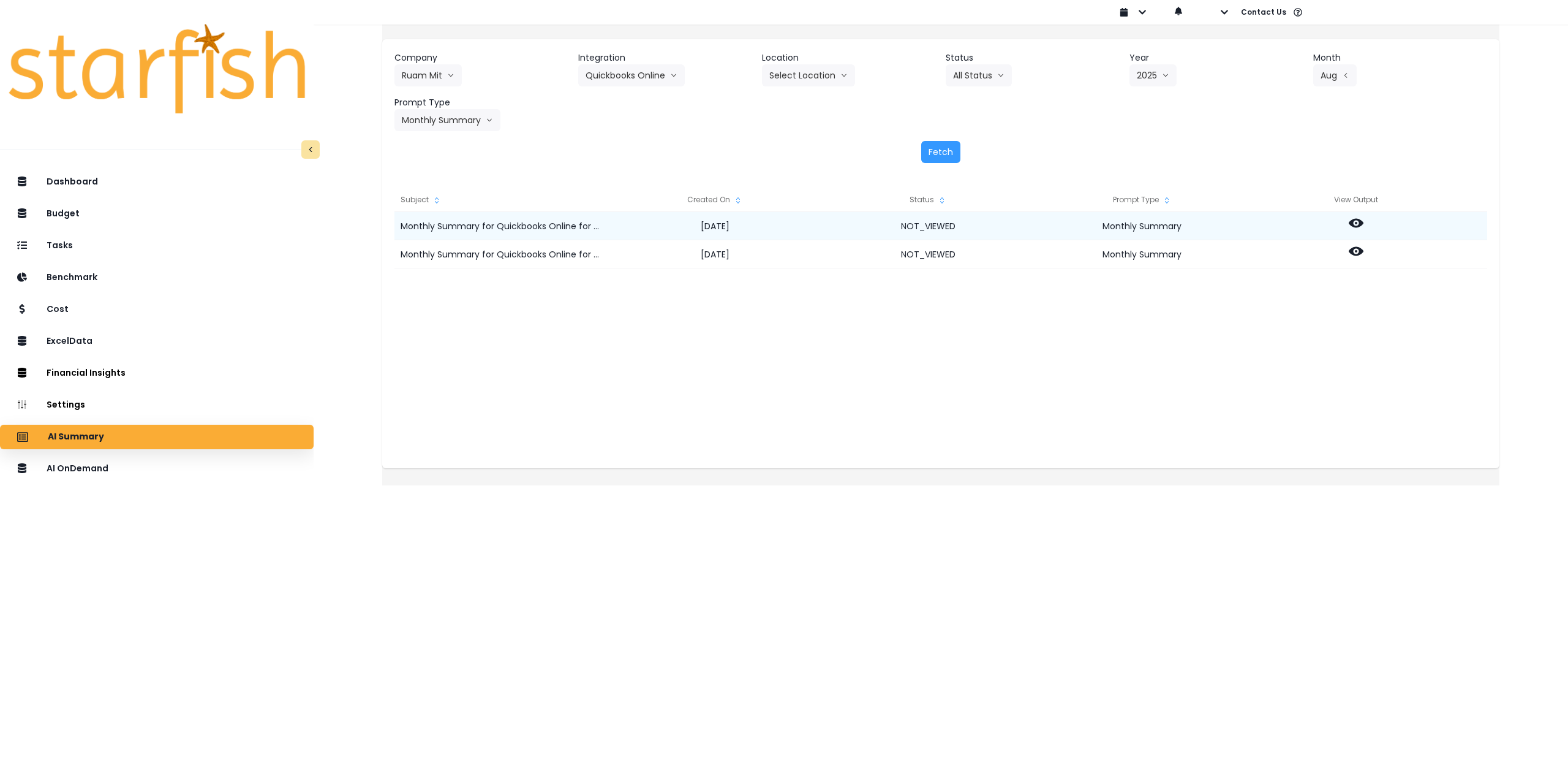
click at [1357, 224] on circle at bounding box center [1355, 222] width 2 height 2
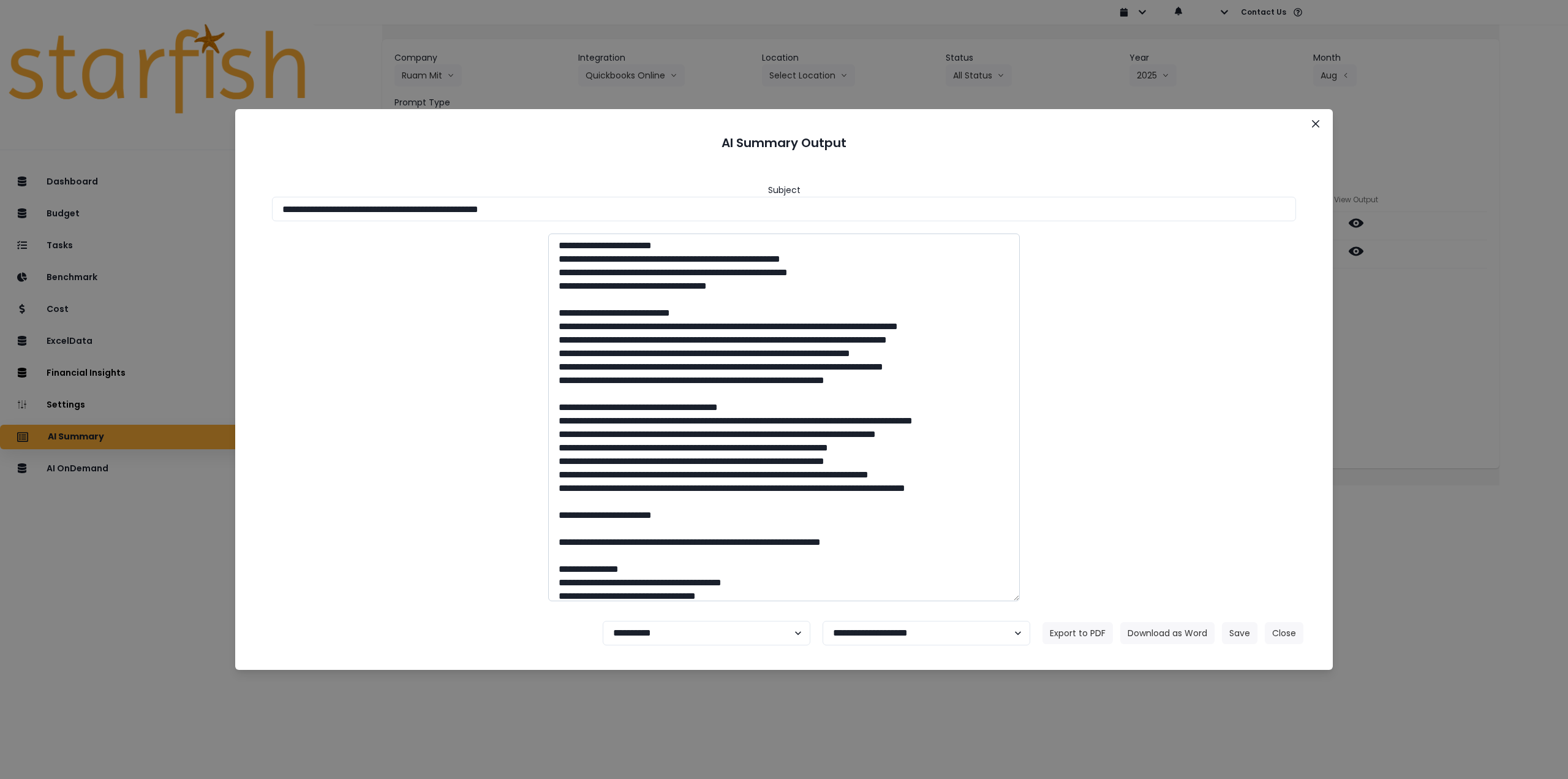
drag, startPoint x: 499, startPoint y: 209, endPoint x: 723, endPoint y: 249, distance: 227.5
click at [616, 216] on input "**********" at bounding box center [784, 209] width 1024 height 25
click at [1144, 630] on button "Download as Word" at bounding box center [1167, 632] width 95 height 22
click at [1310, 123] on button "Close" at bounding box center [1315, 123] width 19 height 19
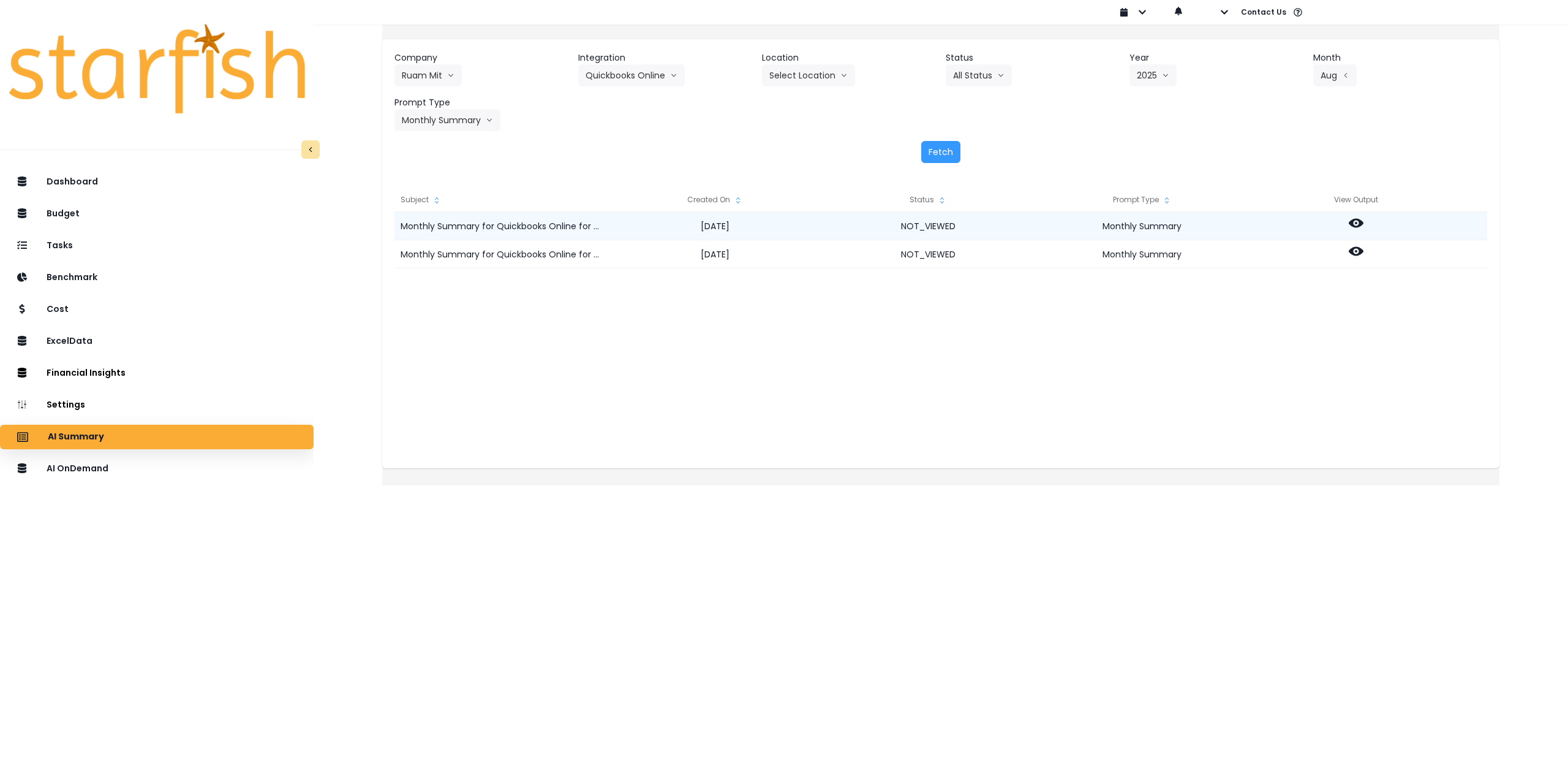
click at [1363, 225] on icon at bounding box center [1356, 223] width 14 height 9
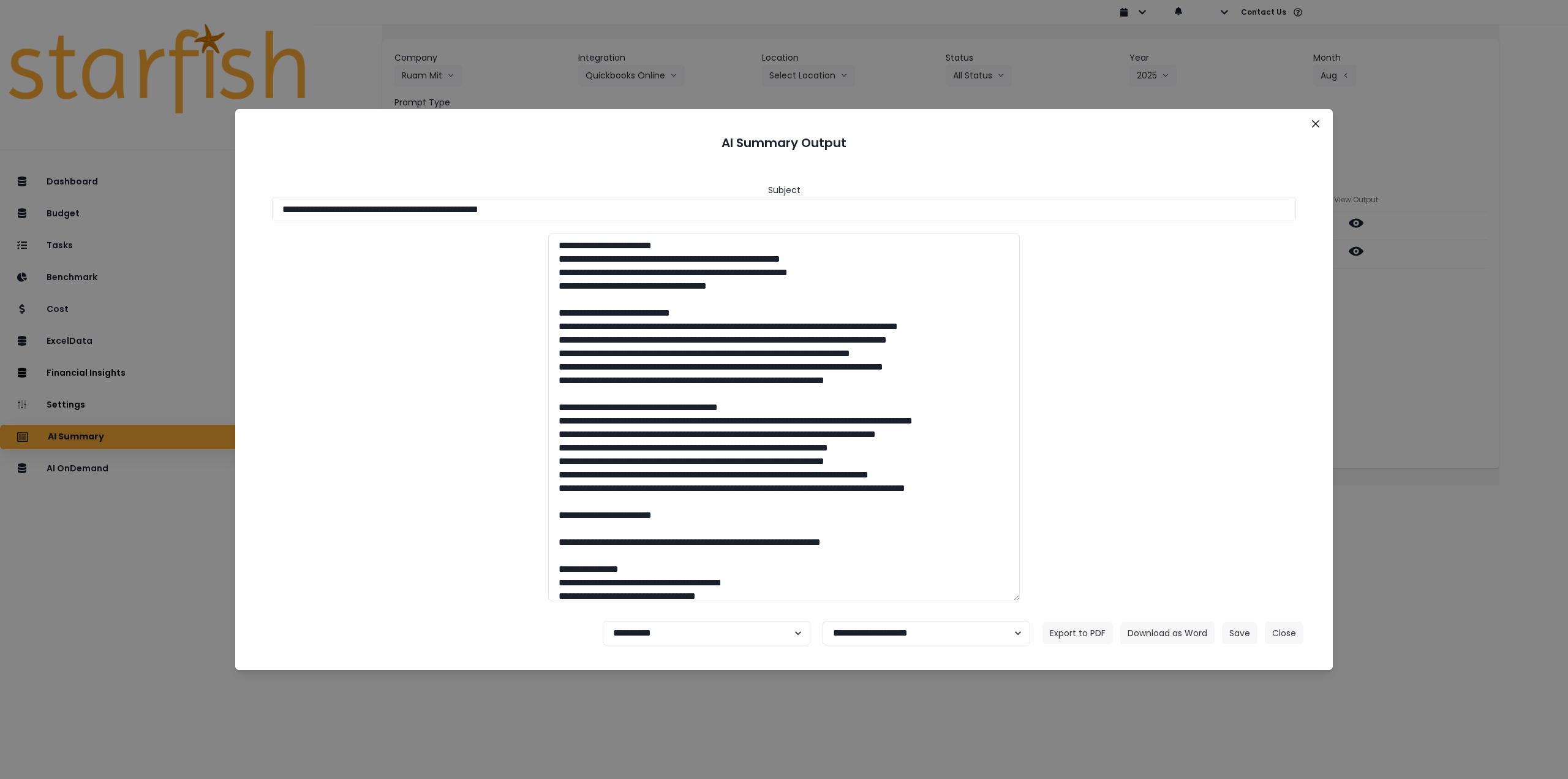
click at [675, 645] on footer "**********" at bounding box center [784, 632] width 1068 height 44
click at [657, 638] on select "**********" at bounding box center [706, 633] width 208 height 25
select select "********"
click at [603, 621] on select "**********" at bounding box center [706, 633] width 208 height 25
click at [1235, 629] on button "Save" at bounding box center [1239, 632] width 35 height 22
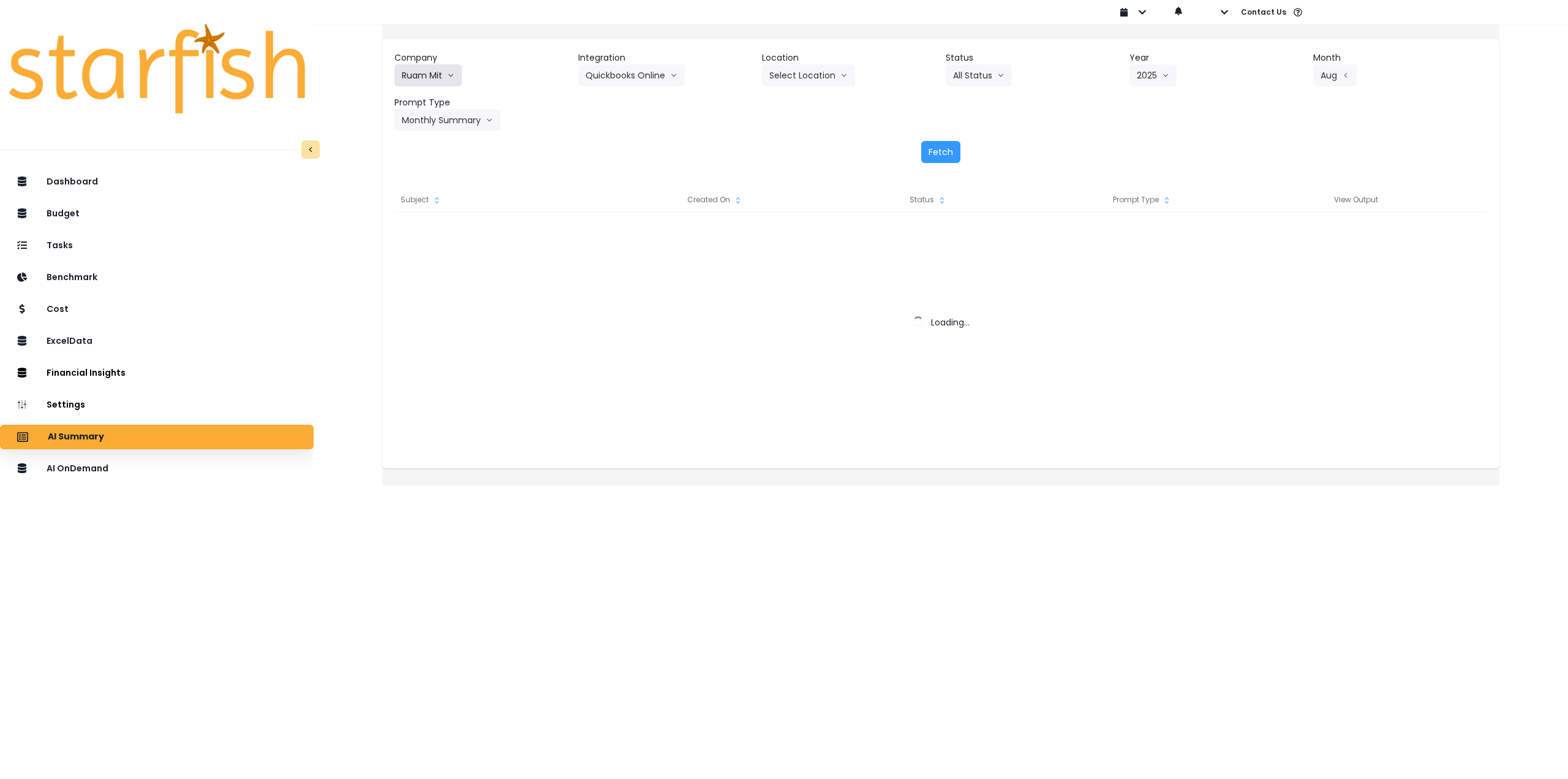
click at [440, 80] on button "Ruam Mit" at bounding box center [428, 75] width 67 height 22
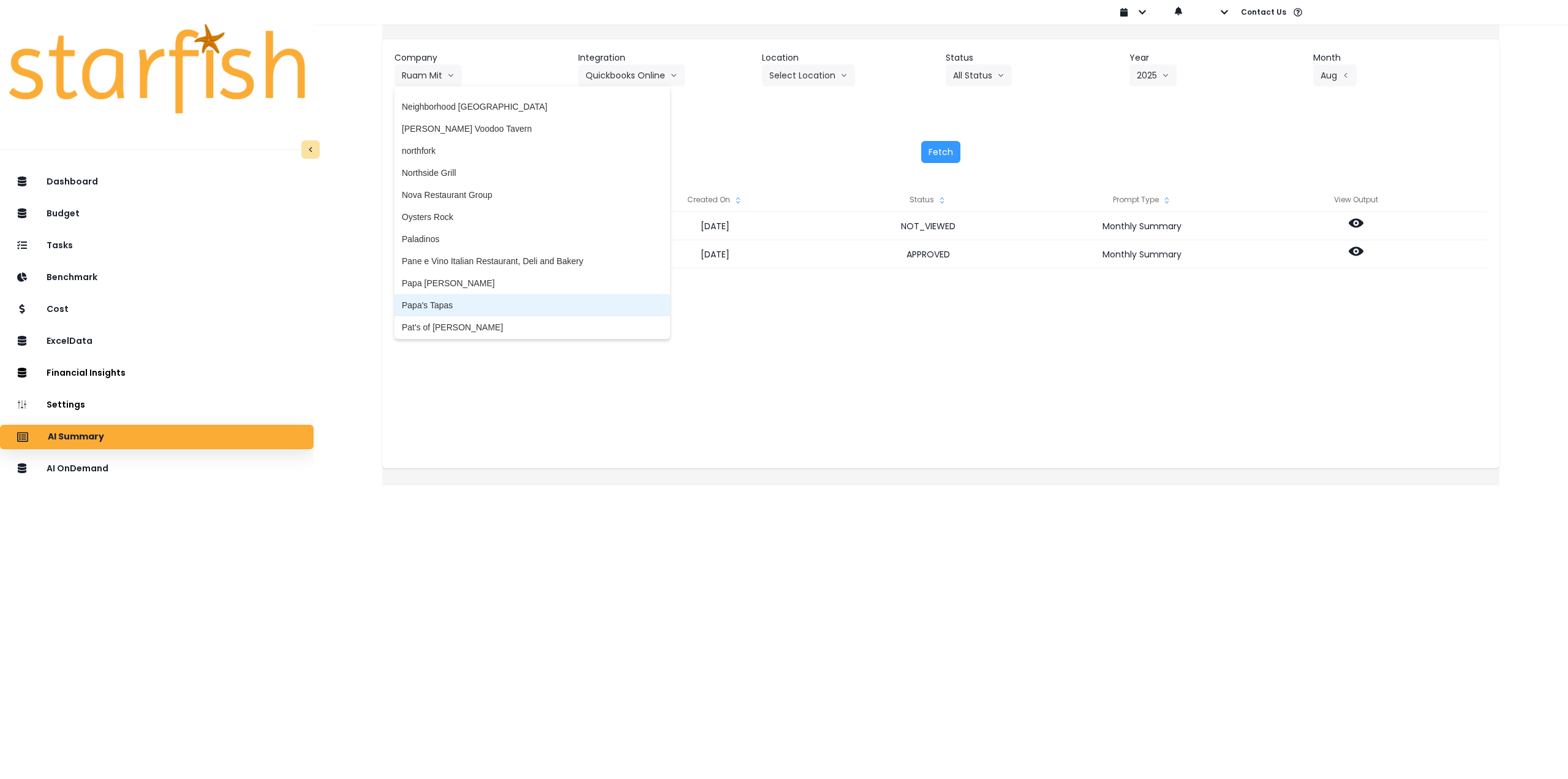
scroll to position [1655, 0]
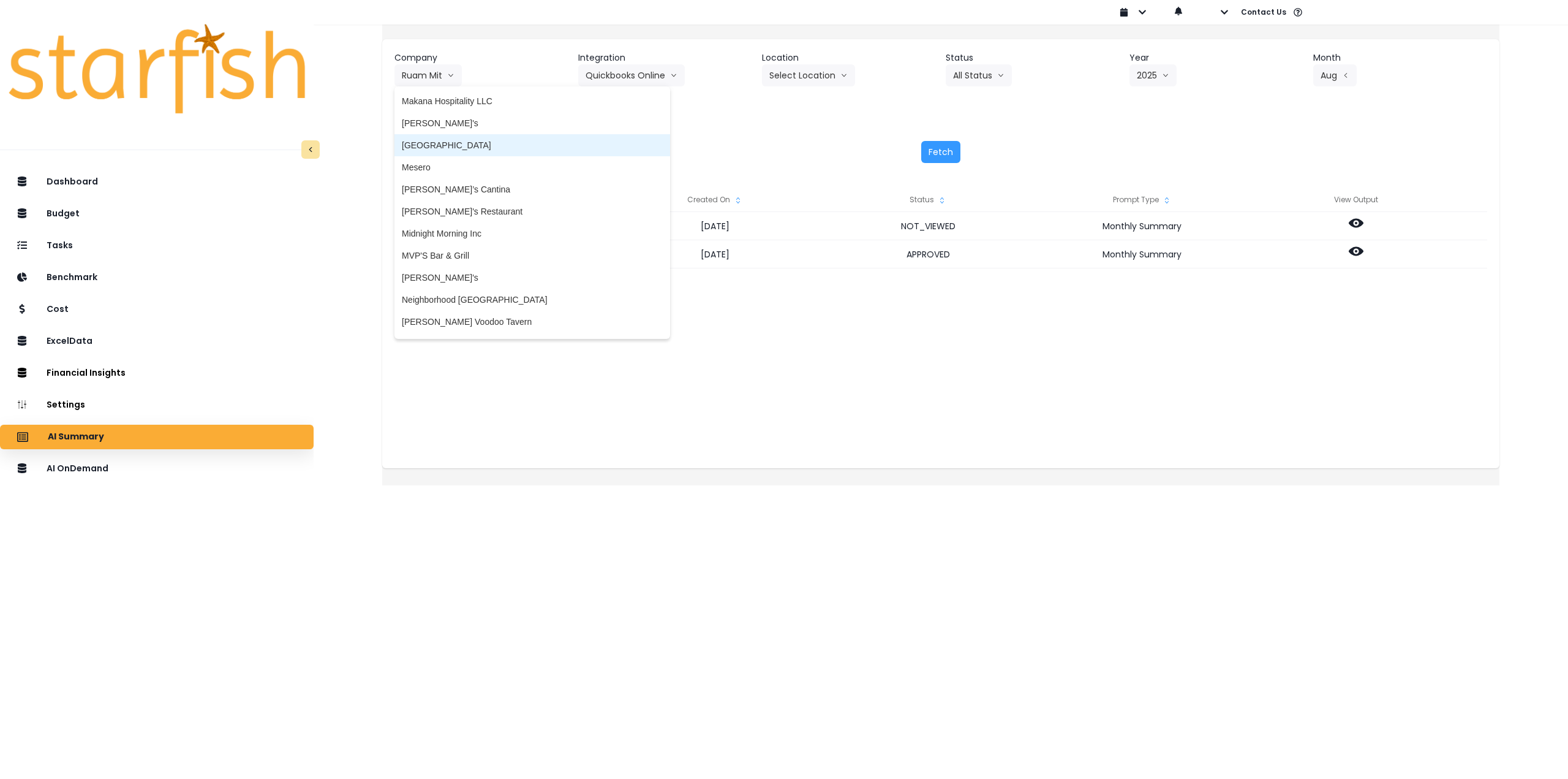
click at [476, 142] on span "[GEOGRAPHIC_DATA]" at bounding box center [533, 145] width 261 height 12
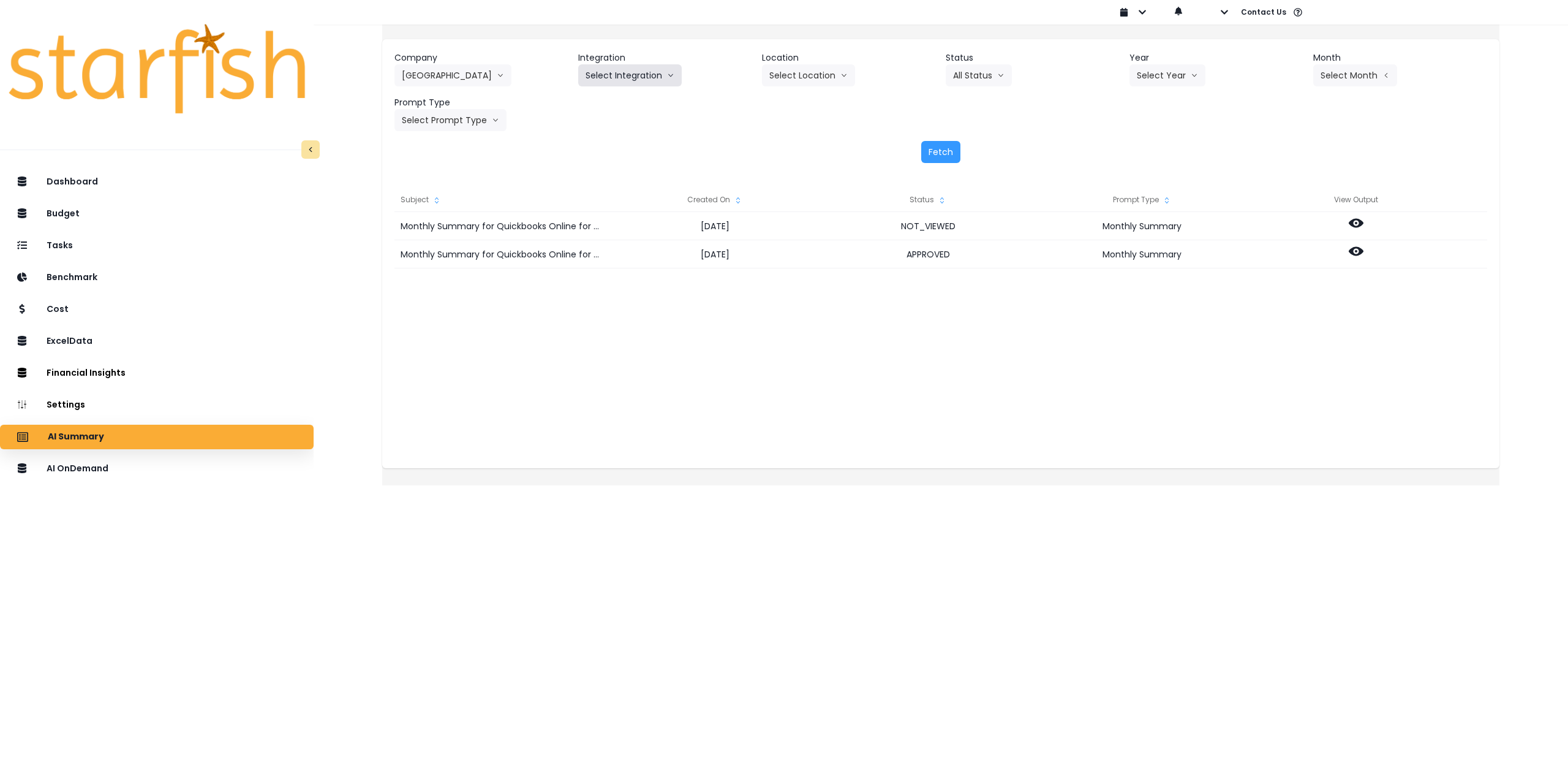
click at [650, 71] on button "Select Integration" at bounding box center [629, 75] width 103 height 22
click at [613, 99] on li "R365" at bounding box center [595, 101] width 35 height 22
drag, startPoint x: 807, startPoint y: 72, endPoint x: 807, endPoint y: 79, distance: 7.0
click at [807, 71] on button "Select Location" at bounding box center [808, 75] width 93 height 22
click at [807, 105] on span "All Locations" at bounding box center [793, 101] width 48 height 12
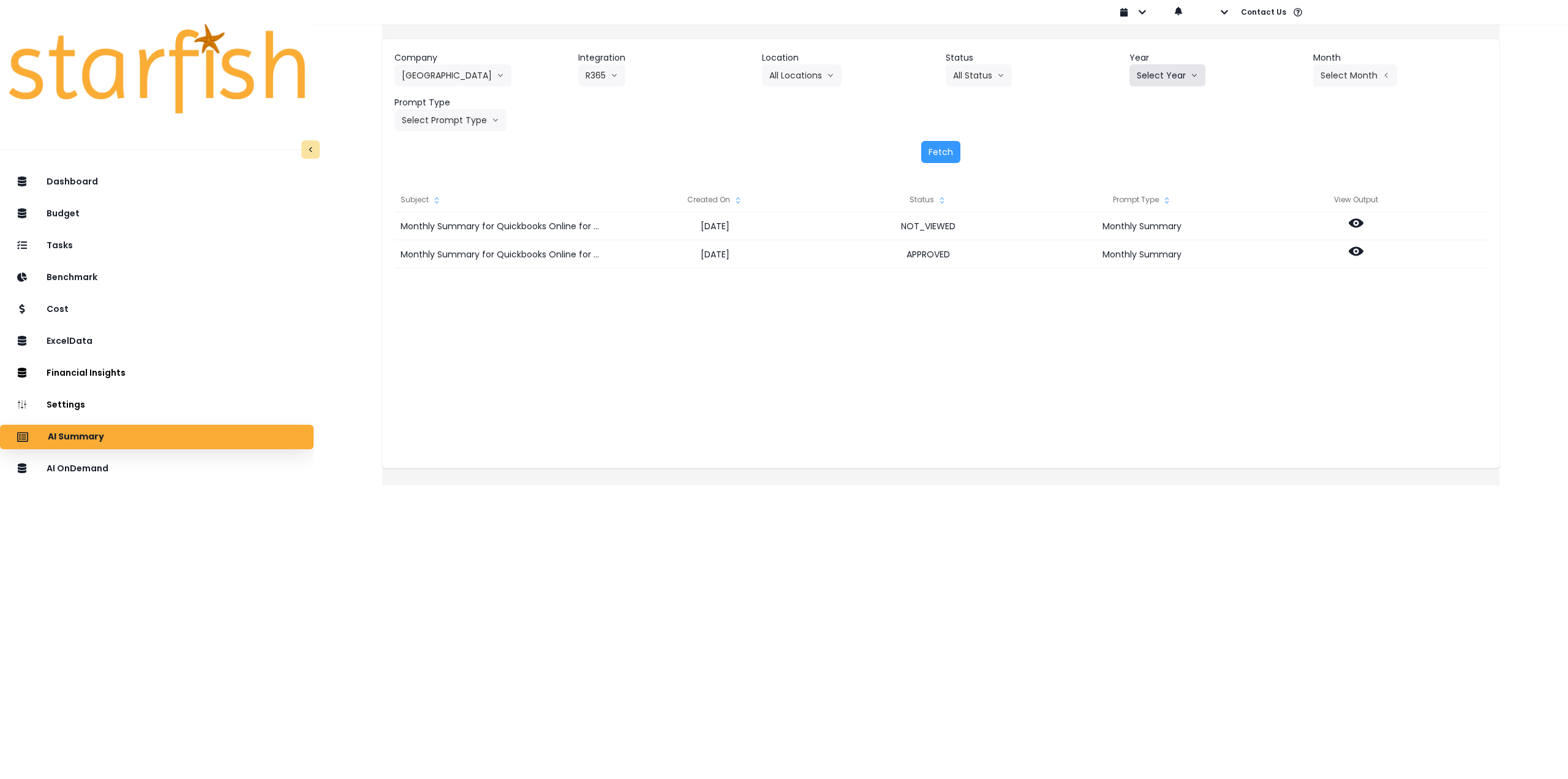
click at [1160, 77] on button "Select Year" at bounding box center [1167, 75] width 76 height 22
click at [1129, 144] on li "2025" at bounding box center [1146, 145] width 34 height 22
click at [1367, 71] on button "Select Month" at bounding box center [1355, 75] width 84 height 22
click at [1282, 236] on span "Aug" at bounding box center [1293, 233] width 24 height 12
click at [458, 111] on button "Select Prompt Type" at bounding box center [450, 120] width 112 height 22
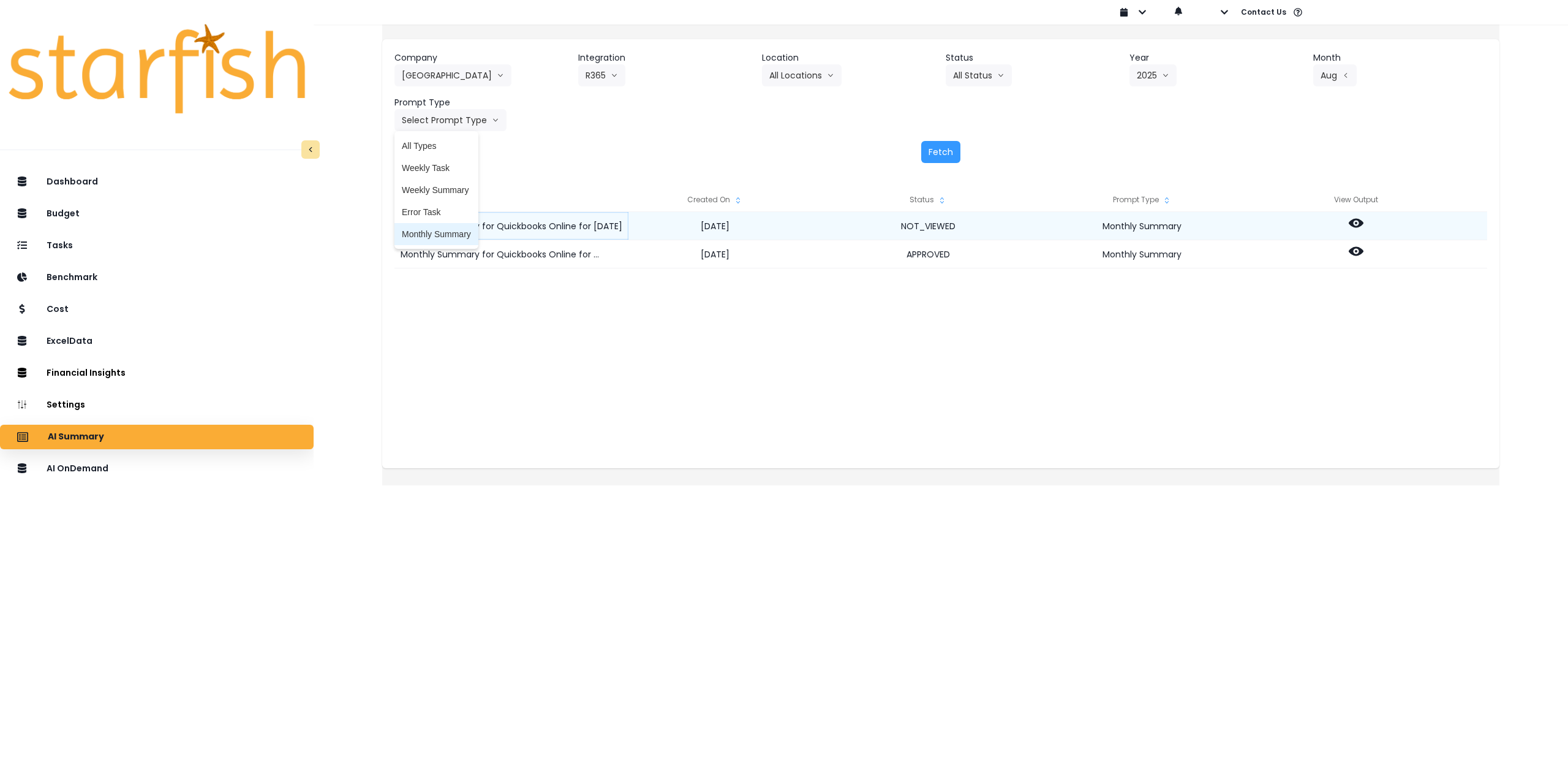
click at [446, 234] on span "Monthly Summary" at bounding box center [437, 234] width 69 height 12
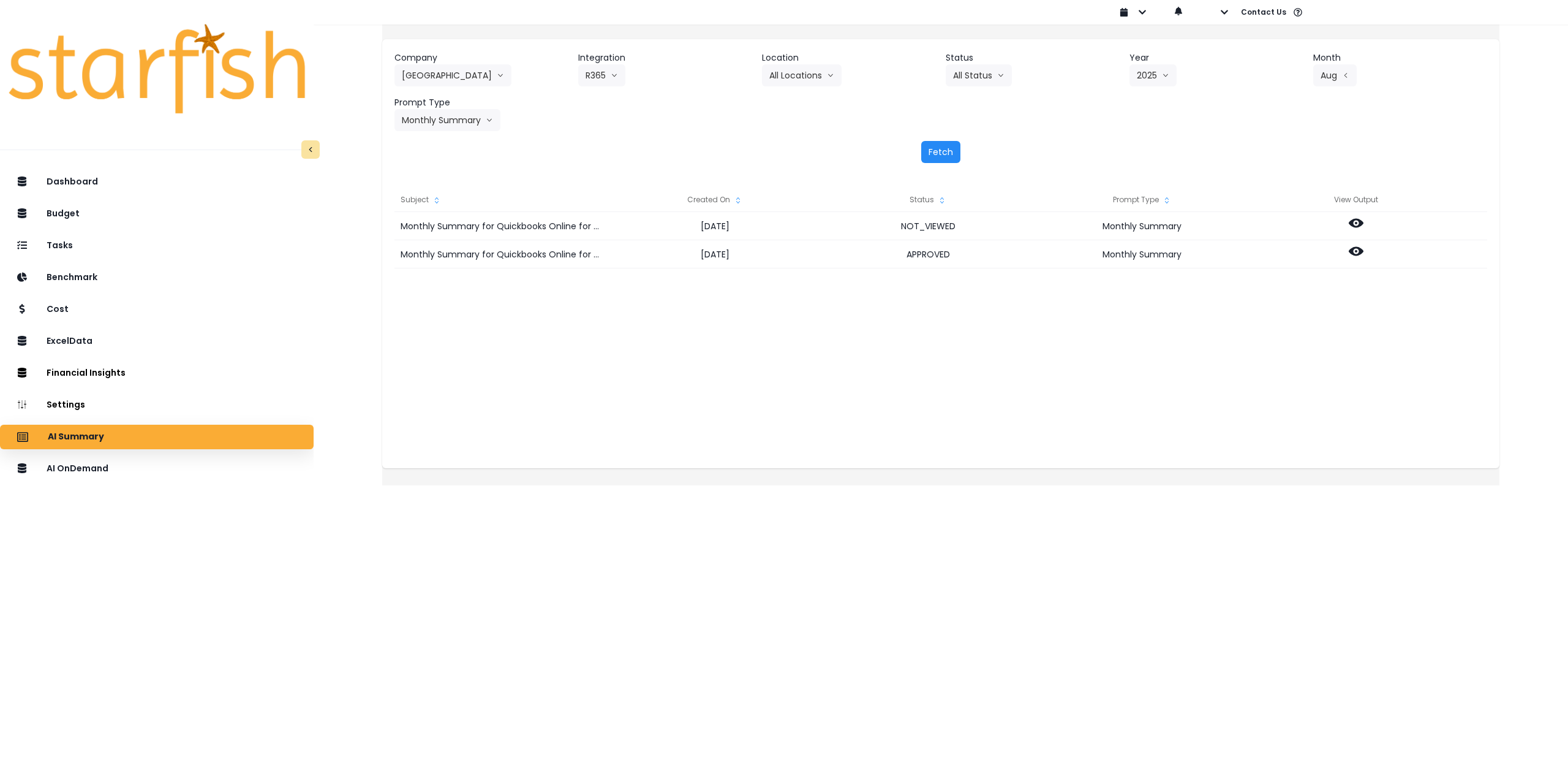
click at [934, 147] on button "Fetch" at bounding box center [940, 152] width 39 height 22
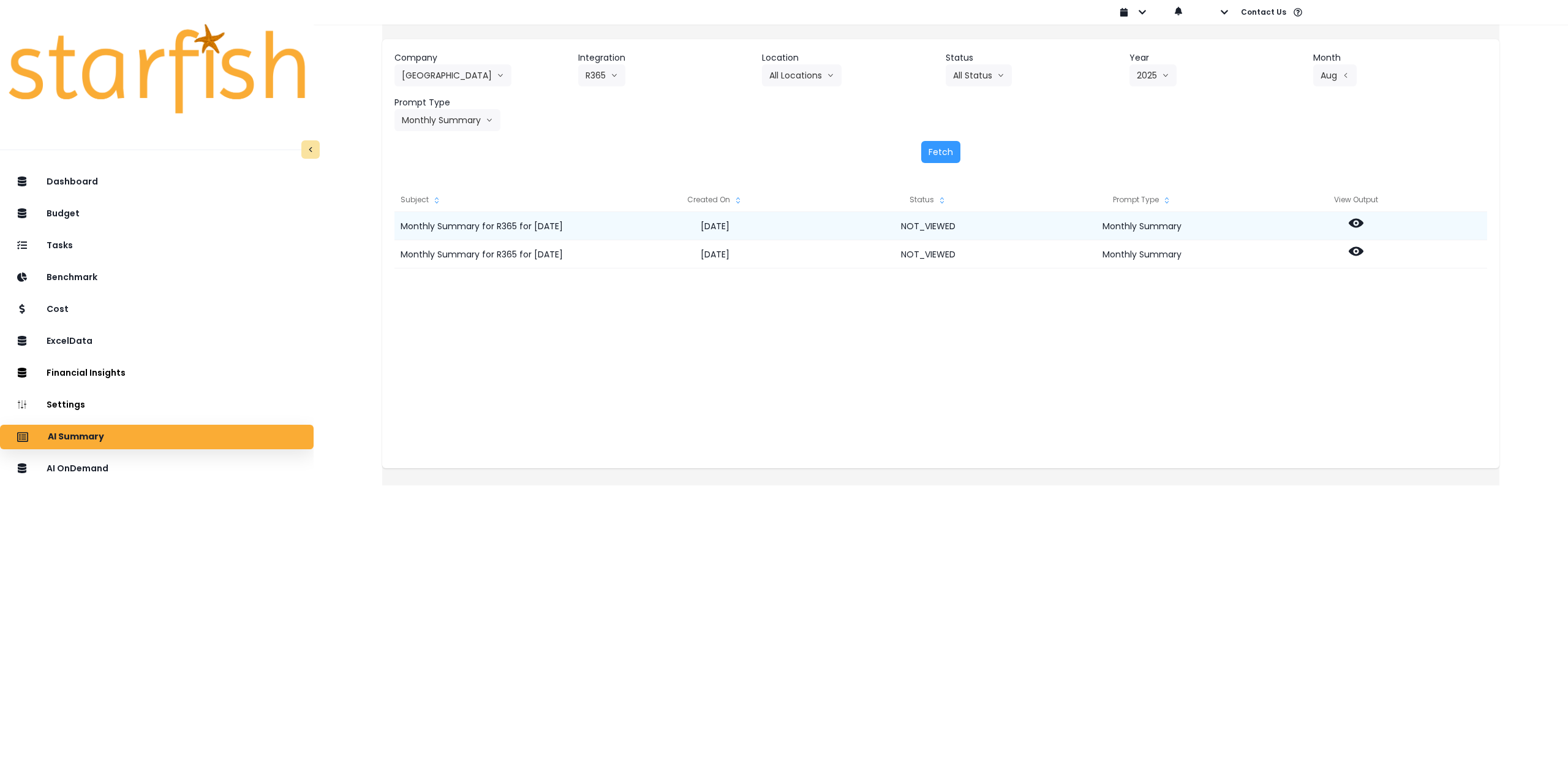
click at [1357, 222] on circle at bounding box center [1355, 222] width 2 height 2
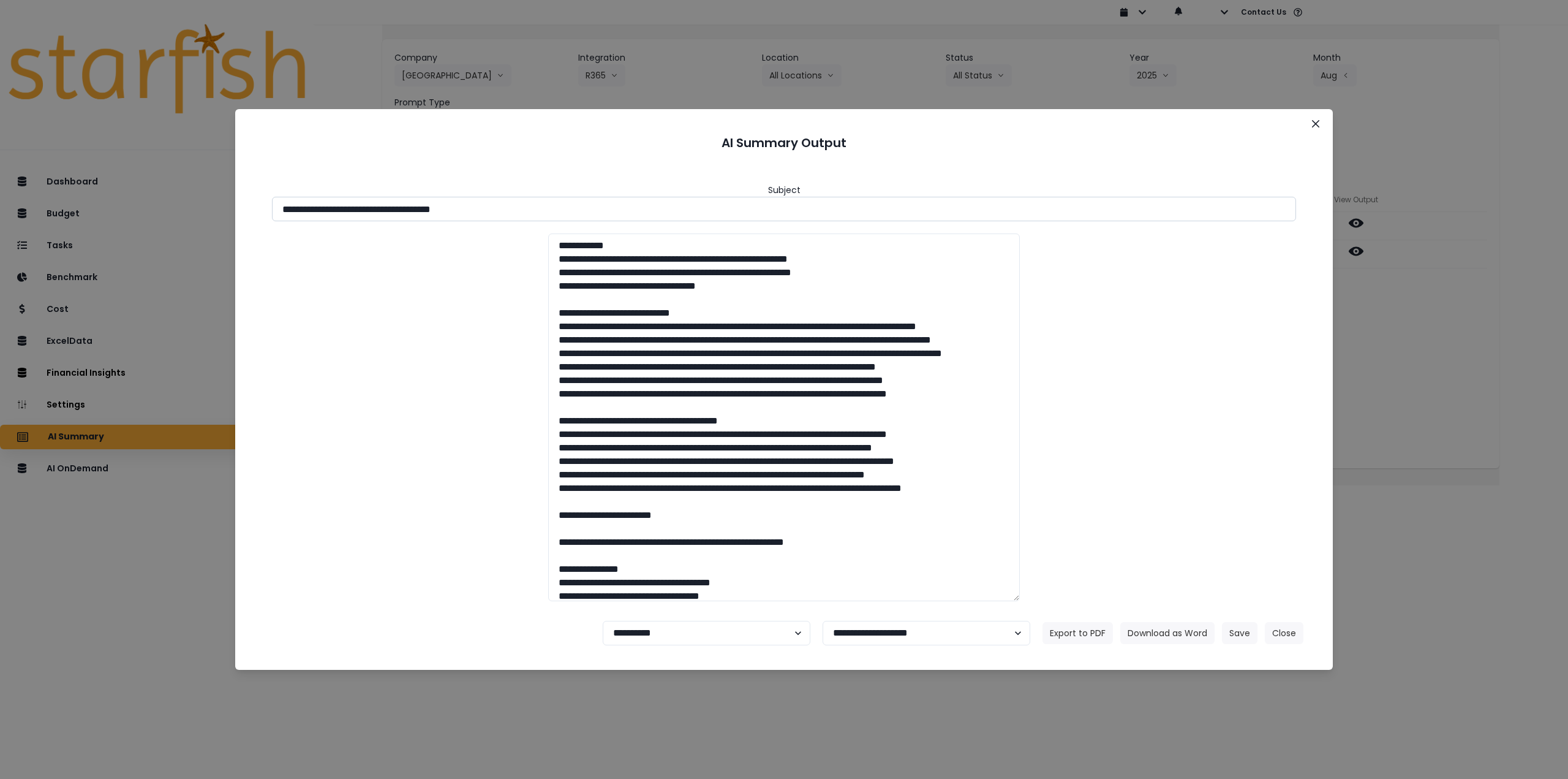
drag, startPoint x: 433, startPoint y: 213, endPoint x: 597, endPoint y: 214, distance: 164.0
click at [581, 209] on input "**********" at bounding box center [784, 209] width 1024 height 25
click at [1168, 630] on button "Download as Word" at bounding box center [1167, 632] width 95 height 22
click at [1441, 356] on div "**********" at bounding box center [784, 389] width 1568 height 779
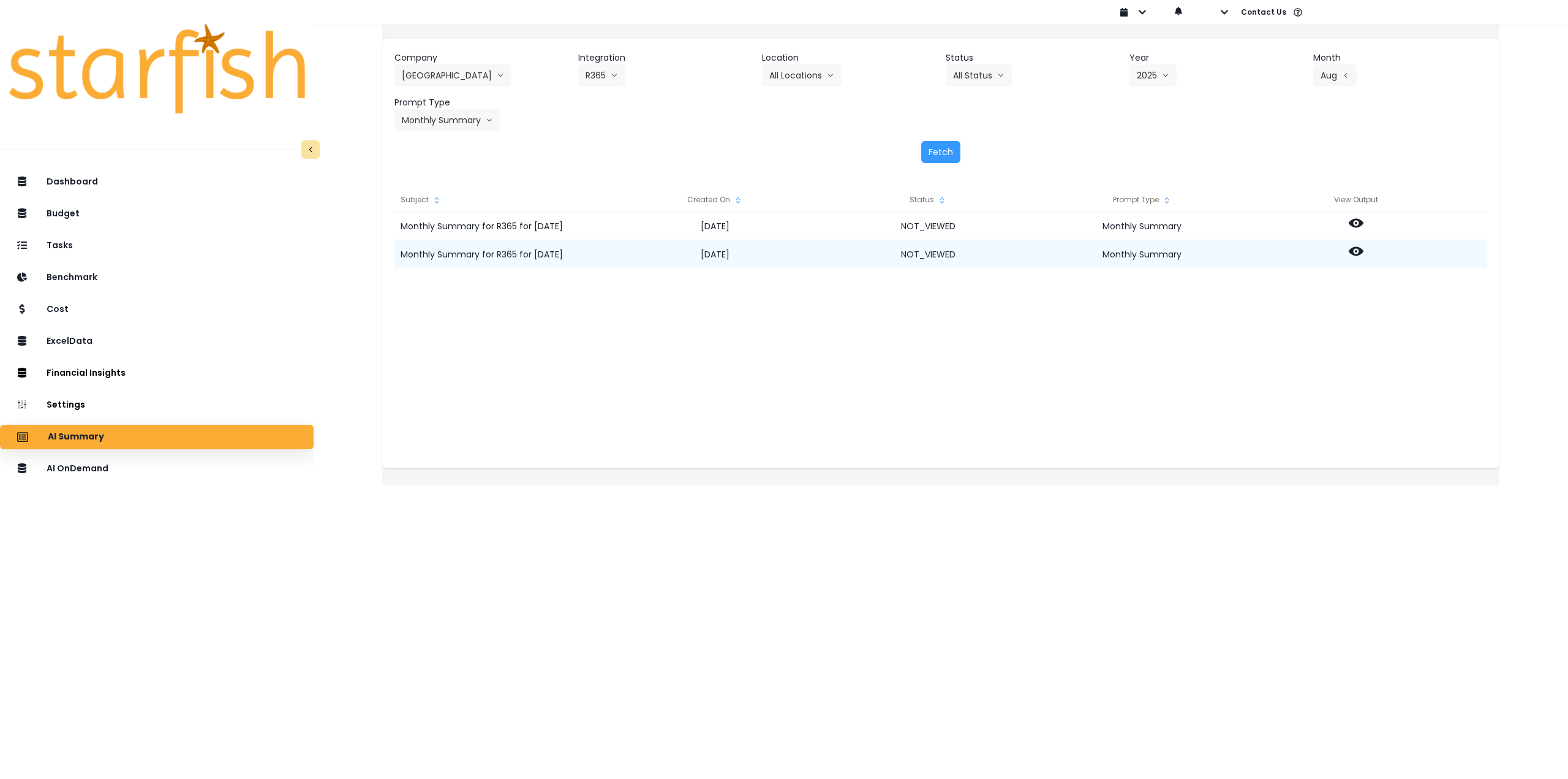
click at [1363, 256] on icon at bounding box center [1356, 251] width 14 height 9
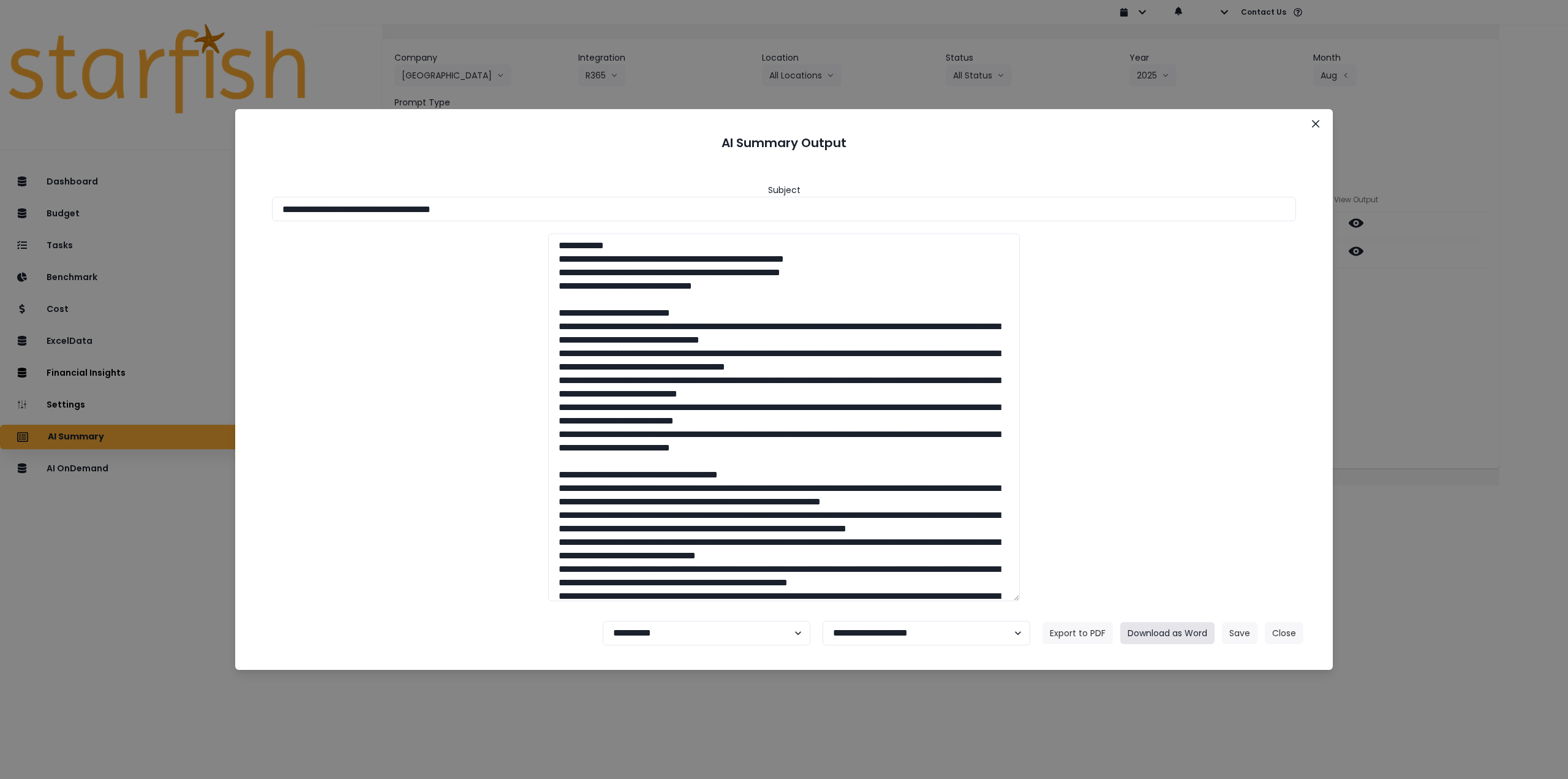
click at [1187, 630] on button "Download as Word" at bounding box center [1167, 632] width 95 height 22
